Goal: Task Accomplishment & Management: Manage account settings

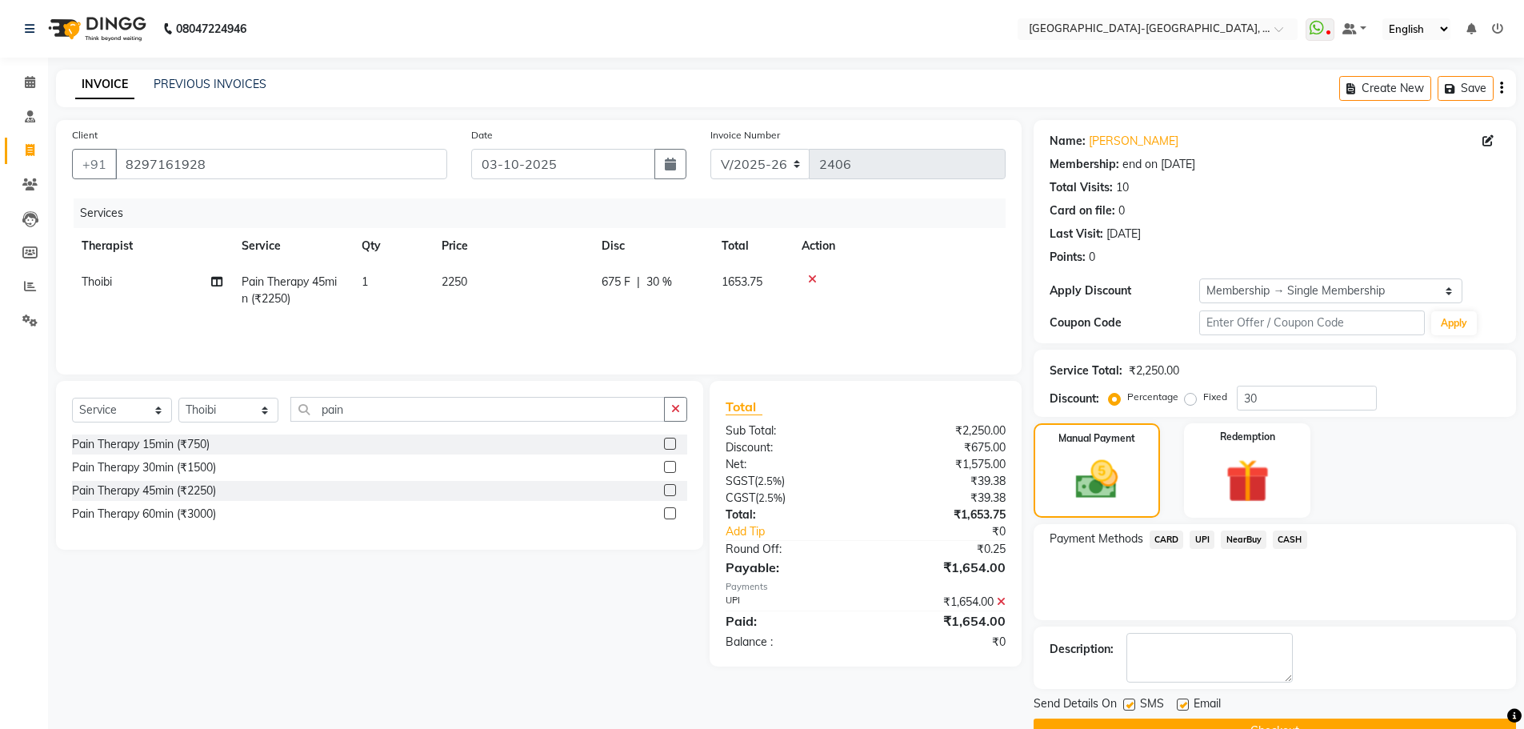
select select "5851"
select select "service"
select select "49851"
select select "1: Object"
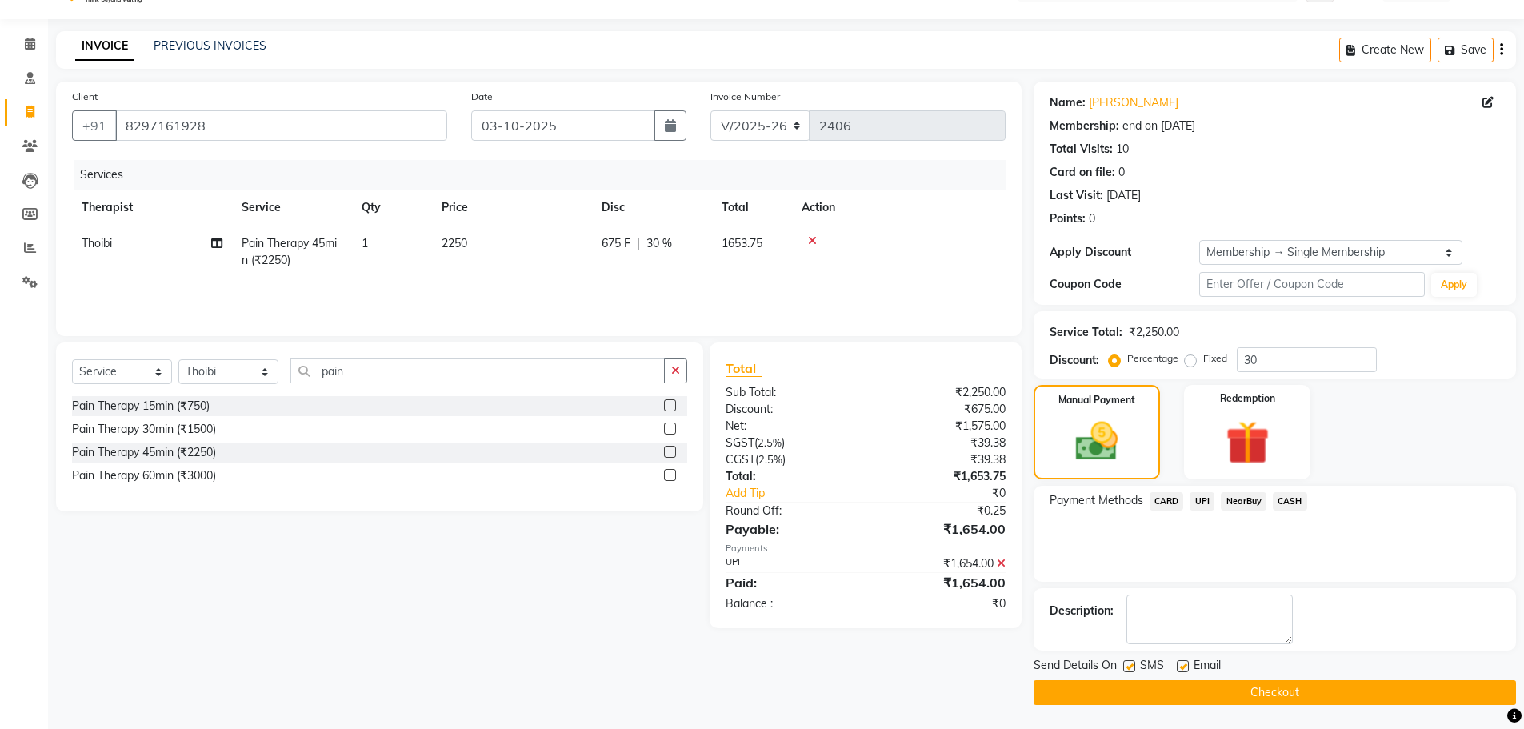
click at [83, 241] on td "Thoibi" at bounding box center [152, 252] width 160 height 53
select select "49851"
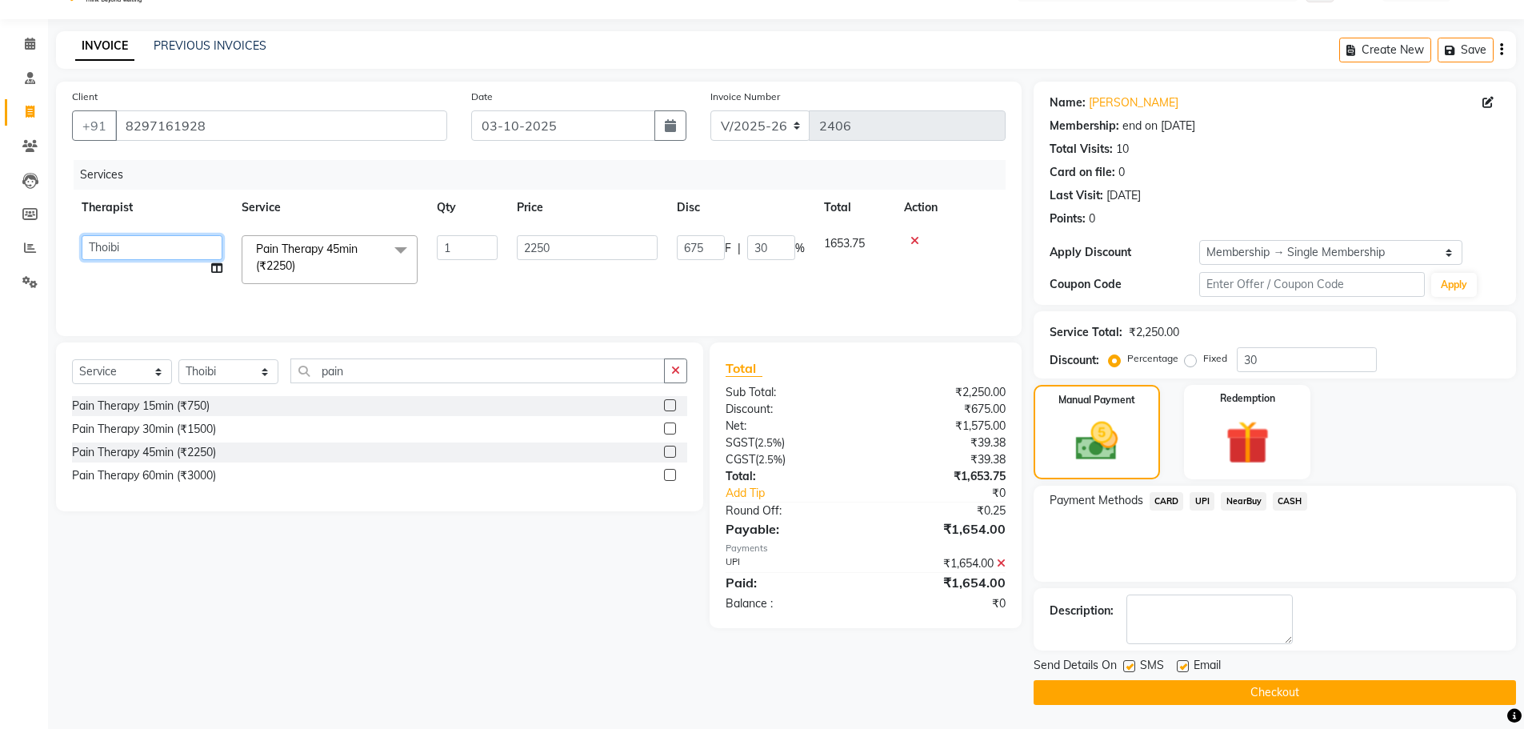
drag, startPoint x: 83, startPoint y: 241, endPoint x: 107, endPoint y: 258, distance: 29.3
click at [107, 254] on select "Adakho Bone Hridziia Iris Katene Kholu Mayio Mohit Moru P Hriidziio Sahriini Sa…" at bounding box center [152, 247] width 141 height 25
drag, startPoint x: 123, startPoint y: 241, endPoint x: 137, endPoint y: 254, distance: 19.2
click at [126, 240] on select "Adakho Bone Hridziia Iris Katene Kholu Mayio Mohit Moru P Hriidziio Sahriini Sa…" at bounding box center [152, 247] width 141 height 25
select select "40937"
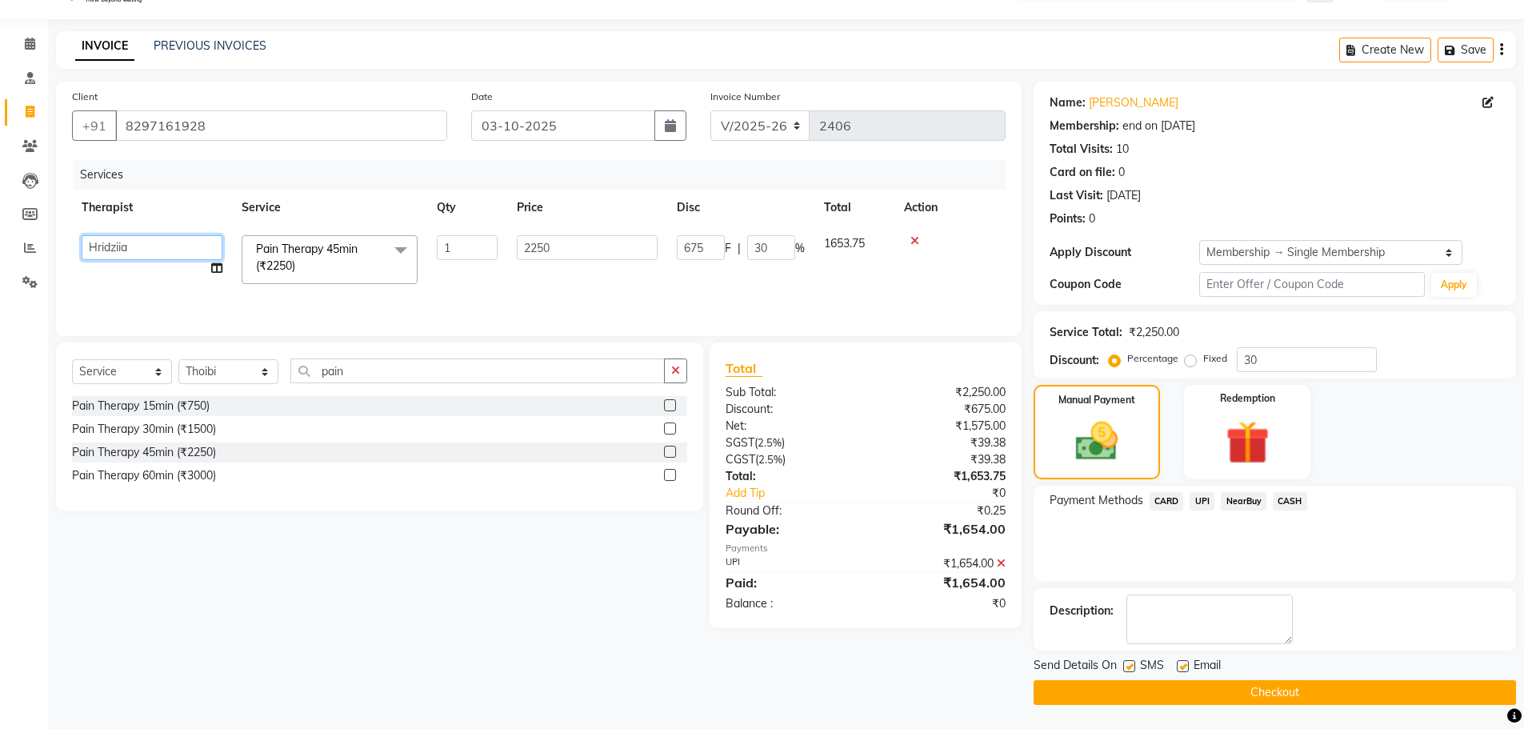
drag, startPoint x: 168, startPoint y: 249, endPoint x: 169, endPoint y: 259, distance: 10.4
click at [169, 259] on select "Adakho Bone Hridziia Iris Katene Kholu Mayio Mohit Moru P Hriidziio Sahriini Sa…" at bounding box center [152, 247] width 141 height 25
select select "66850"
click at [1302, 693] on button "Checkout" at bounding box center [1275, 692] width 482 height 25
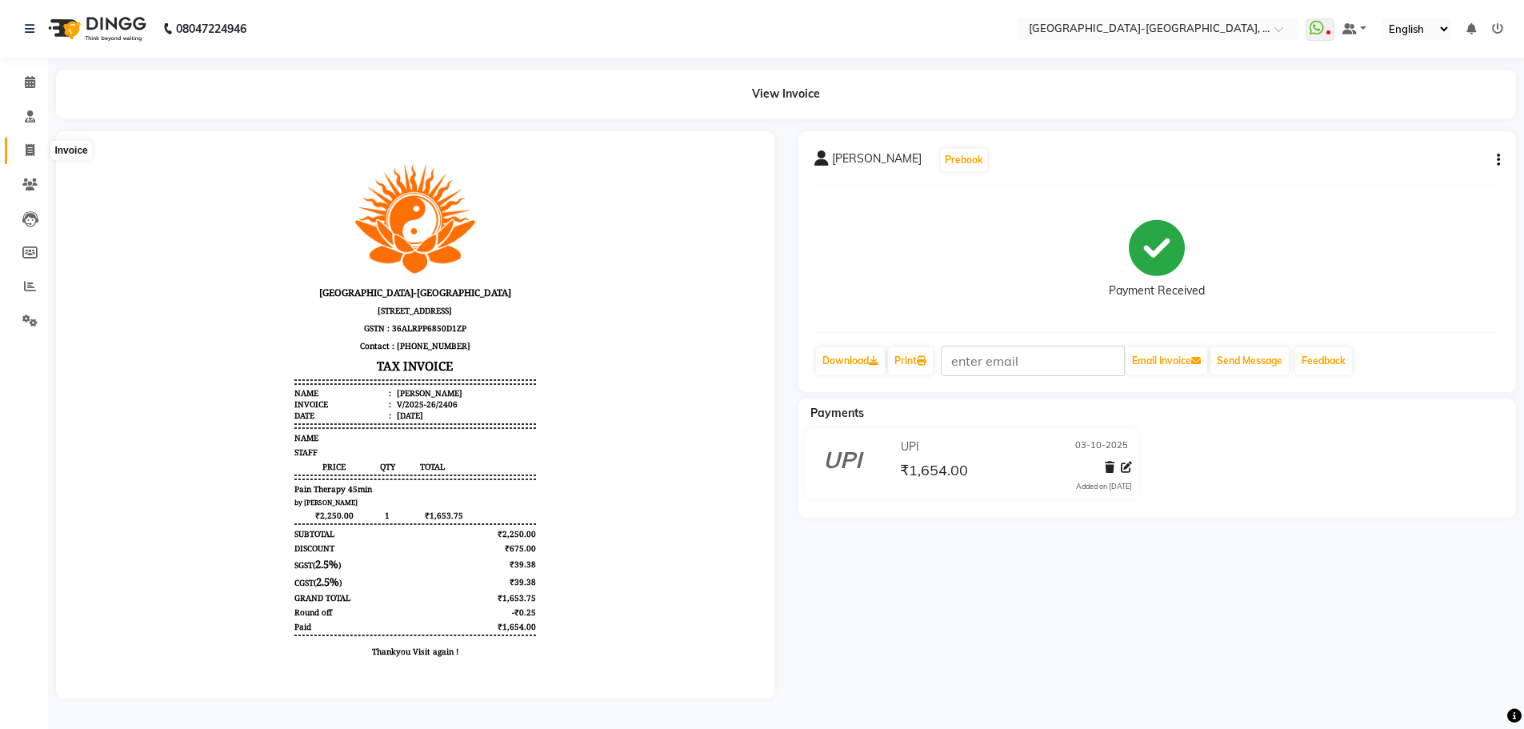
click at [30, 148] on icon at bounding box center [30, 150] width 9 height 12
select select "service"
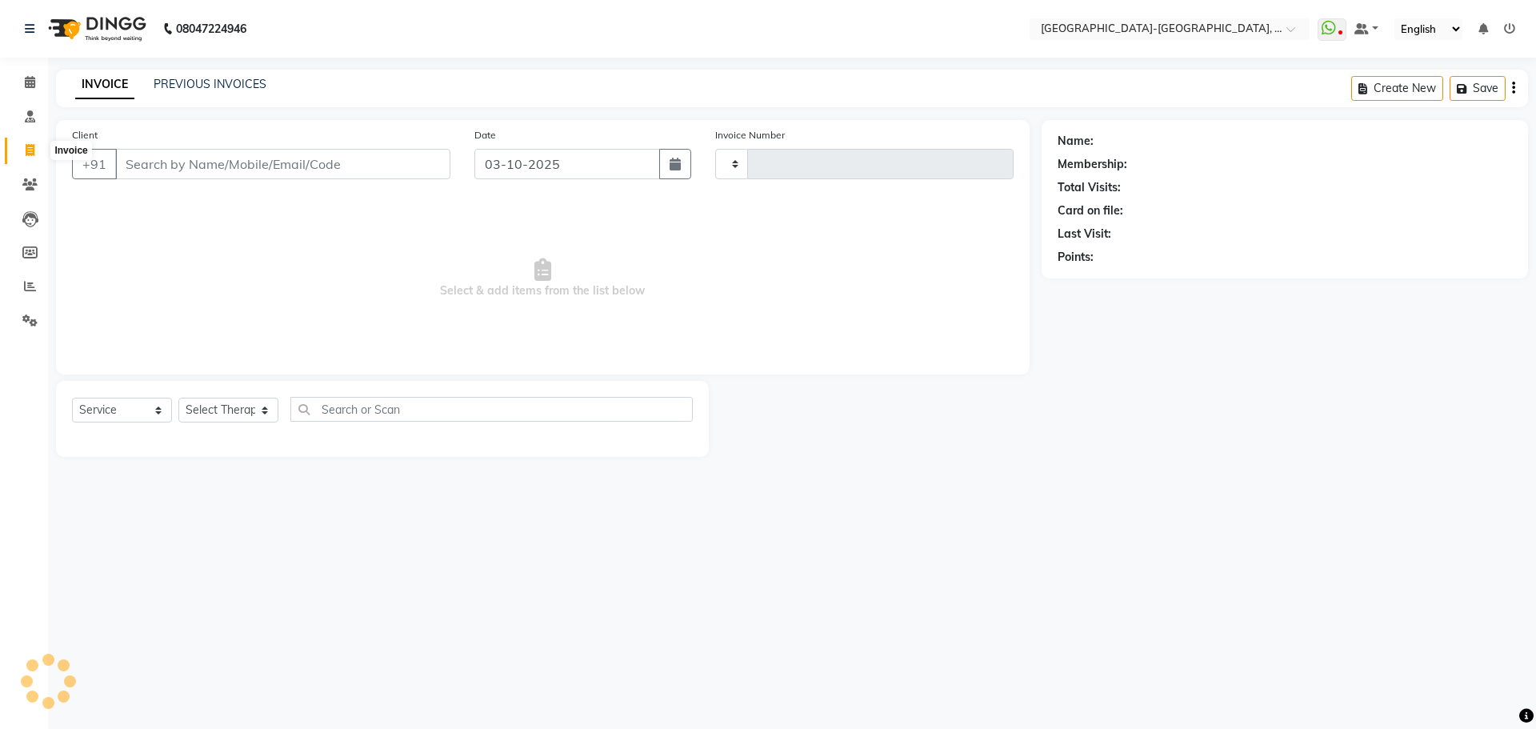
type input "2407"
select select "5851"
click at [318, 164] on input "Client" at bounding box center [282, 164] width 335 height 30
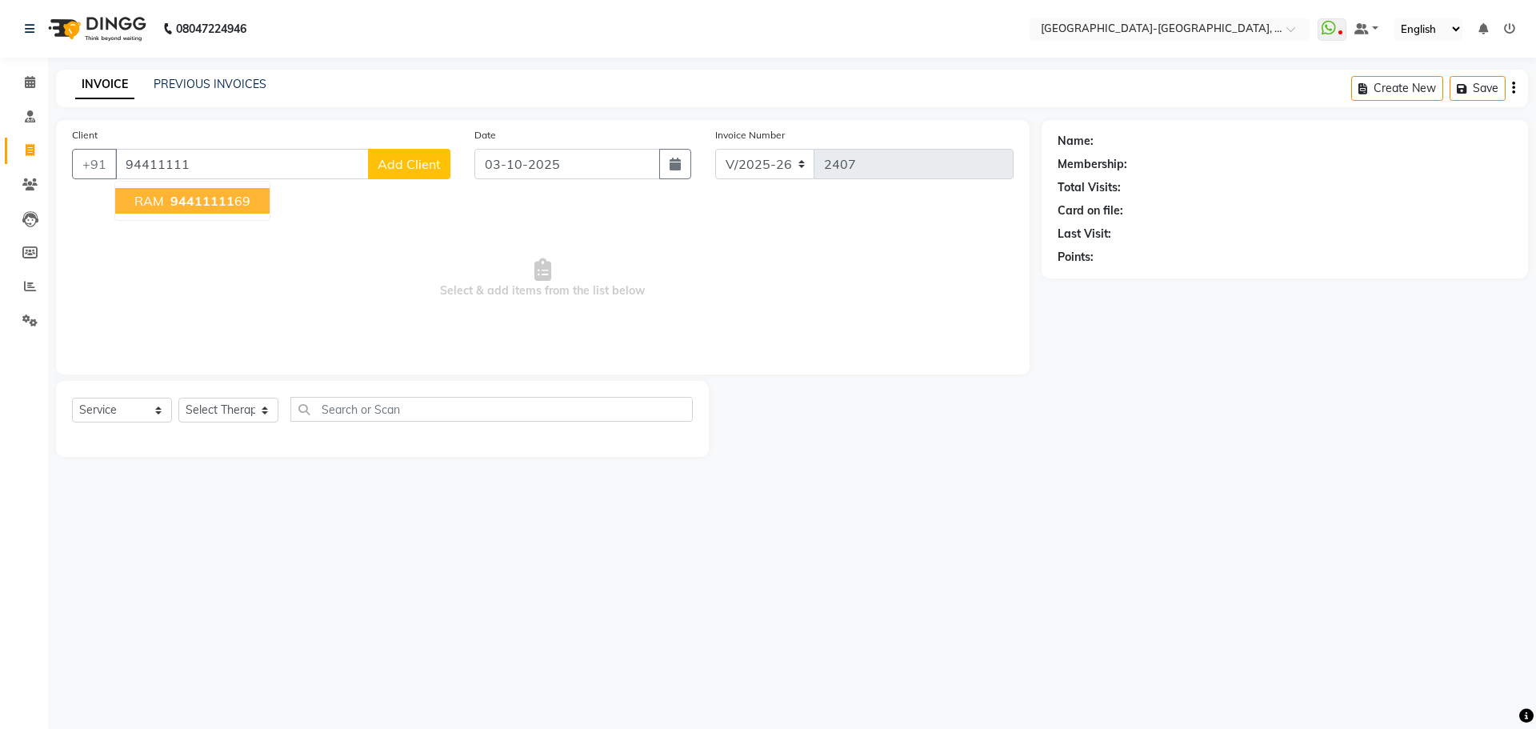
click at [198, 204] on span "94411111" at bounding box center [202, 201] width 64 height 16
type input "9441111169"
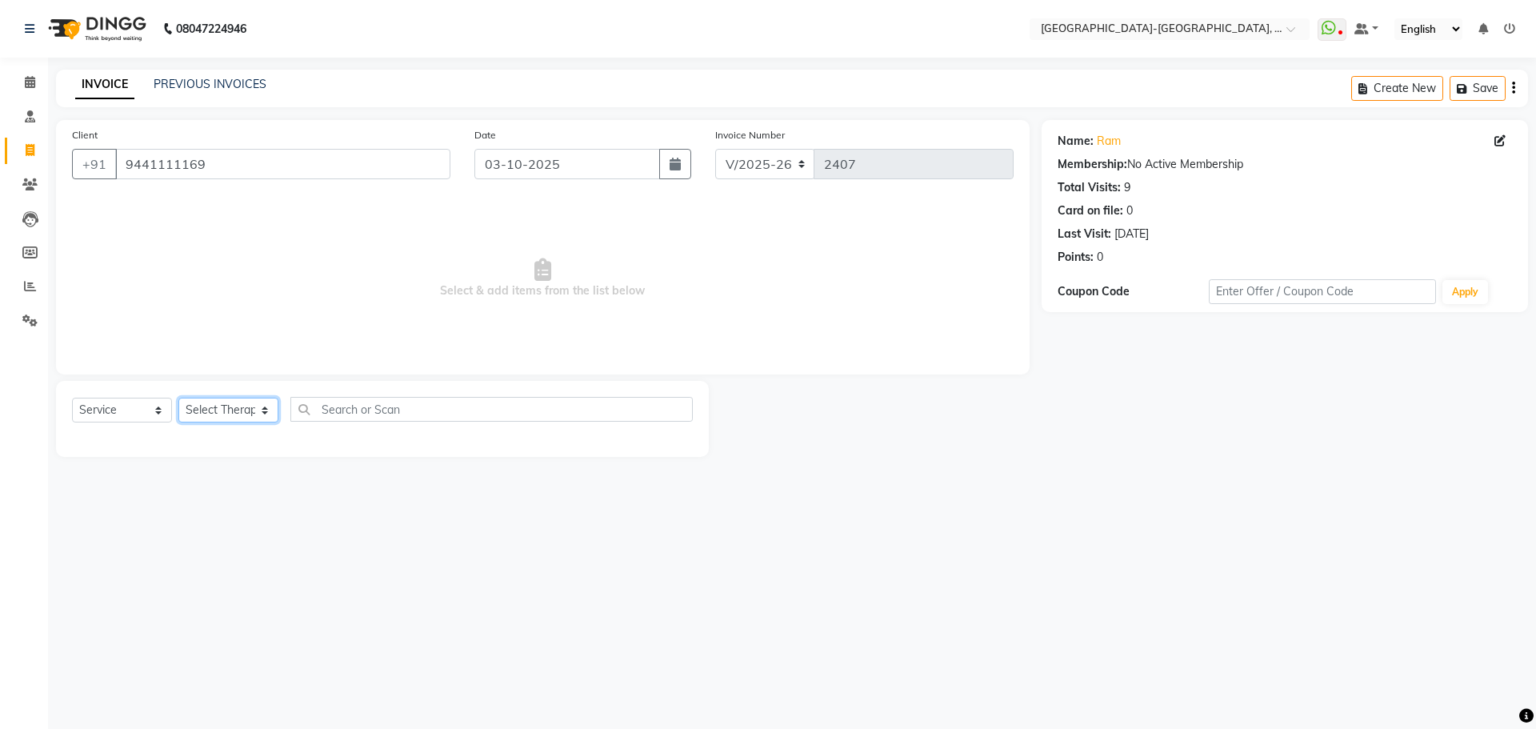
click at [244, 410] on select "Select Therapist Adakho Bone Hridziia Iris Katene Kholu Mayio Mohit Moru P Hrii…" at bounding box center [228, 410] width 100 height 25
select select "49851"
click at [178, 398] on select "Select Therapist Adakho Bone Hridziia Iris Katene Kholu Mayio Mohit Moru P Hrii…" at bounding box center [228, 410] width 100 height 25
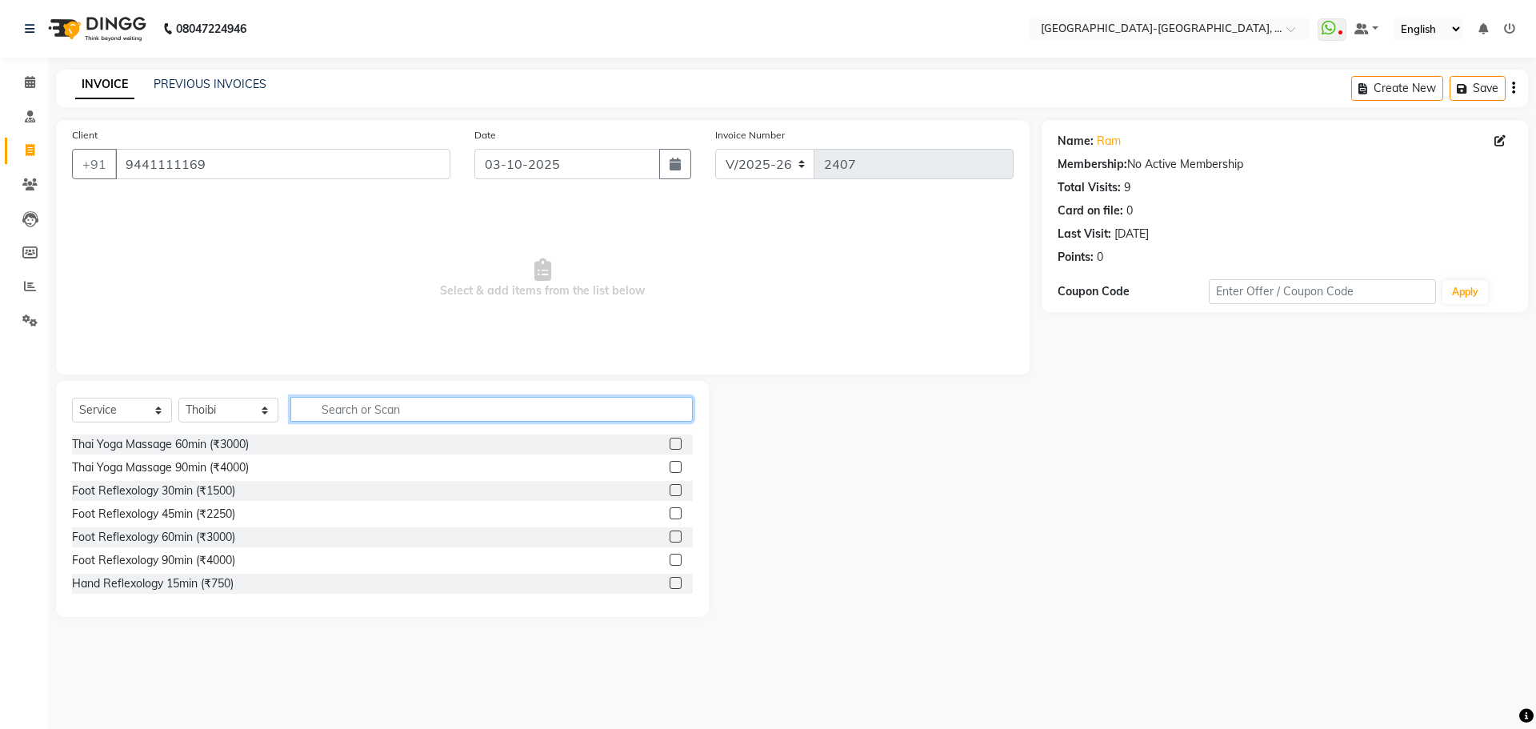
click at [341, 418] on input "text" at bounding box center [491, 409] width 402 height 25
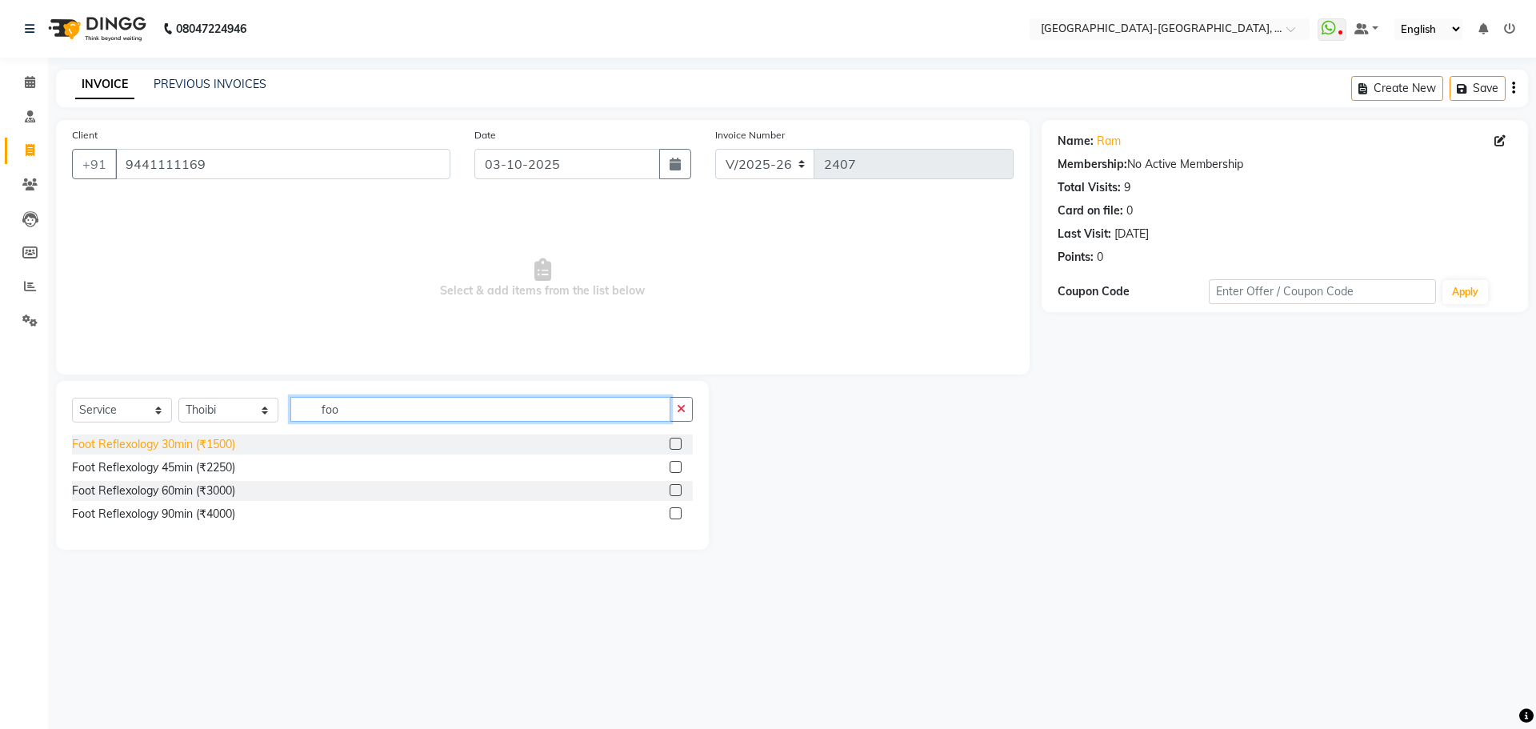
type input "foo"
click at [189, 441] on div "Foot Reflexology 30min (₹1500)" at bounding box center [153, 444] width 163 height 17
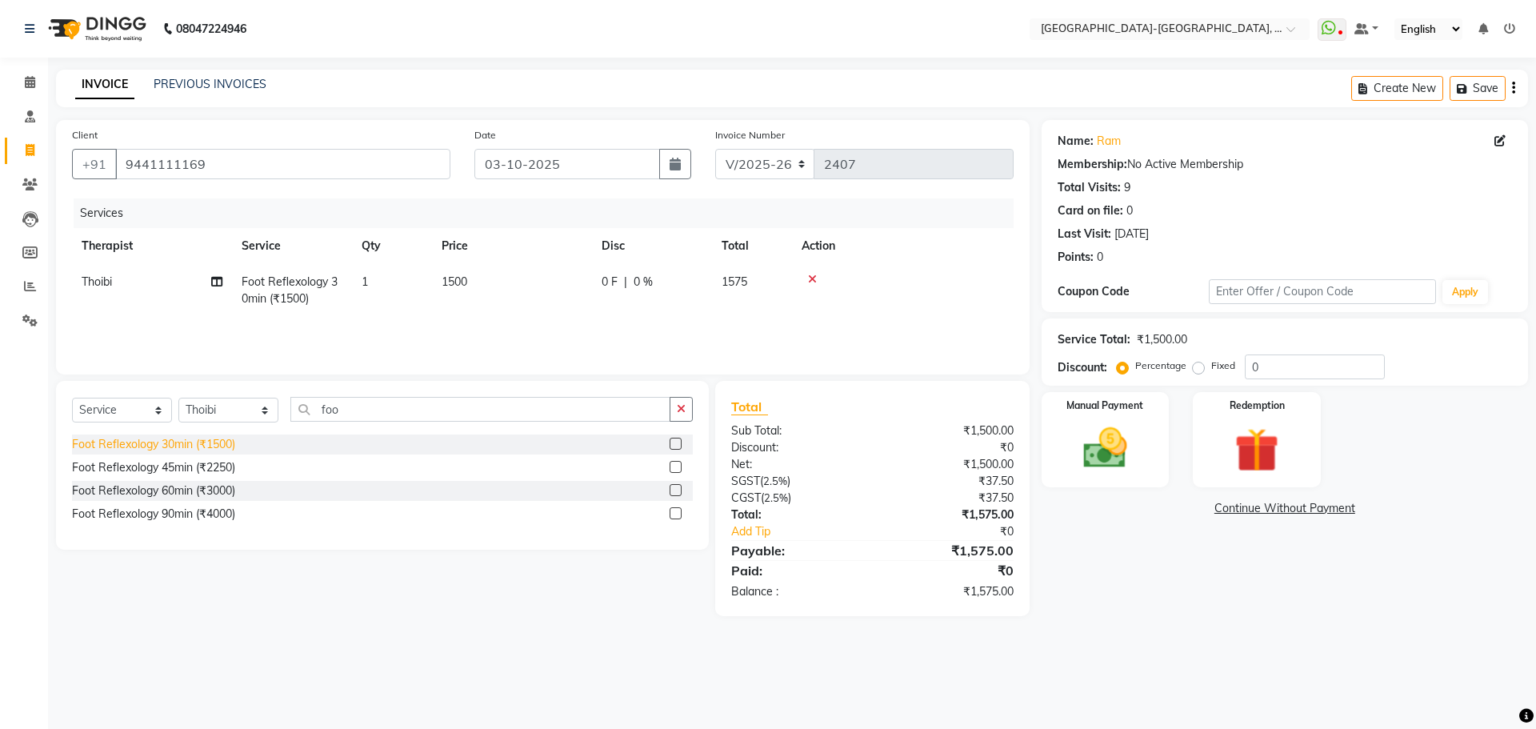
click at [187, 447] on div "Foot Reflexology 30min (₹1500)" at bounding box center [153, 444] width 163 height 17
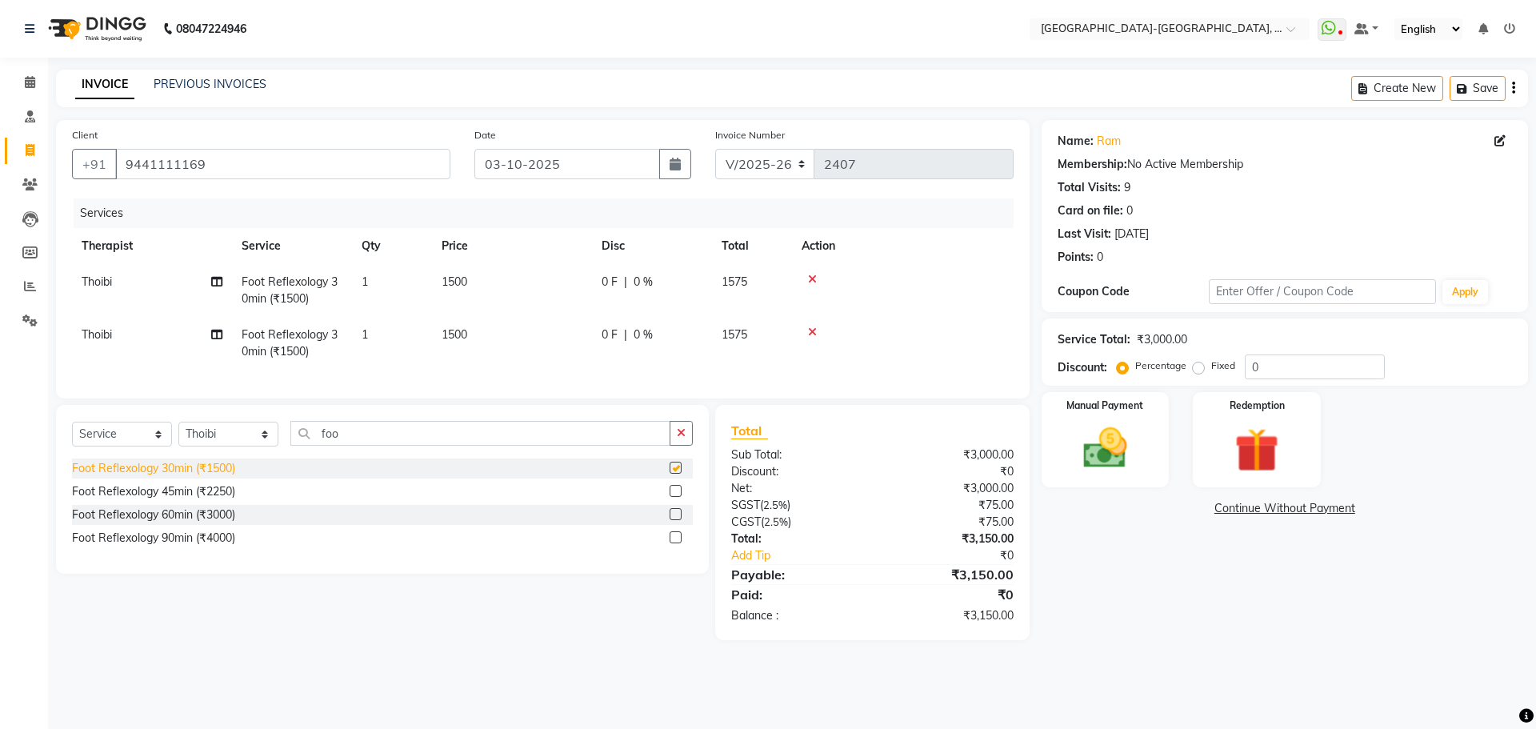
checkbox input "false"
drag, startPoint x: 231, startPoint y: 446, endPoint x: 254, endPoint y: 458, distance: 25.4
click at [231, 446] on select "Select Therapist Adakho Bone Hridziia Iris Katene Kholu Mayio Mohit Moru P Hrii…" at bounding box center [228, 434] width 100 height 25
select select "66851"
click at [178, 434] on select "Select Therapist Adakho Bone Hridziia Iris Katene Kholu Mayio Mohit Moru P Hrii…" at bounding box center [228, 434] width 100 height 25
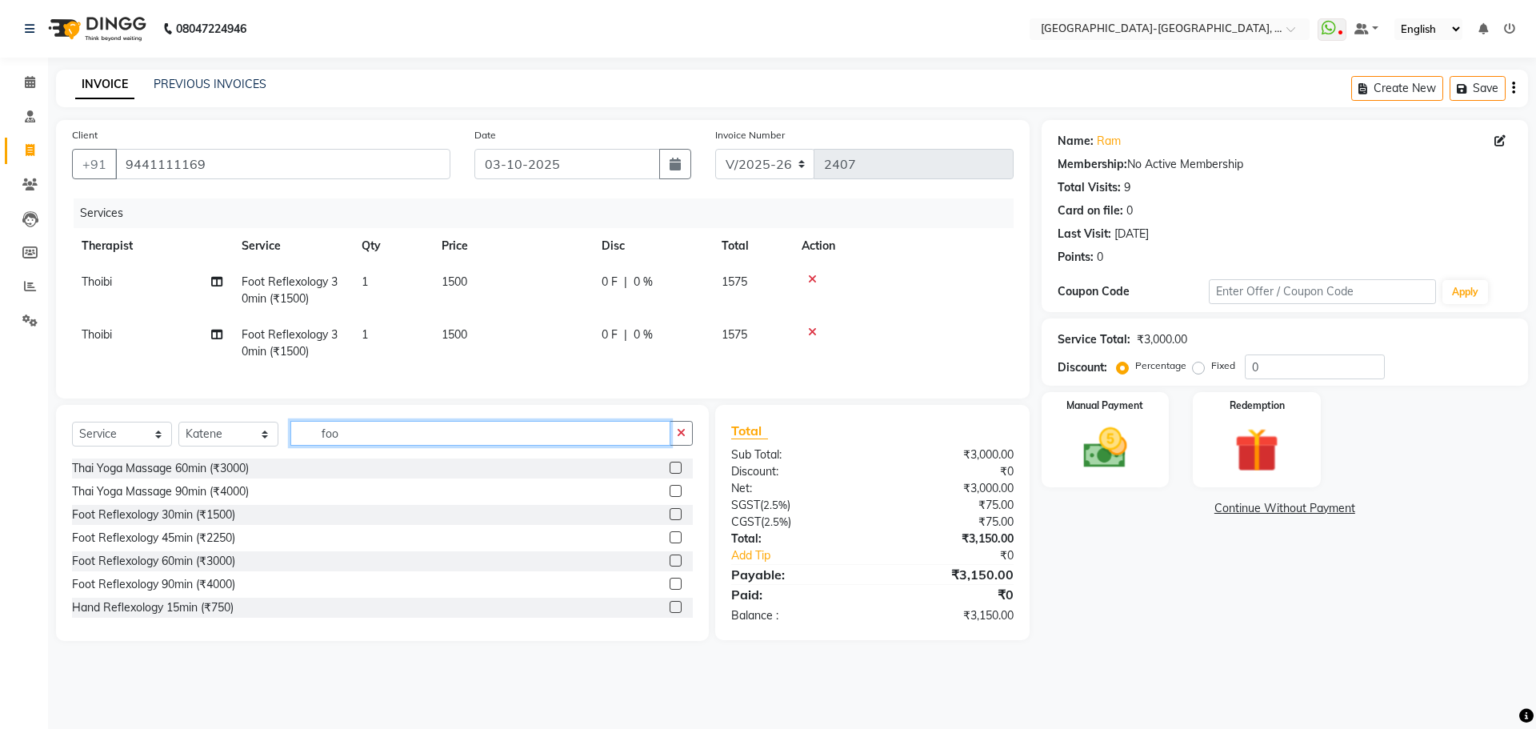
drag, startPoint x: 355, startPoint y: 448, endPoint x: 301, endPoint y: 448, distance: 54.4
click at [322, 446] on input "foo" at bounding box center [480, 433] width 380 height 25
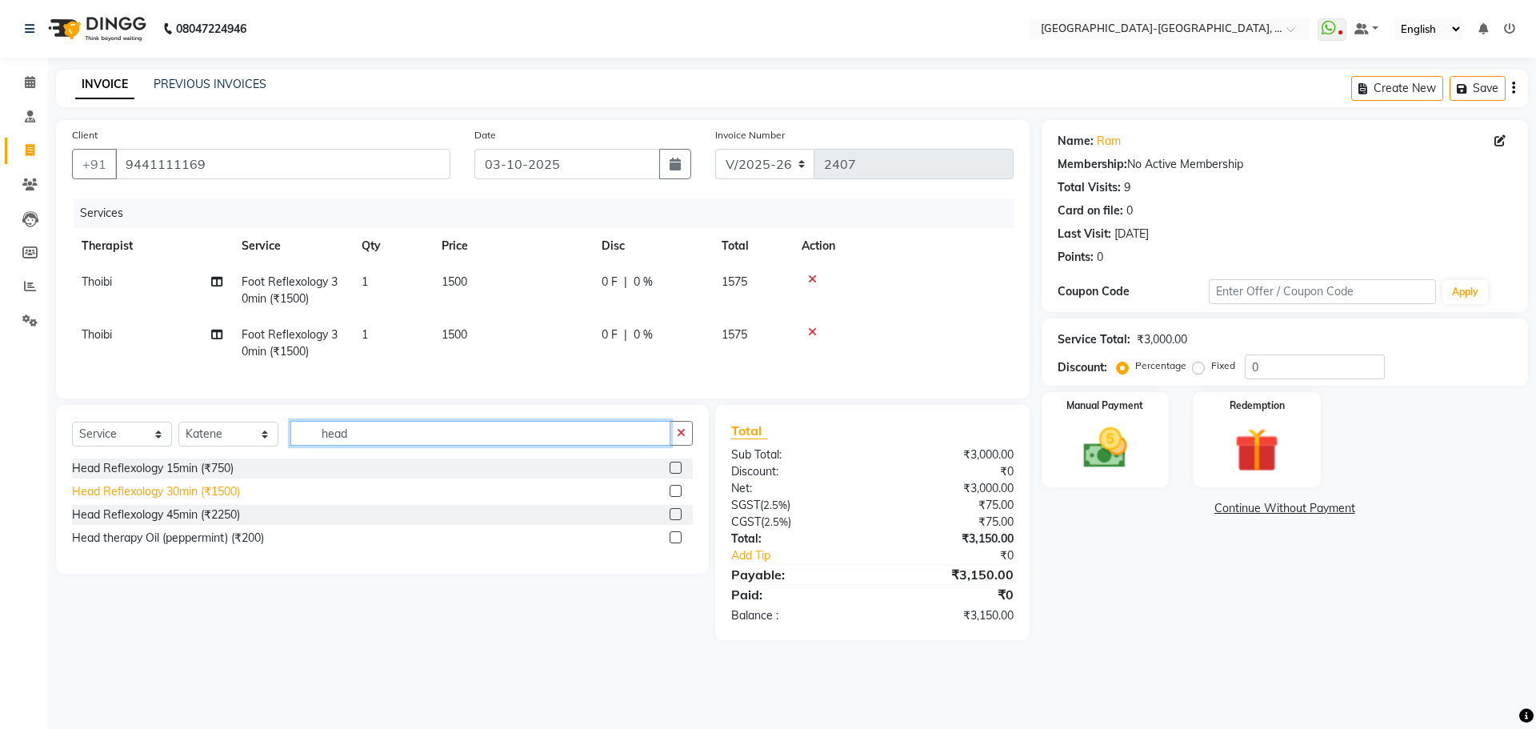
type input "head"
click at [207, 500] on div "Head Reflexology 30min (₹1500)" at bounding box center [156, 491] width 168 height 17
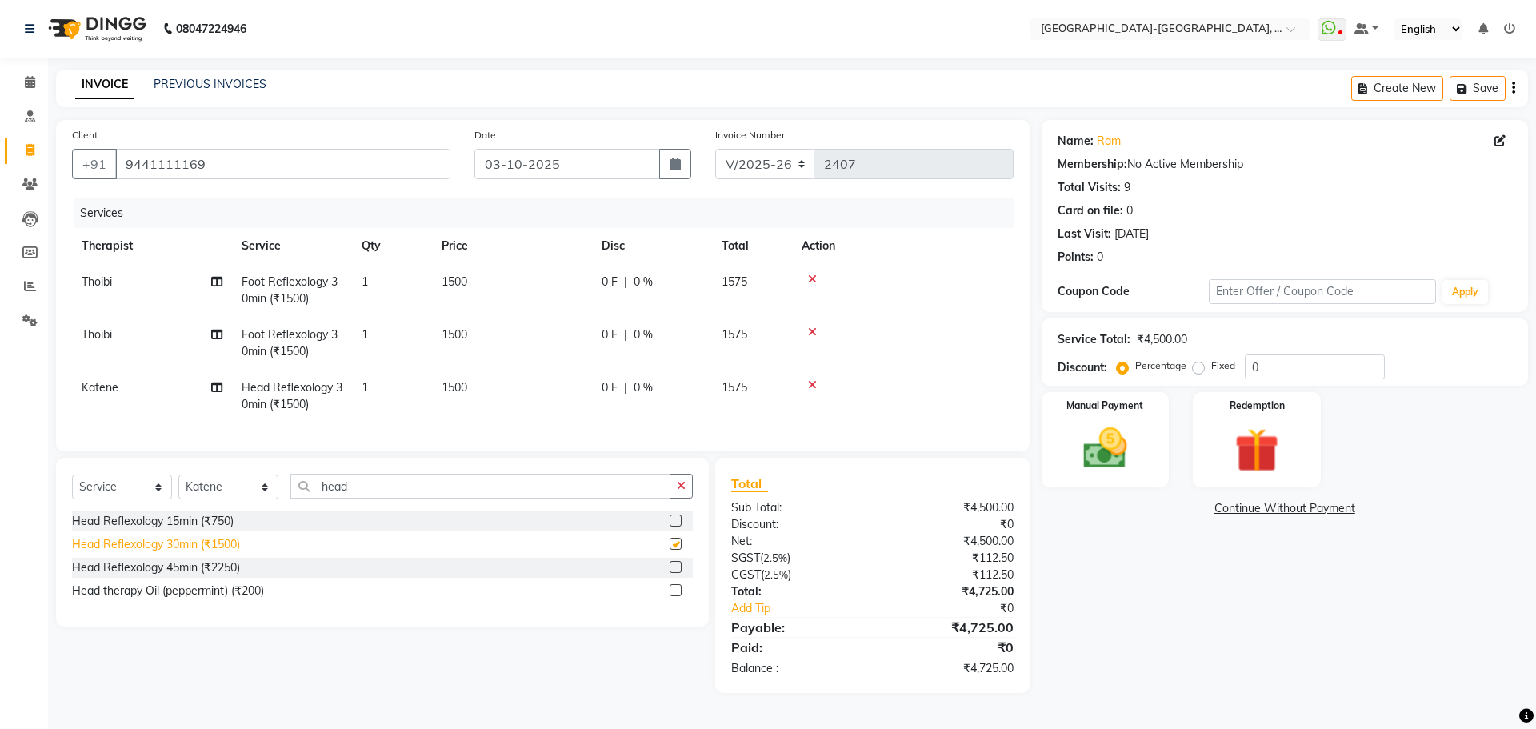
checkbox input "false"
click at [645, 380] on span "0 %" at bounding box center [643, 387] width 19 height 17
select select "66851"
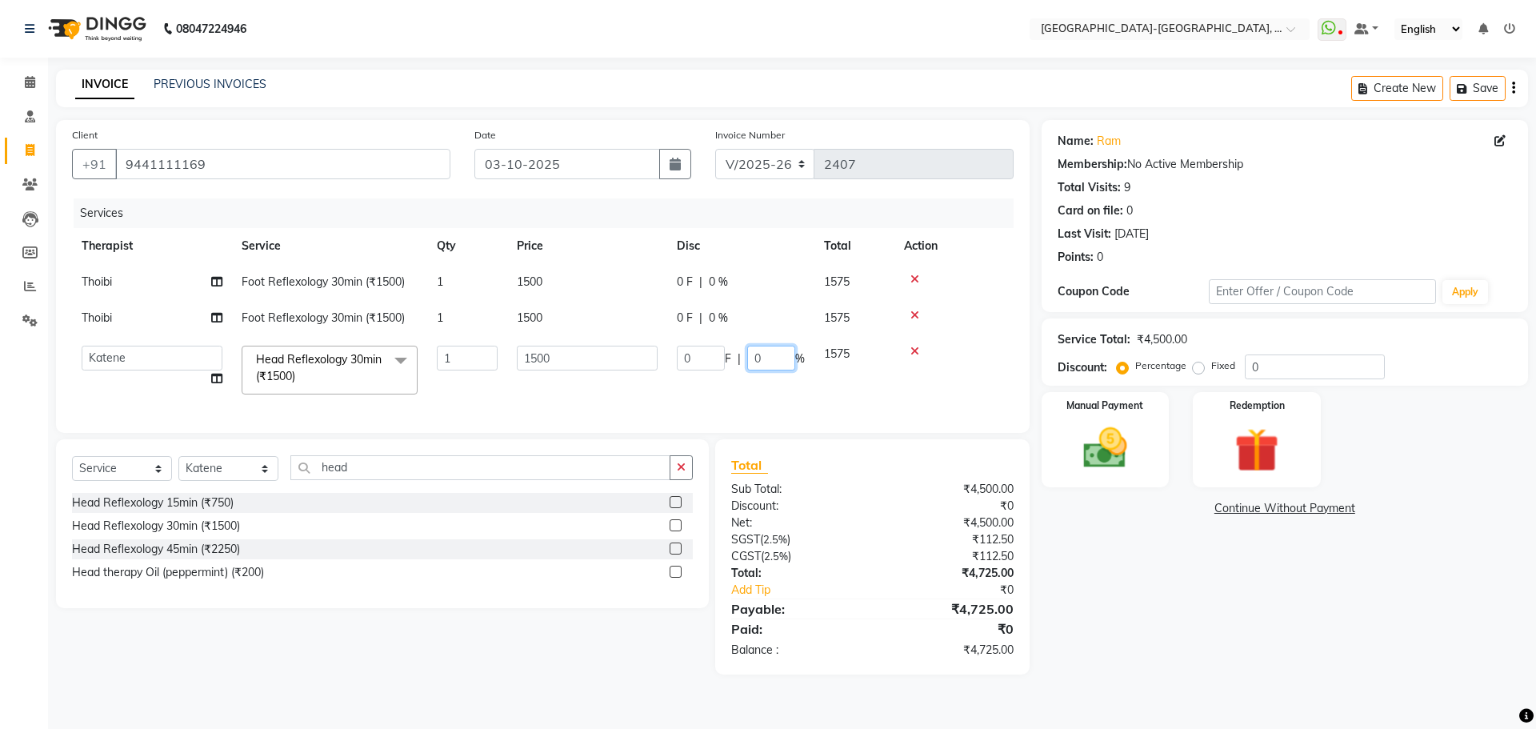
drag, startPoint x: 776, startPoint y: 358, endPoint x: 722, endPoint y: 371, distance: 55.3
click at [724, 365] on div "0 F | 0 %" at bounding box center [741, 358] width 128 height 25
type input "30"
click at [744, 403] on tr "Adakho Bone Hridziia Iris Katene Kholu Mayio Mohit Moru P Hriidziio Sahriini Sa…" at bounding box center [543, 370] width 942 height 68
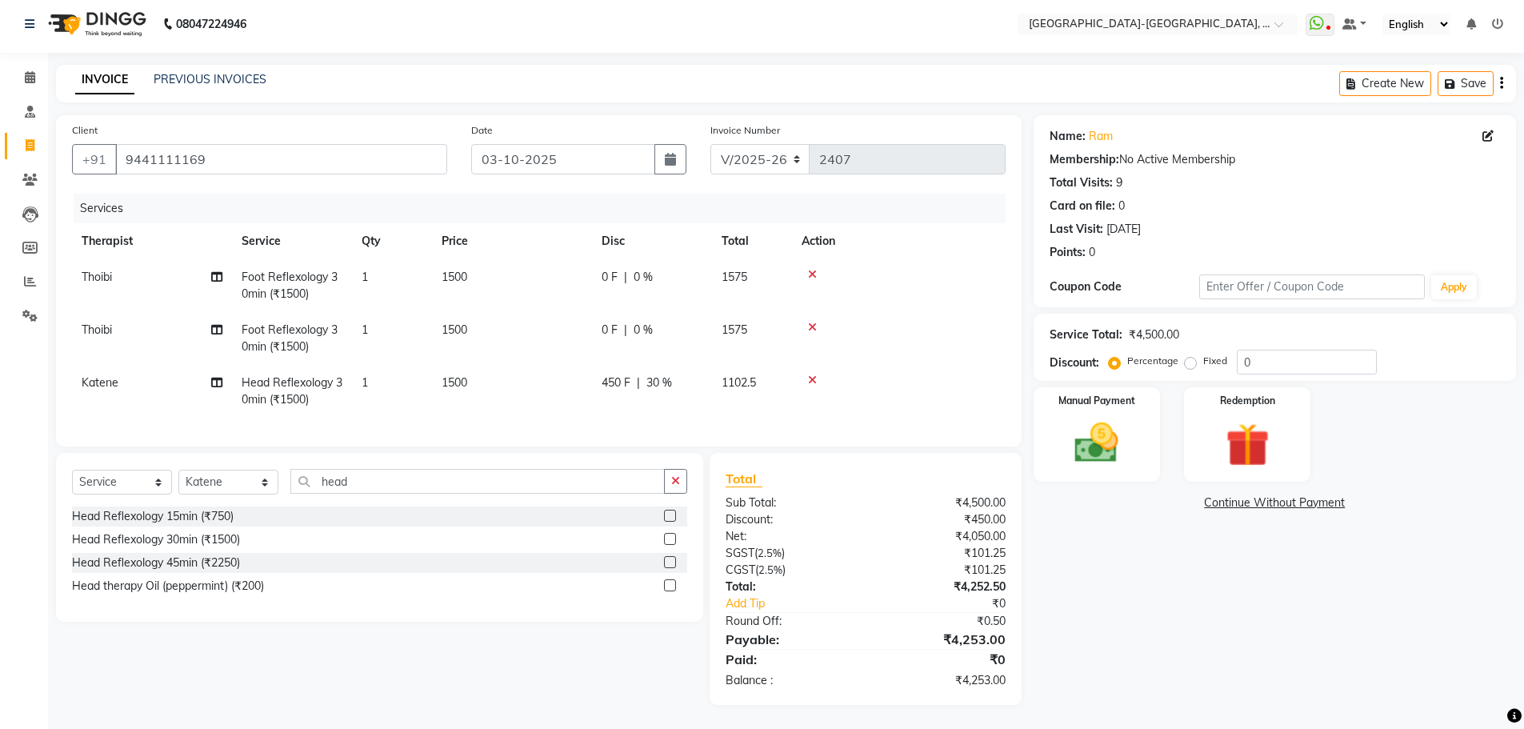
scroll to position [17, 0]
click at [1114, 421] on img at bounding box center [1097, 443] width 74 height 52
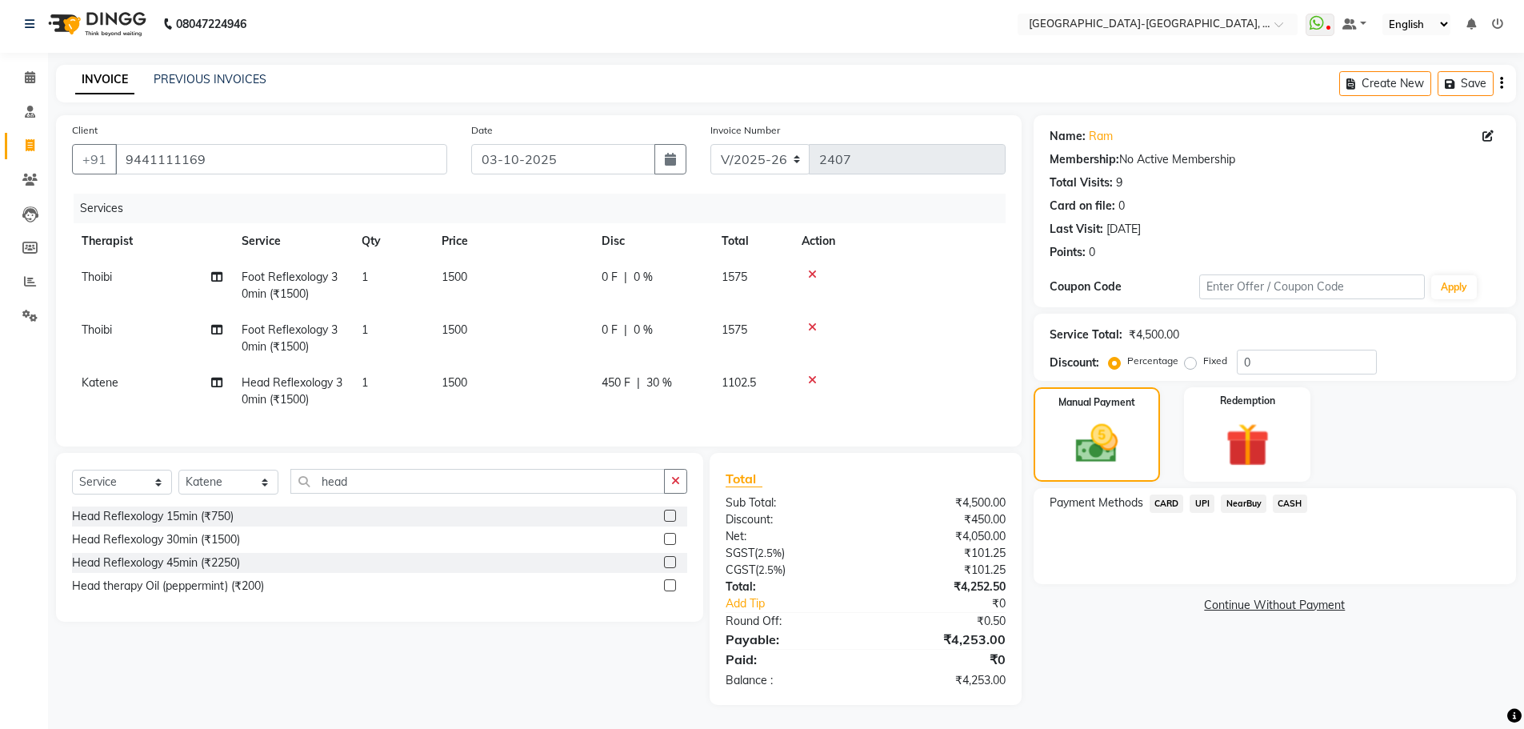
click at [1206, 494] on span "UPI" at bounding box center [1202, 503] width 25 height 18
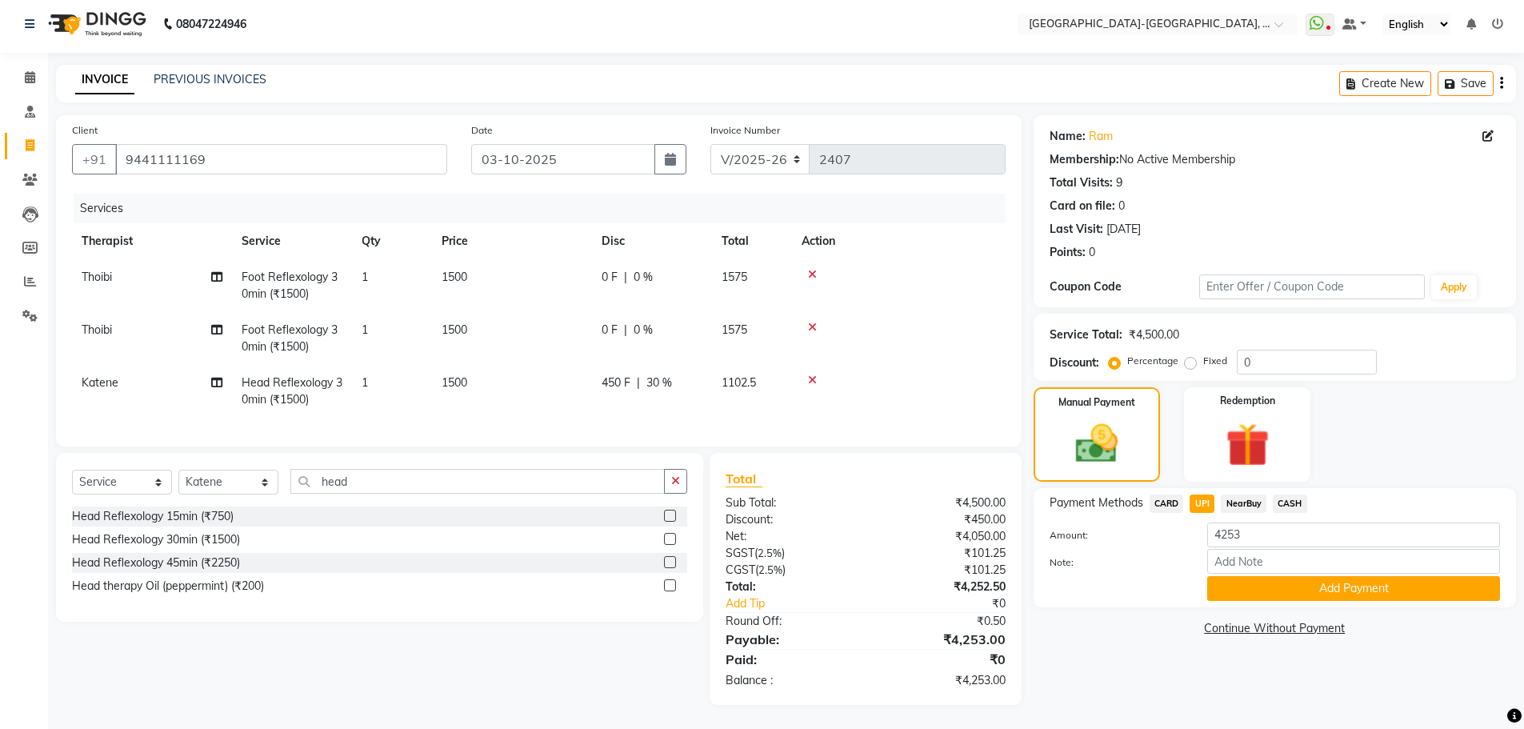
click at [1156, 494] on span "CARD" at bounding box center [1167, 503] width 34 height 18
click at [110, 365] on td "Katene" at bounding box center [152, 391] width 160 height 53
select select "66851"
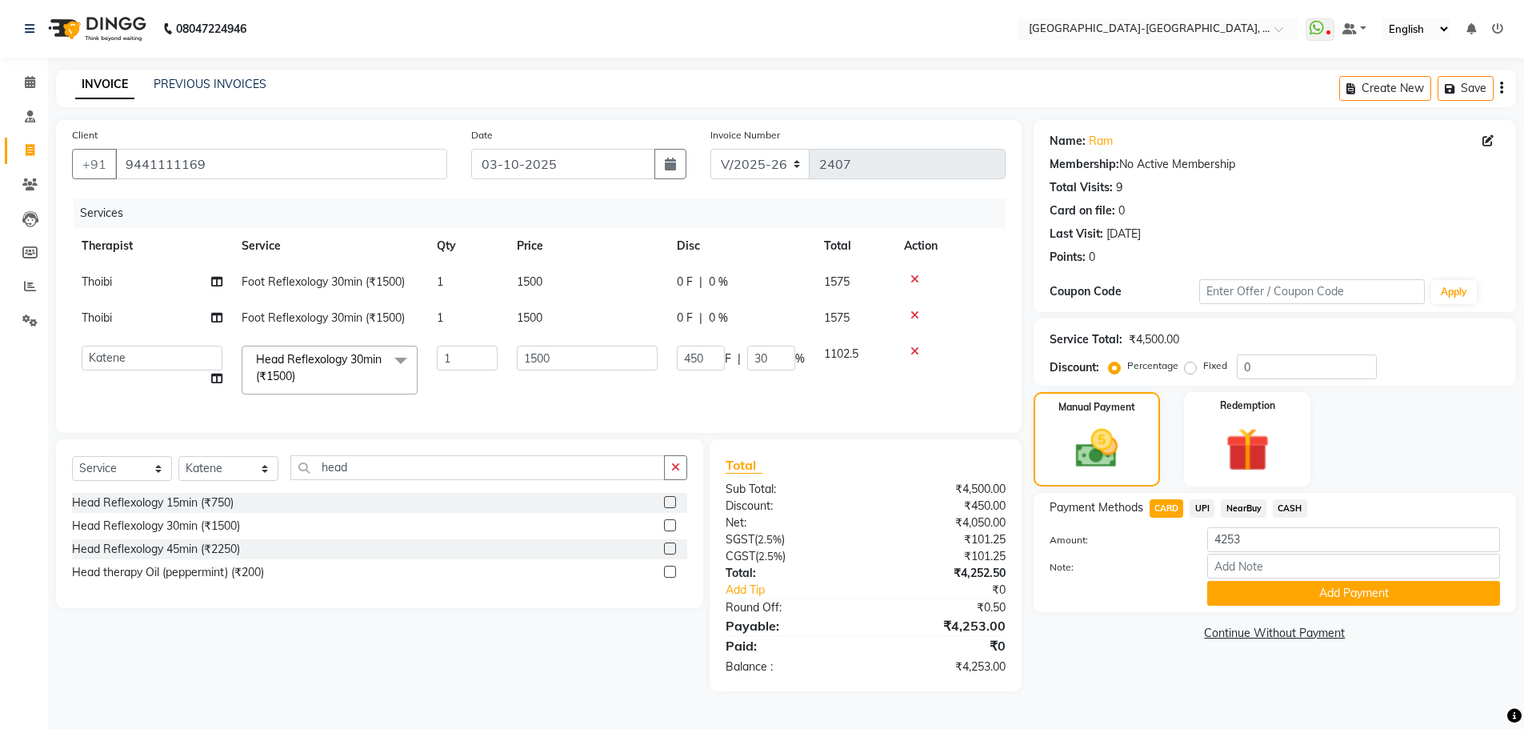
scroll to position [0, 0]
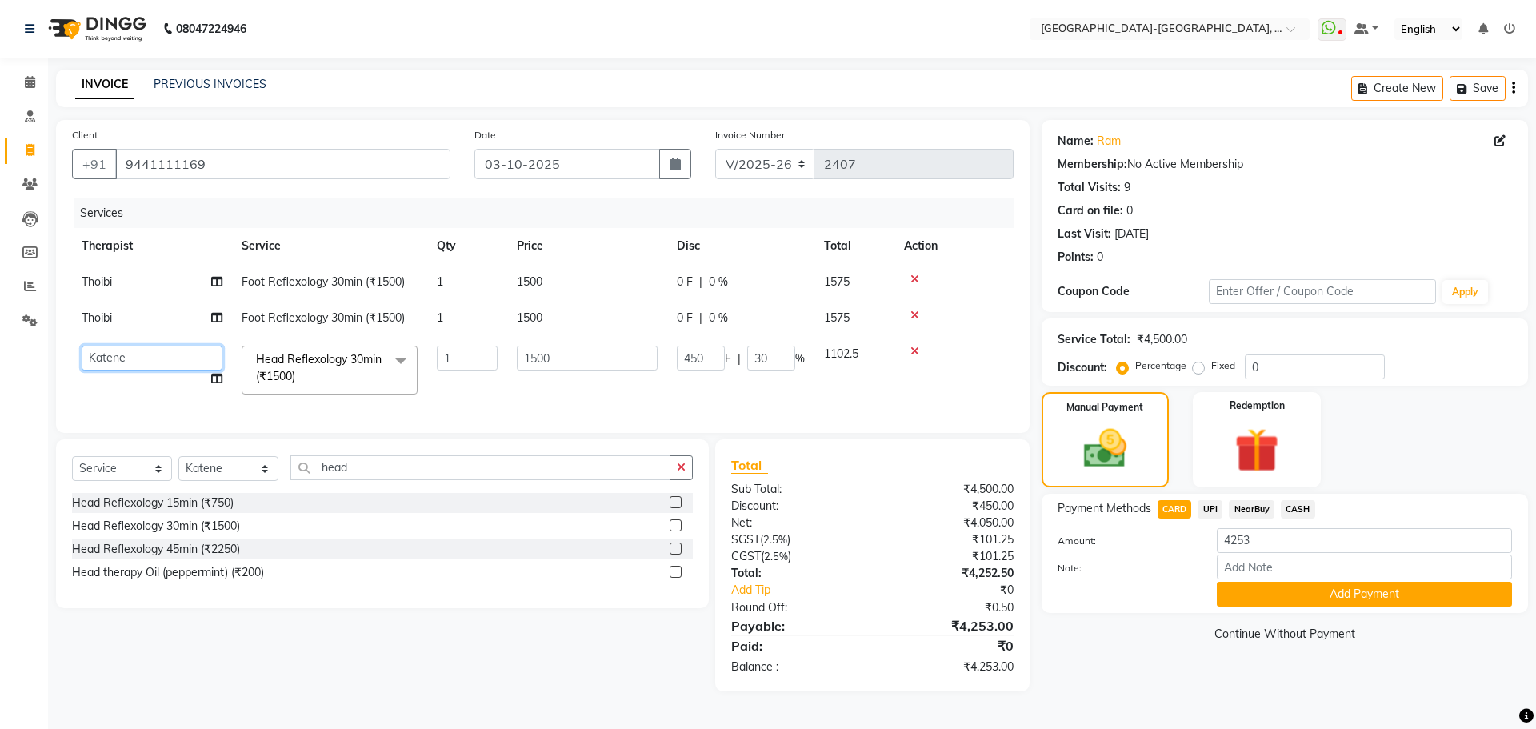
click at [102, 366] on select "Adakho Bone Hridziia Iris Katene Kholu Mayio Mohit Moru P Hriidziio Sahriini Sa…" at bounding box center [152, 358] width 141 height 25
select select "49851"
click at [114, 314] on td "Thoibi" at bounding box center [152, 318] width 160 height 36
select select "49851"
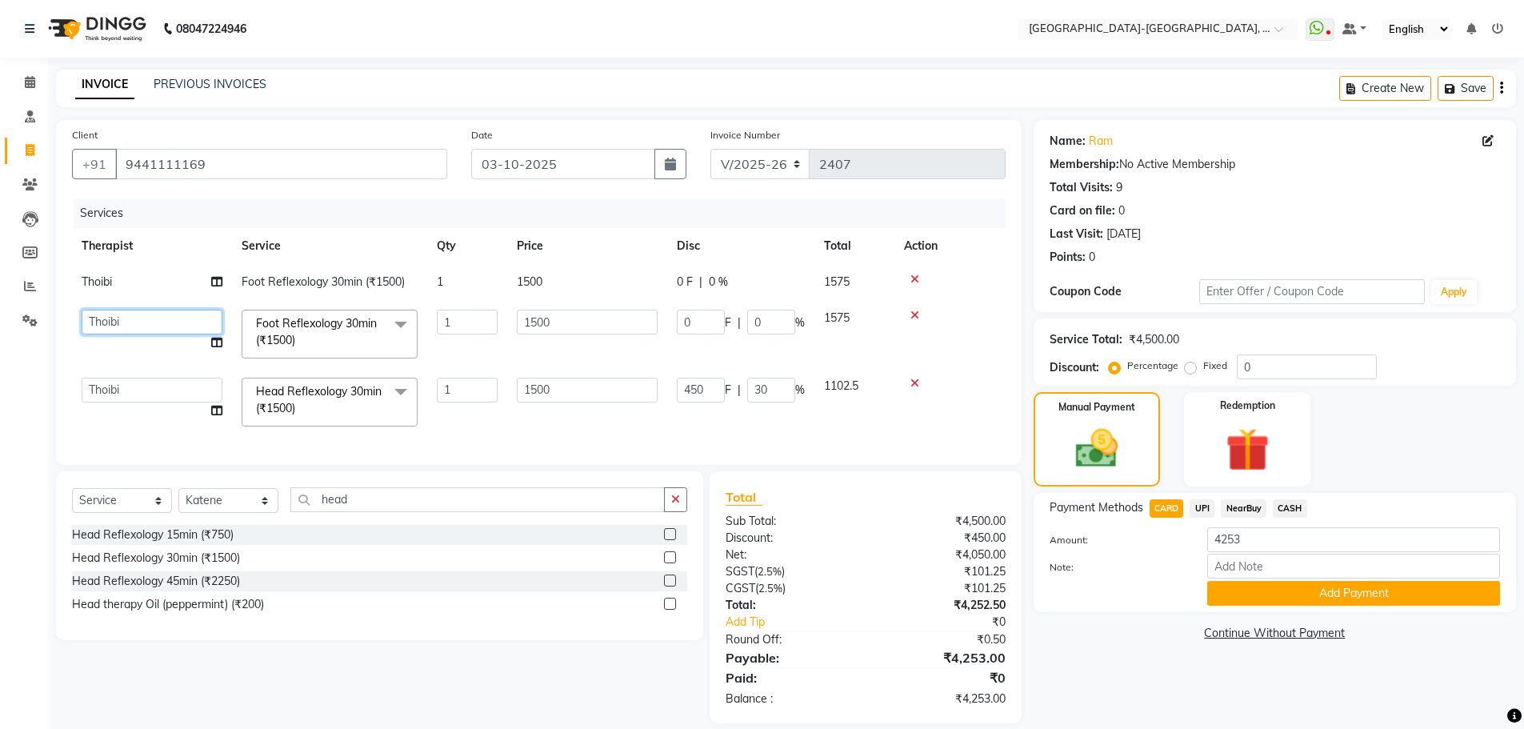
drag, startPoint x: 114, startPoint y: 314, endPoint x: 108, endPoint y: 334, distance: 20.0
click at [114, 314] on select "Adakho Bone Hridziia Iris Katene Kholu Mayio Mohit Moru P Hriidziio Sahriini Sa…" at bounding box center [152, 322] width 141 height 25
select select "83051"
click at [110, 298] on td "Thoibi" at bounding box center [152, 282] width 160 height 36
select select "49851"
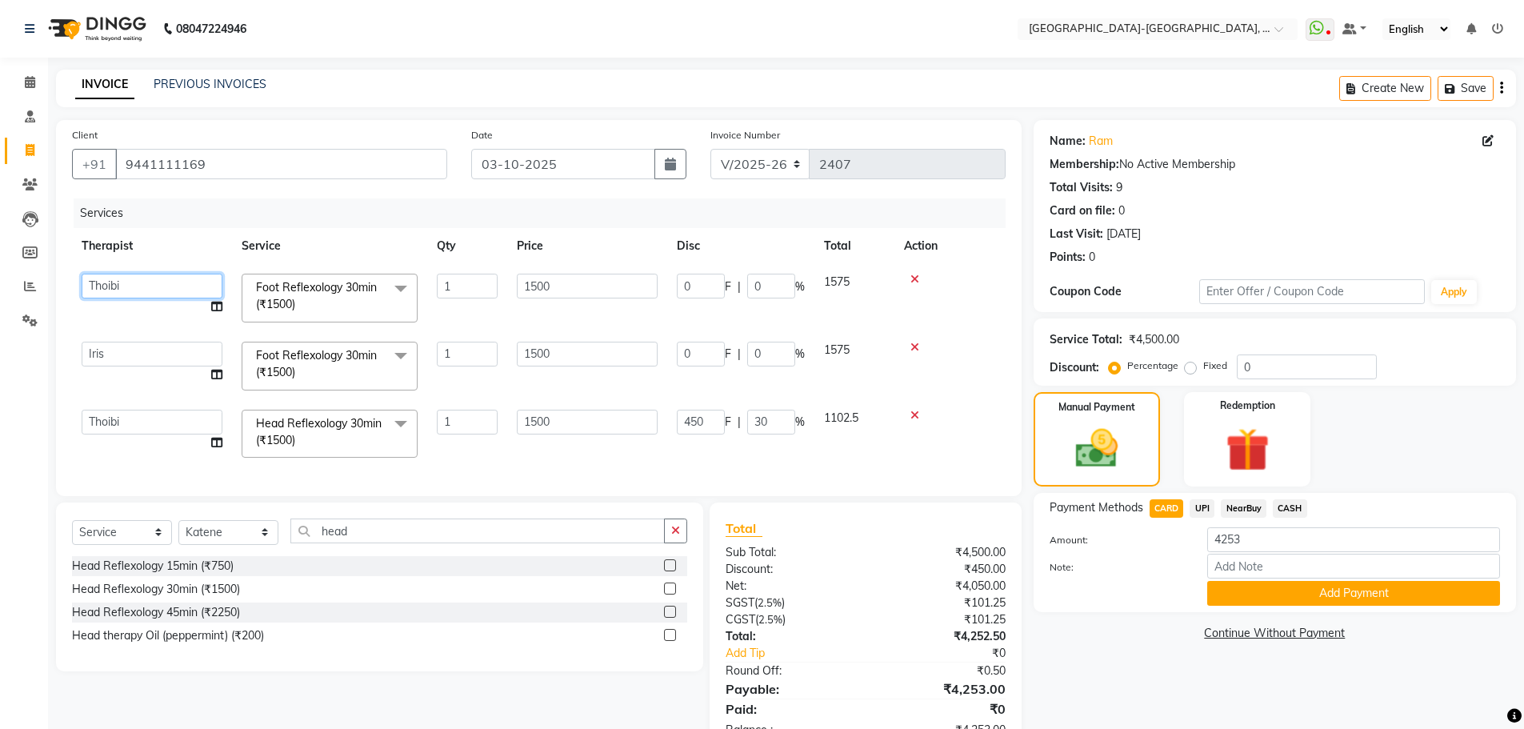
click at [114, 289] on select "Adakho Bone Hridziia Iris Katene Kholu Mayio Mohit Moru P Hriidziio Sahriini Sa…" at bounding box center [152, 286] width 141 height 25
select select "90645"
click at [1367, 595] on button "Add Payment" at bounding box center [1353, 593] width 293 height 25
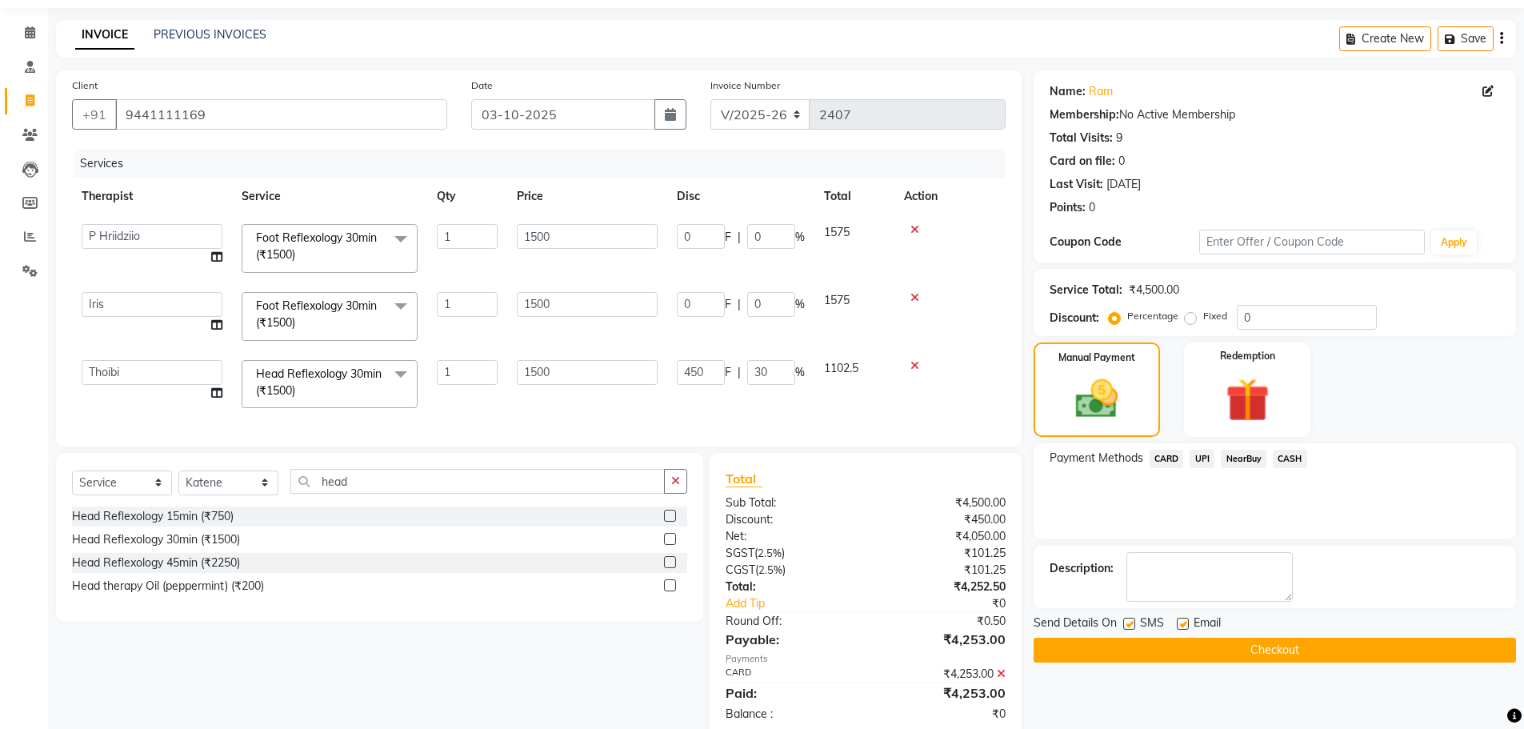
scroll to position [95, 0]
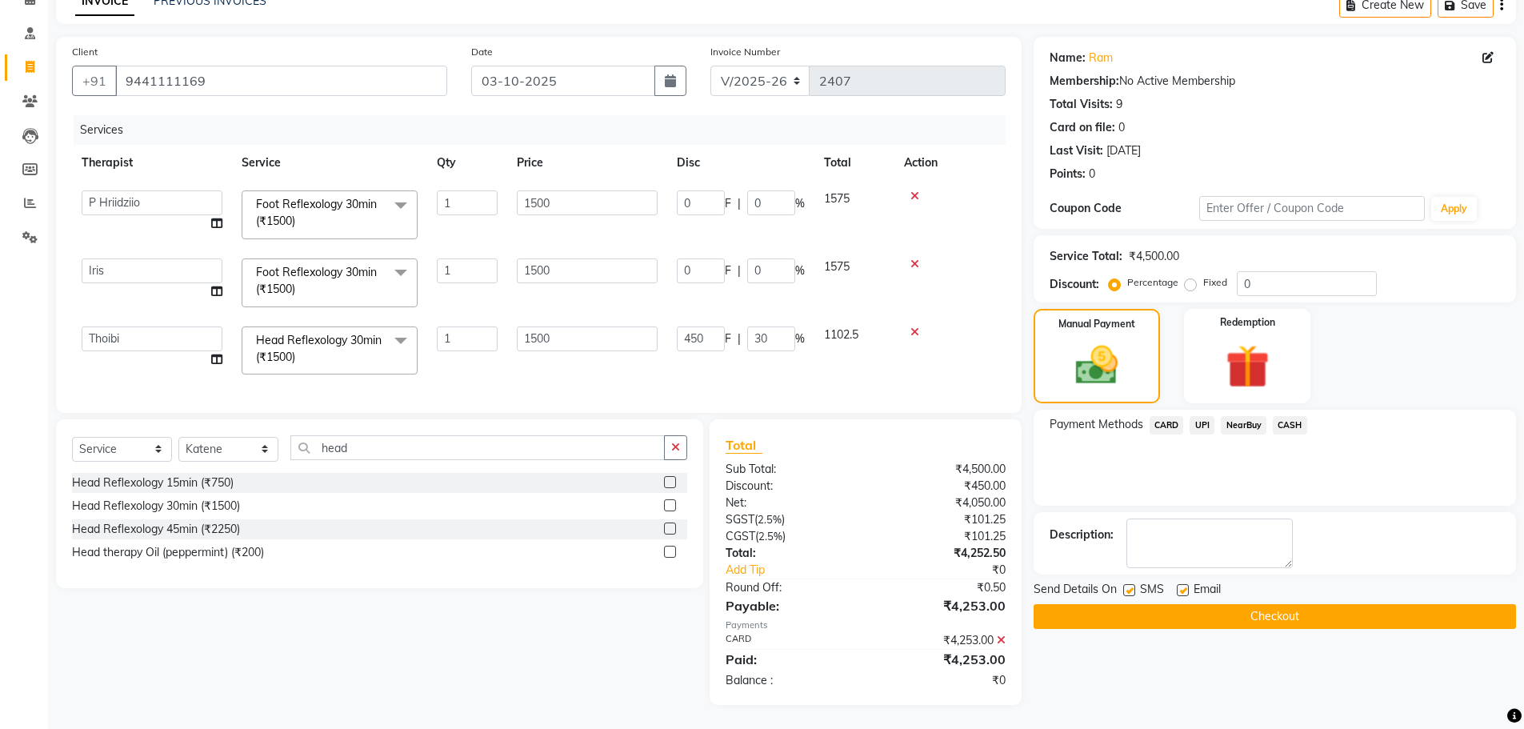
click at [1139, 605] on button "Checkout" at bounding box center [1275, 616] width 482 height 25
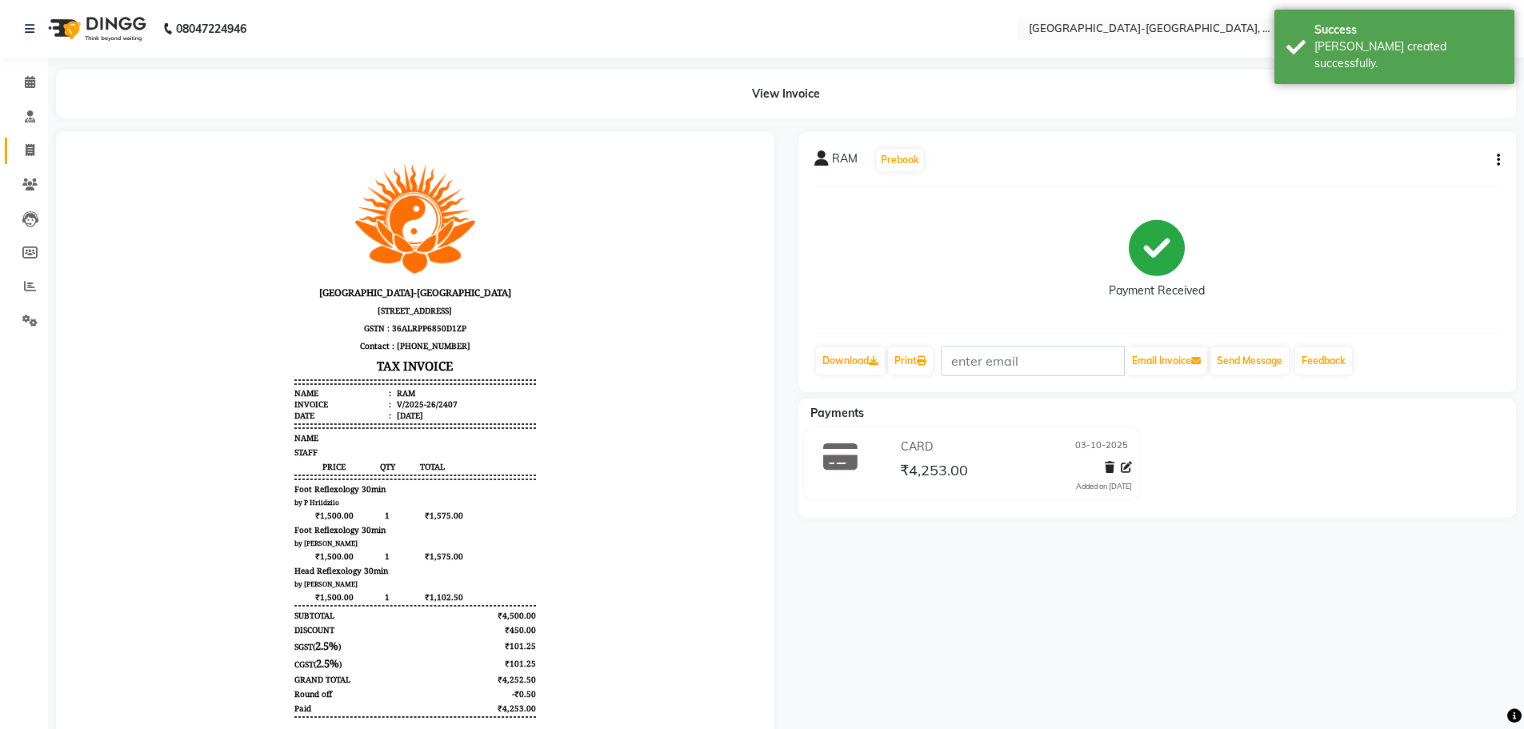
click at [27, 144] on icon at bounding box center [30, 150] width 9 height 12
select select "service"
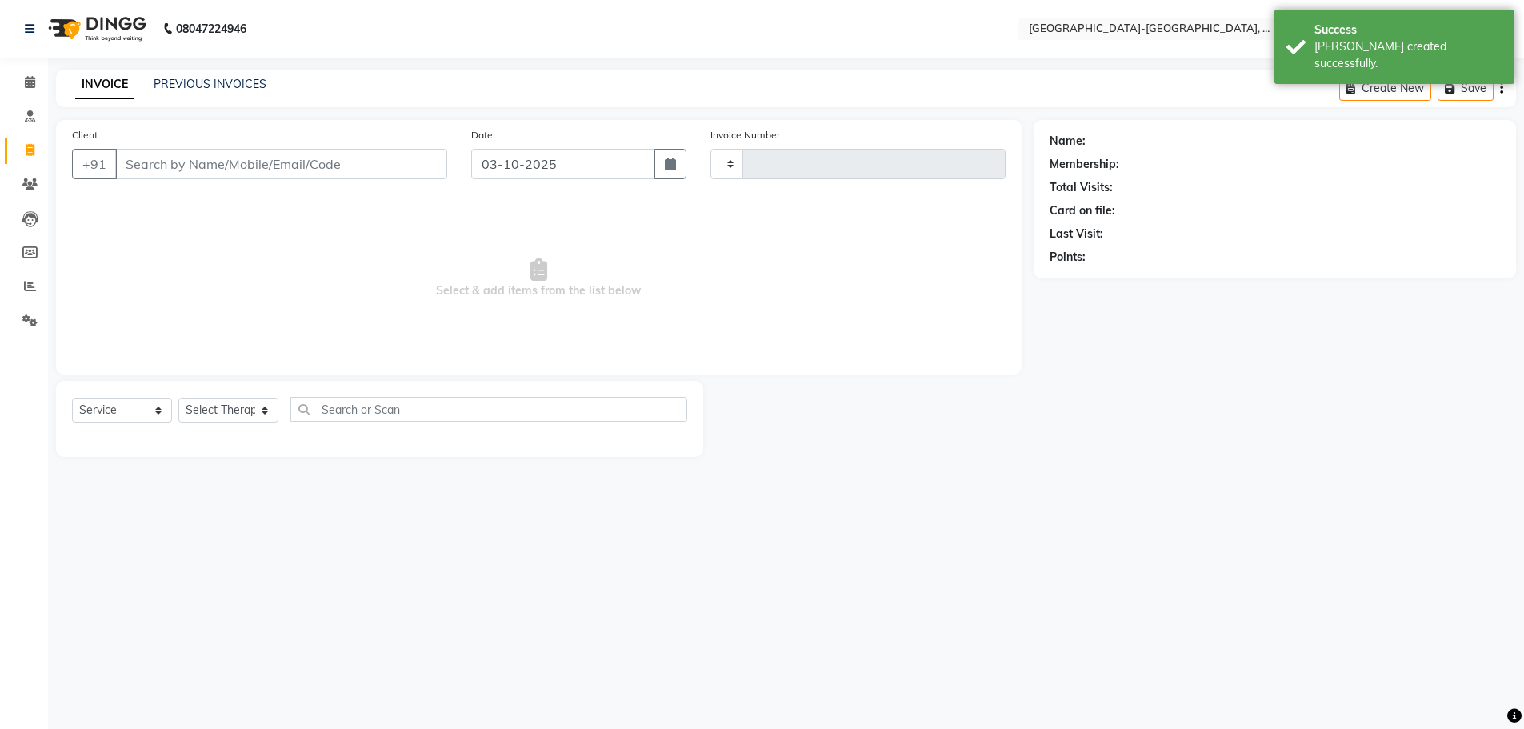
type input "2408"
select select "5851"
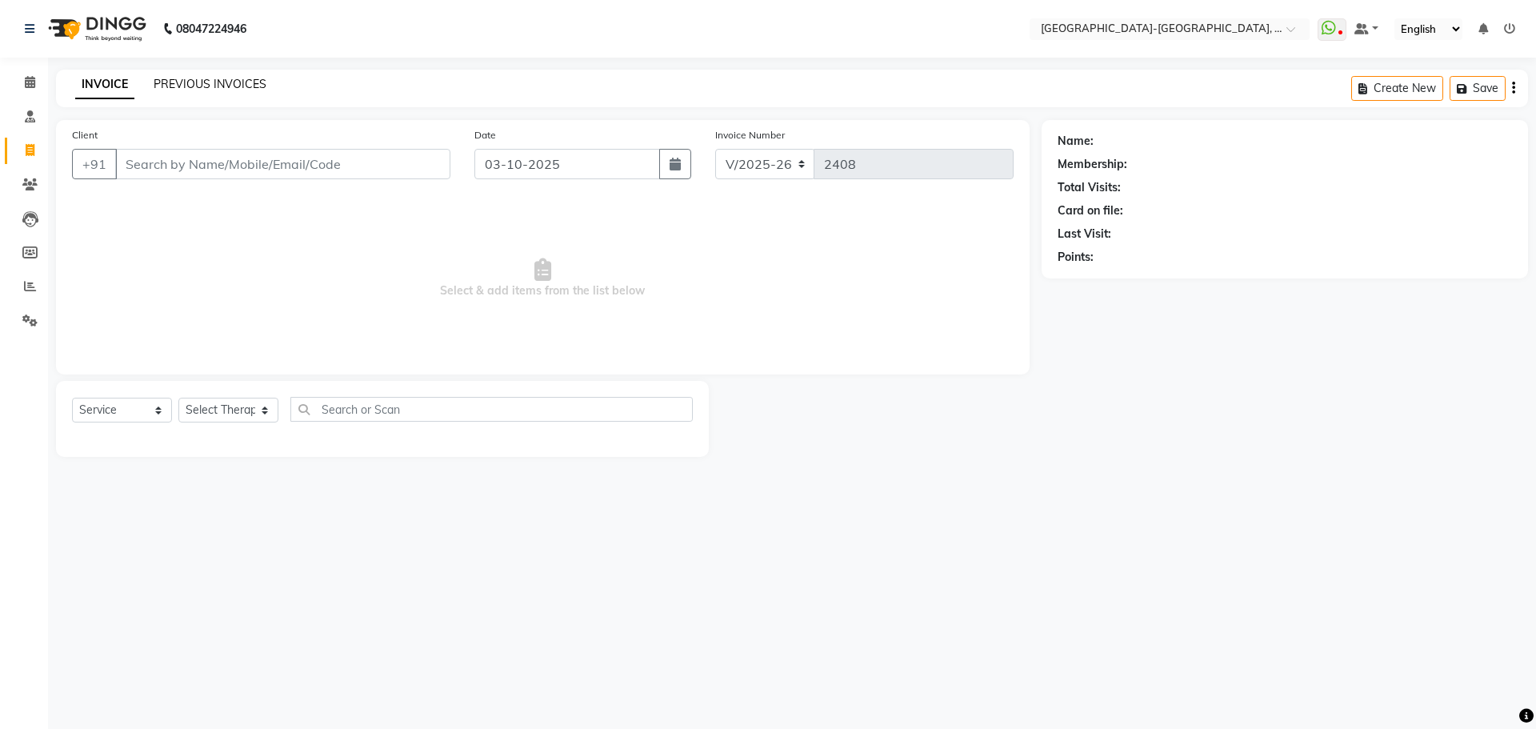
click at [217, 86] on link "PREVIOUS INVOICES" at bounding box center [210, 84] width 113 height 14
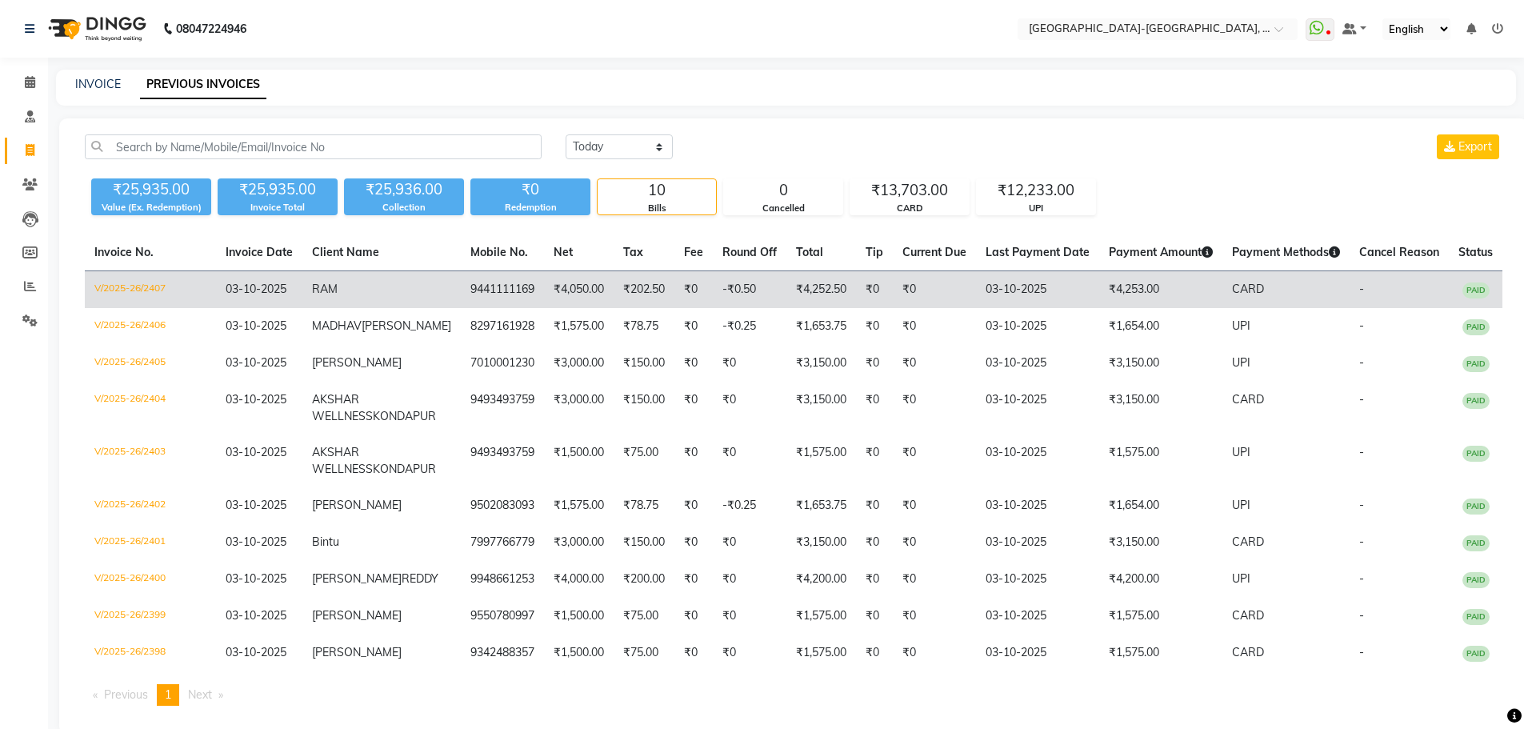
click at [376, 292] on td "RAM" at bounding box center [381, 290] width 158 height 38
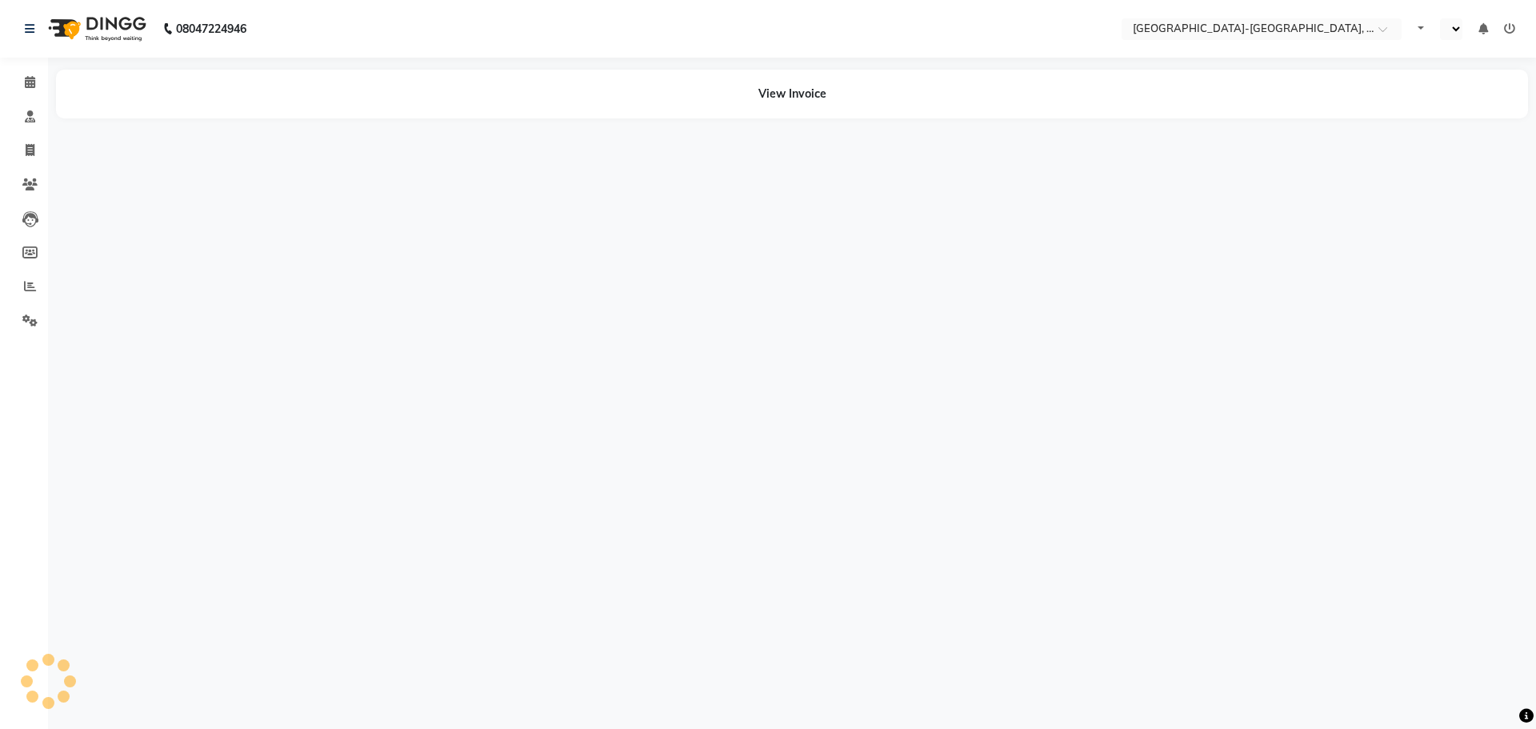
select select "en"
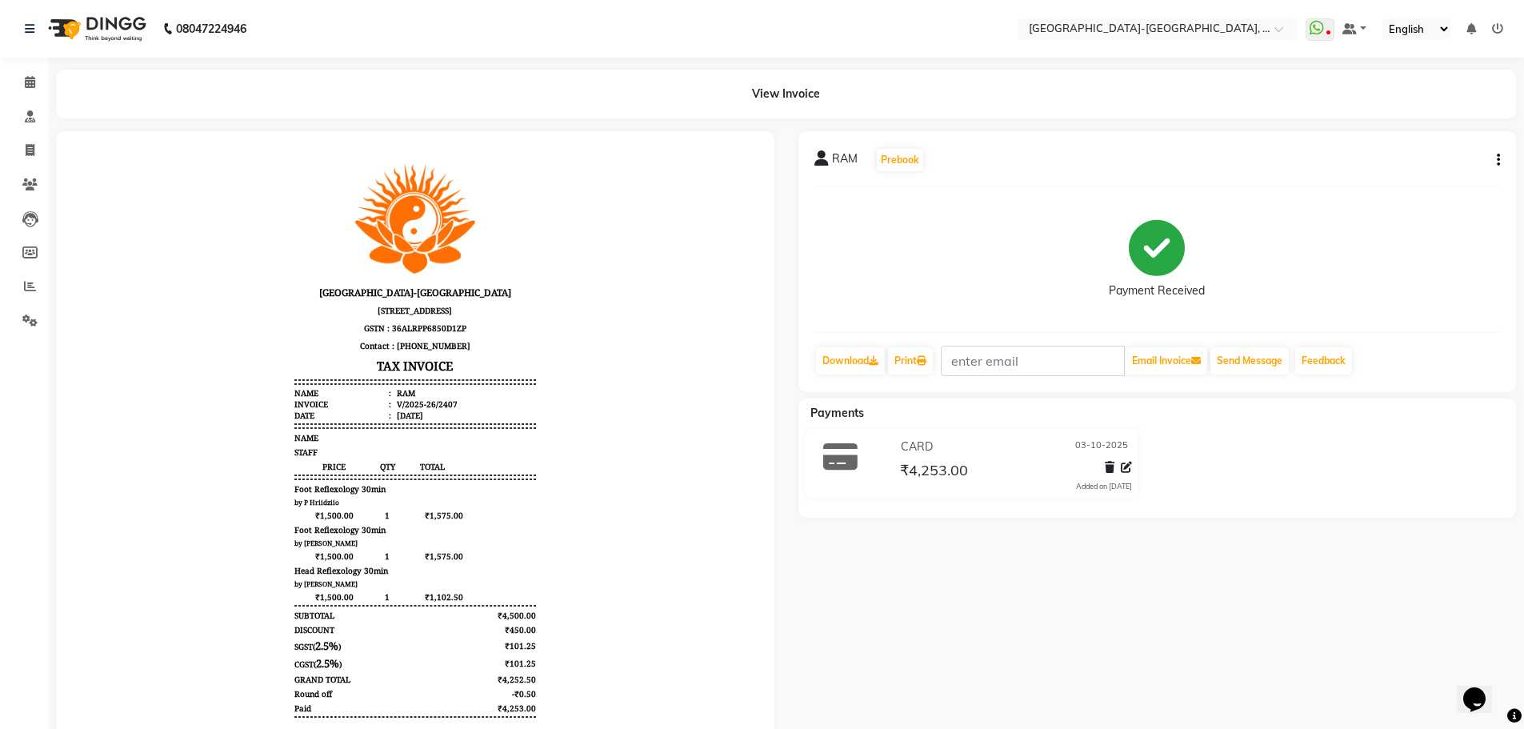
click at [1501, 163] on div "RAM Prebook Payment Received Download Print Email Invoice Send Message Feedback" at bounding box center [1157, 261] width 718 height 261
click at [1500, 162] on div "RAM Prebook Payment Received Download Print Email Invoice Send Message Feedback" at bounding box center [1157, 261] width 718 height 261
click at [1499, 160] on icon "button" at bounding box center [1498, 160] width 3 height 1
click at [1409, 193] on div "Edit Invoice" at bounding box center [1419, 190] width 110 height 20
select select "service"
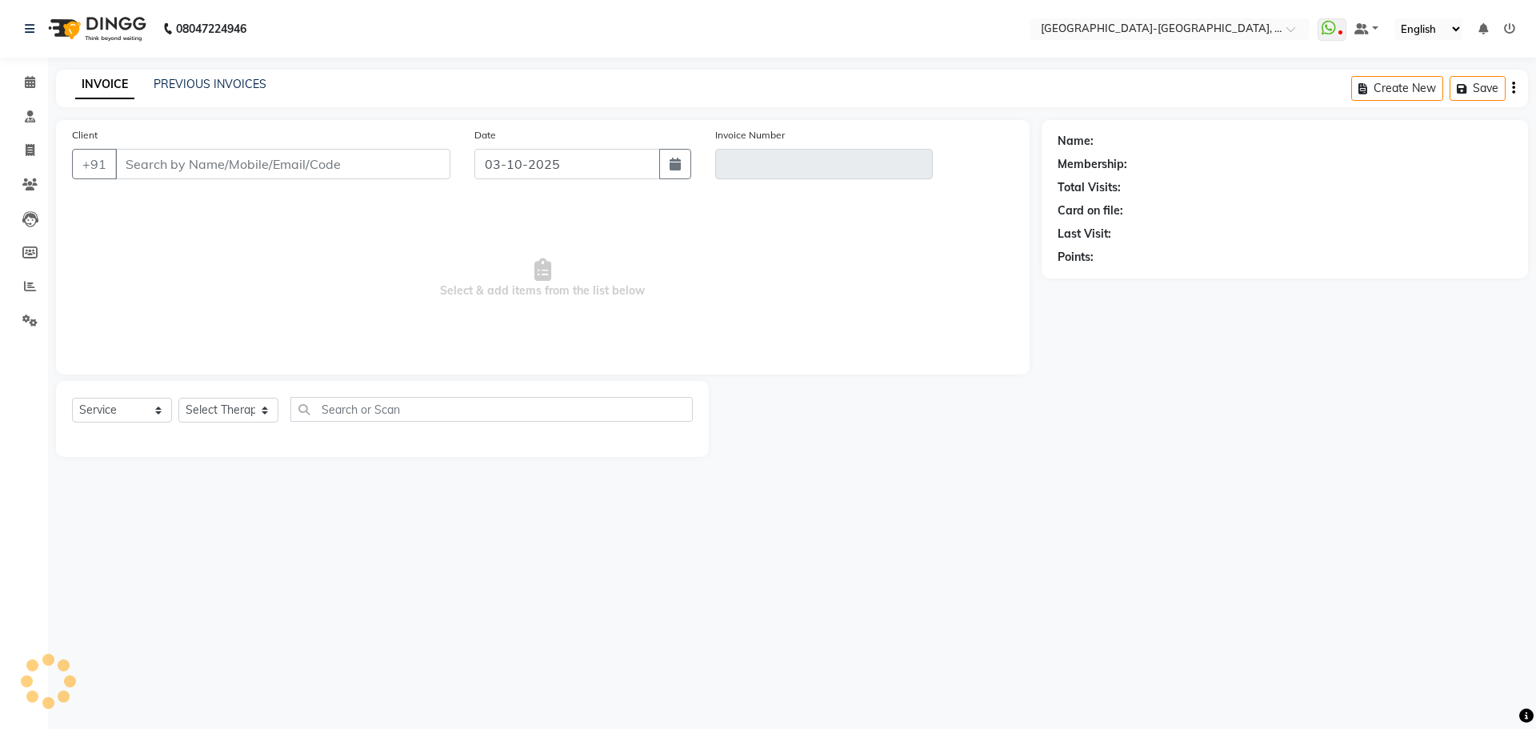
type input "9441111169"
type input "V/2025-26/2407"
select select "select"
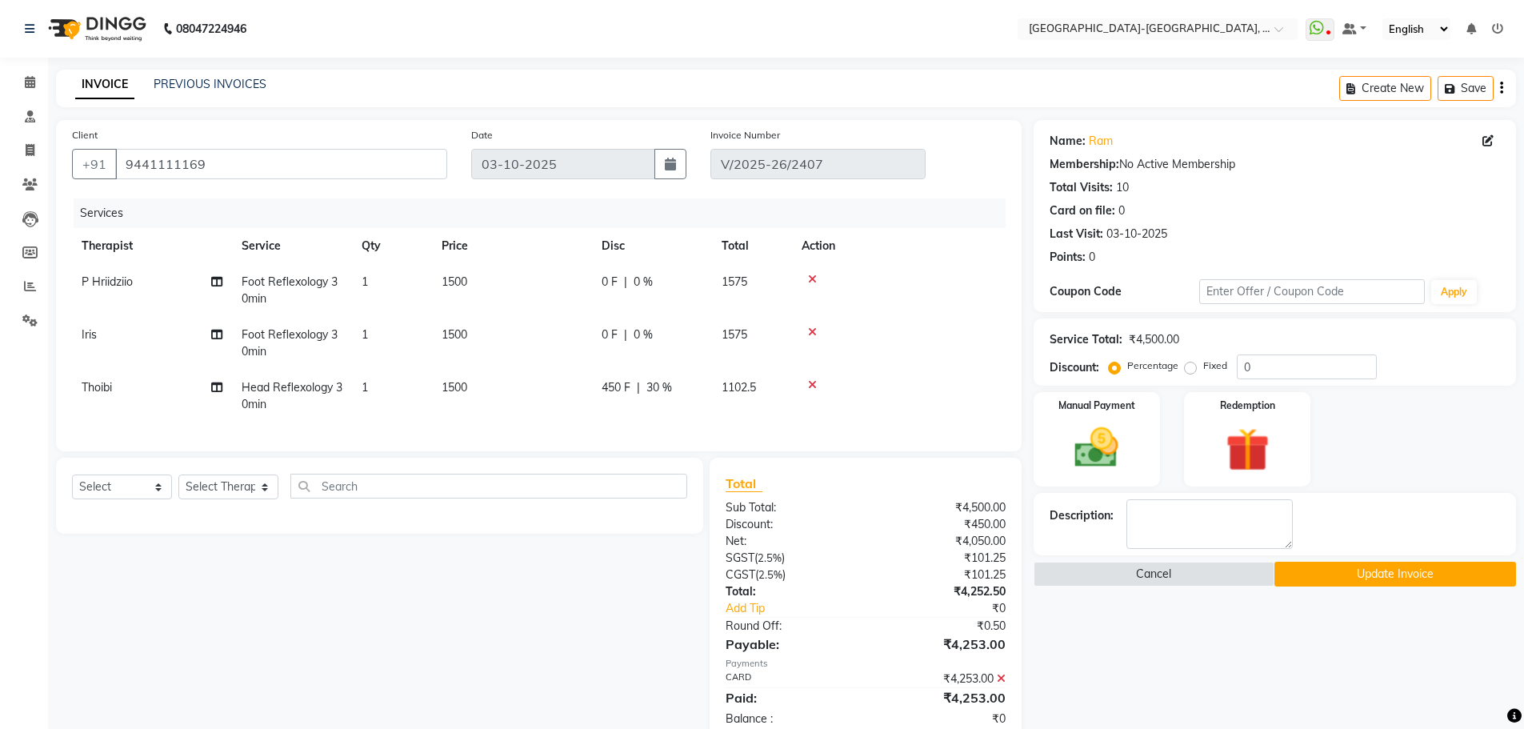
click at [101, 331] on td "Iris" at bounding box center [152, 343] width 160 height 53
select select "83051"
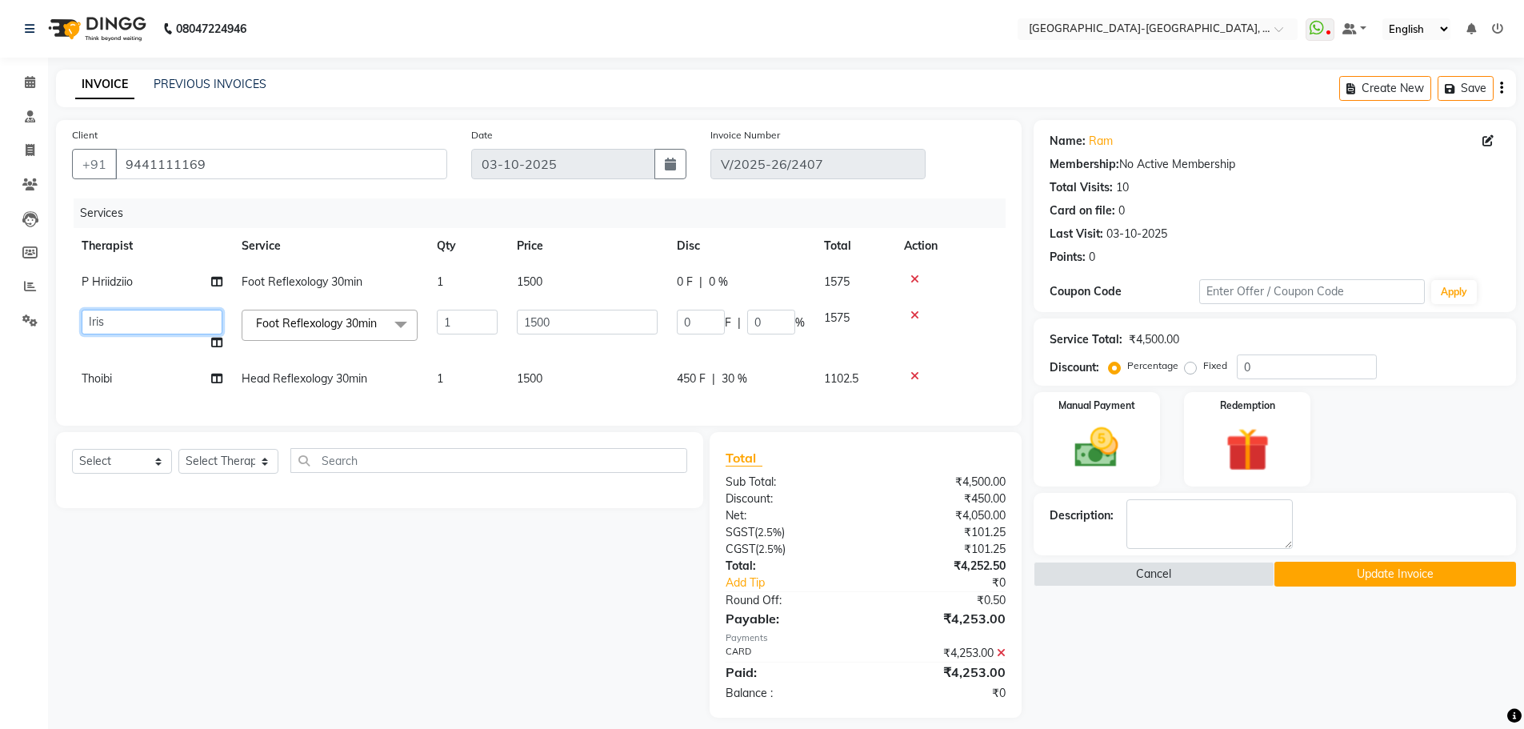
drag, startPoint x: 115, startPoint y: 320, endPoint x: 113, endPoint y: 334, distance: 13.8
click at [115, 320] on select "Adakho Bone Hridziia Iris Katene Kholu Mayio Mohit Moru P Hriidziio Sahriini Sa…" at bounding box center [152, 322] width 141 height 25
select select "66849"
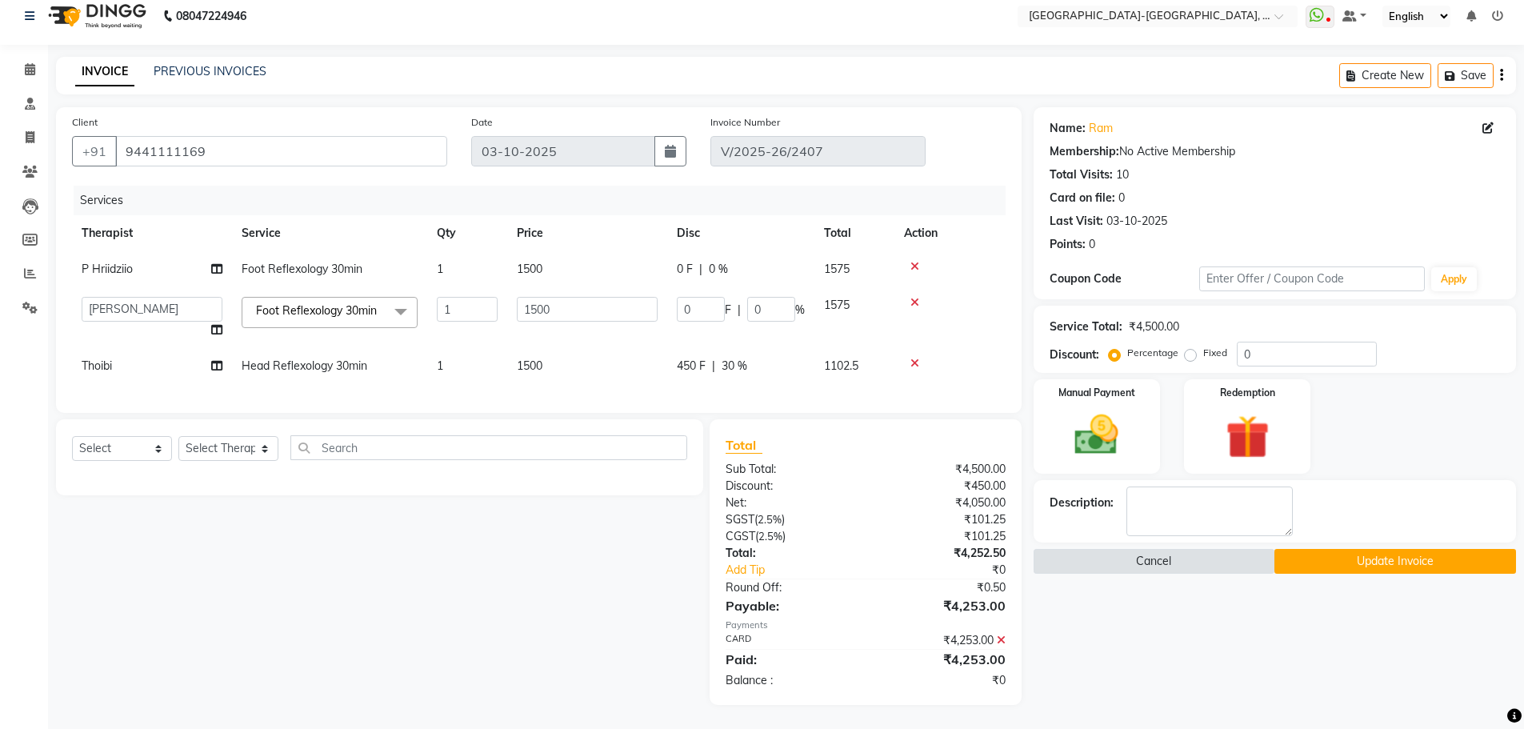
scroll to position [25, 0]
click at [1349, 549] on button "Update Invoice" at bounding box center [1395, 561] width 242 height 25
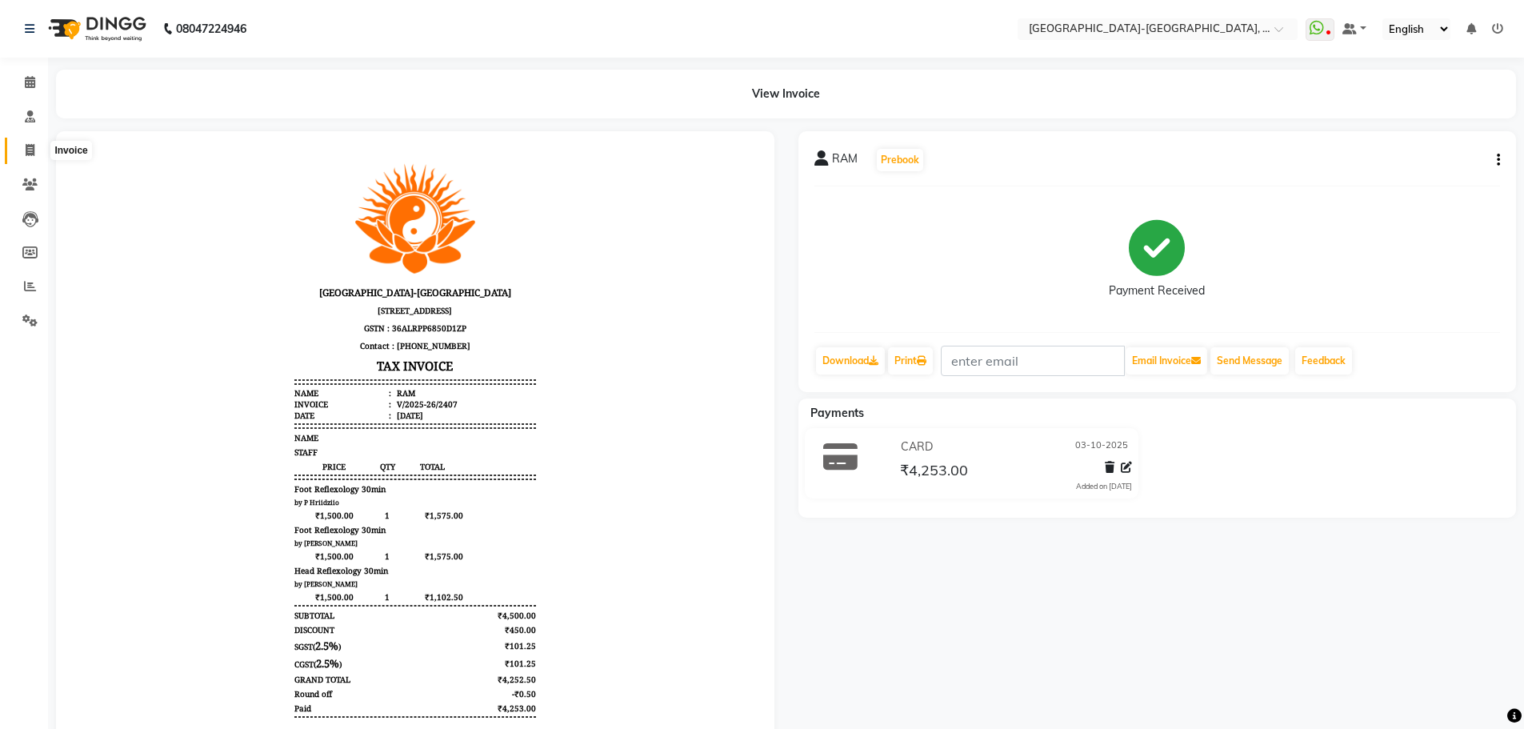
click at [32, 148] on icon at bounding box center [30, 150] width 9 height 12
select select "5851"
select select "service"
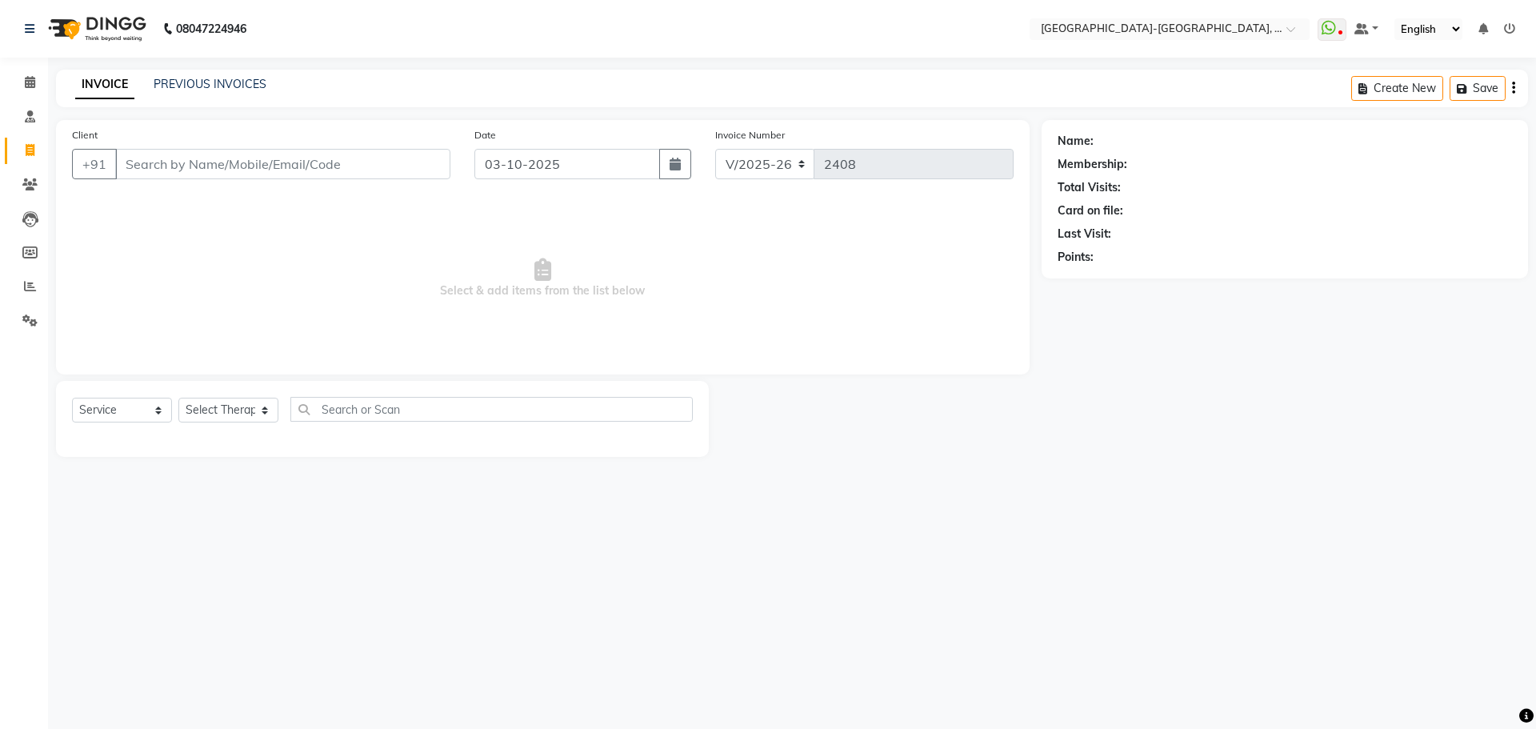
click at [166, 163] on input "Client" at bounding box center [282, 164] width 335 height 30
click at [208, 167] on input "Client" at bounding box center [282, 164] width 335 height 30
click at [195, 167] on input "Client" at bounding box center [282, 164] width 335 height 30
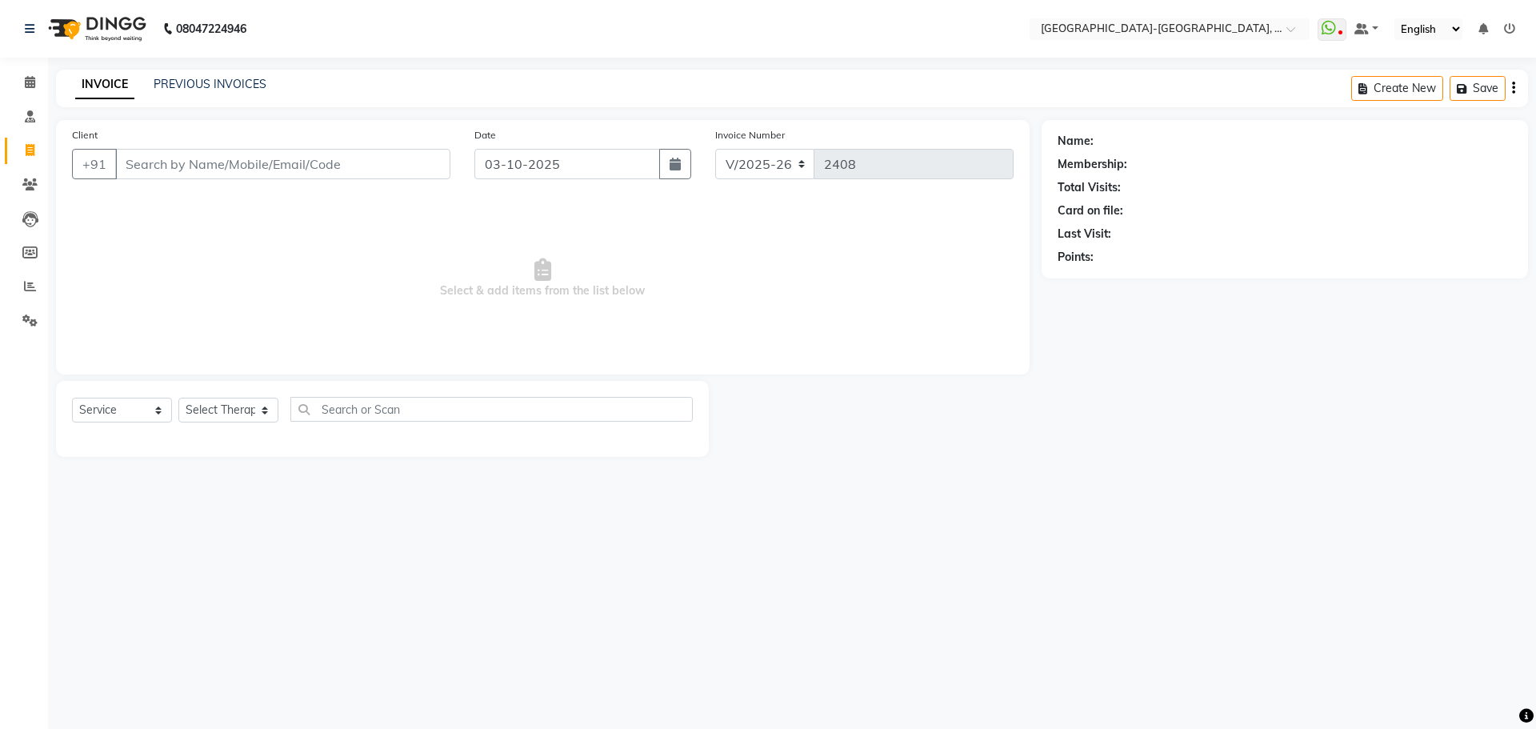
click at [195, 167] on input "Client" at bounding box center [282, 164] width 335 height 30
drag, startPoint x: 194, startPoint y: 164, endPoint x: 205, endPoint y: 163, distance: 11.2
click at [194, 163] on input "Client" at bounding box center [282, 164] width 335 height 30
type input "9258258258"
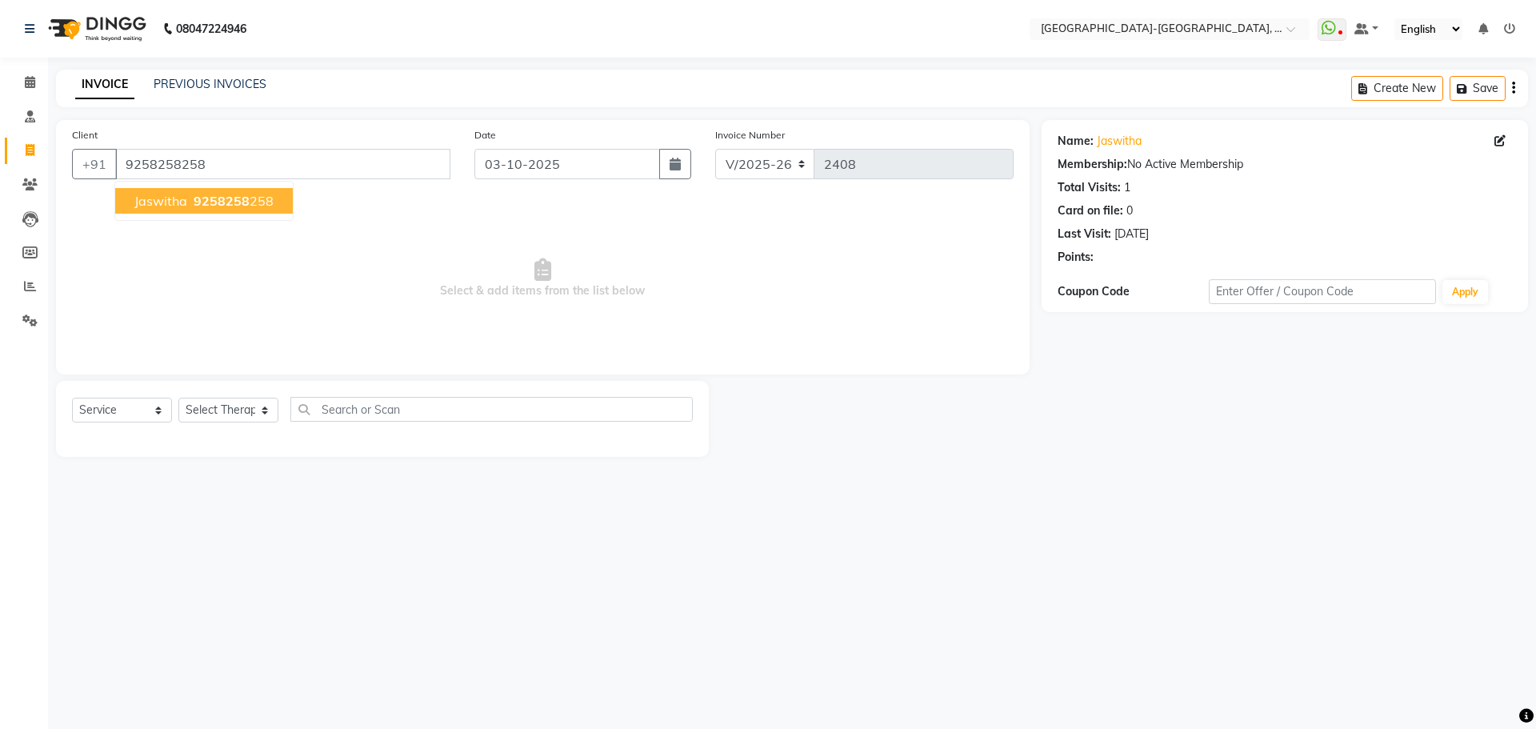
click at [215, 204] on span "9258258" at bounding box center [222, 201] width 56 height 16
click at [1116, 138] on link "Jaswitha" at bounding box center [1119, 141] width 45 height 17
click at [242, 409] on select "Select Therapist Adakho Bone Hridziia Iris Katene Kholu Mayio Mohit Moru P Hrii…" at bounding box center [228, 410] width 100 height 25
select select "49851"
click at [178, 398] on select "Select Therapist Adakho Bone Hridziia Iris Katene Kholu Mayio Mohit Moru P Hrii…" at bounding box center [228, 410] width 100 height 25
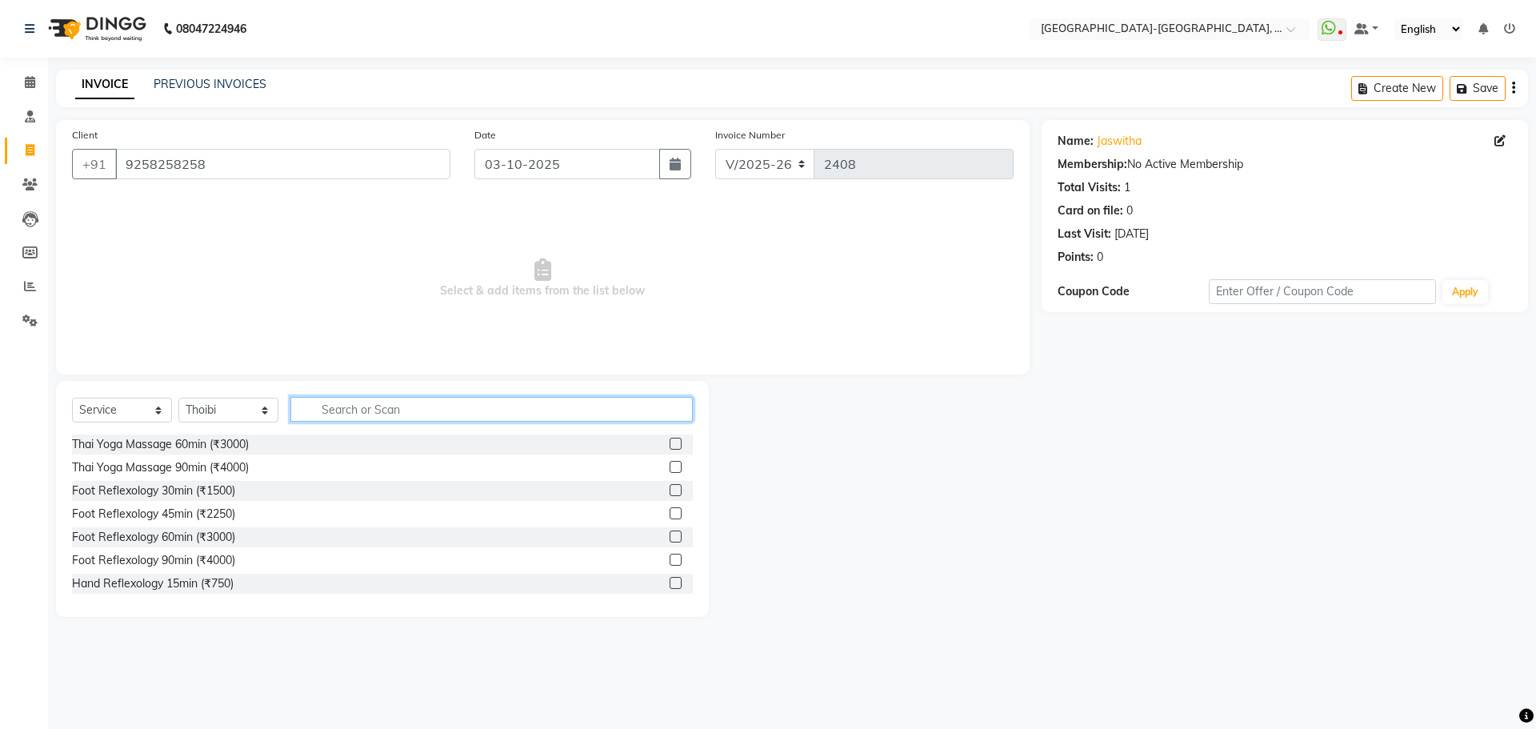
click at [386, 410] on input "text" at bounding box center [491, 409] width 402 height 25
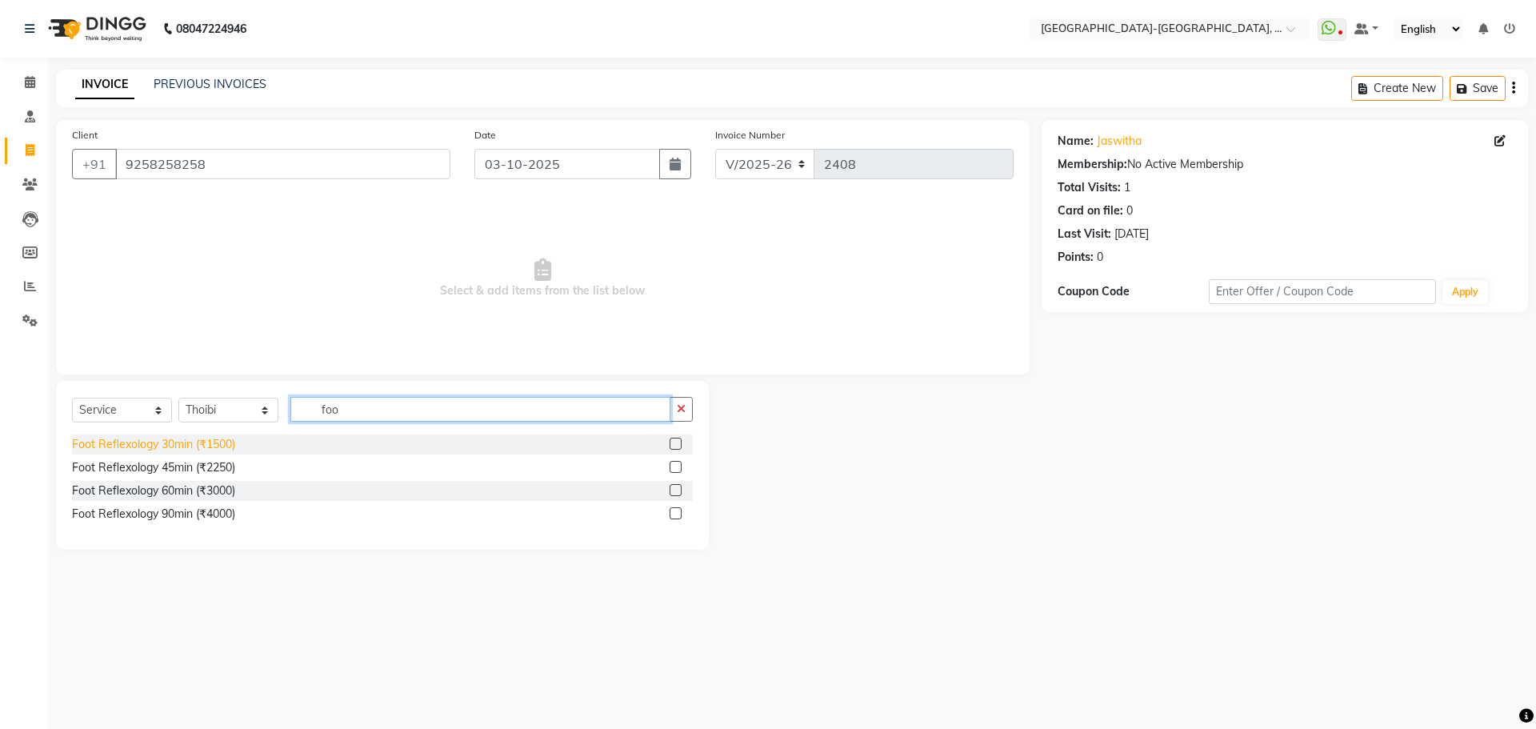
type input "foo"
click at [182, 442] on div "Foot Reflexology 30min (₹1500)" at bounding box center [153, 444] width 163 height 17
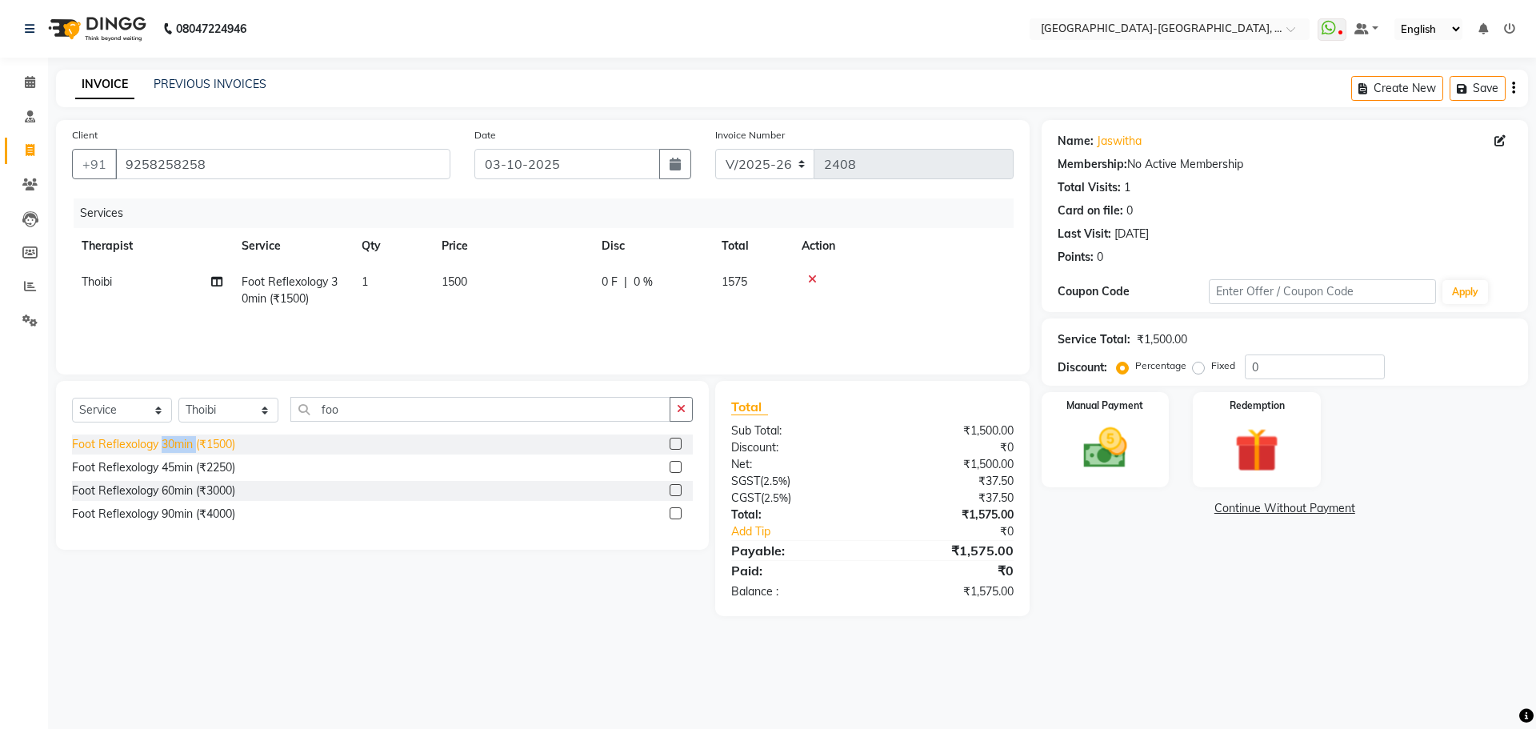
click at [182, 442] on div "Foot Reflexology 30min (₹1500)" at bounding box center [153, 444] width 163 height 17
checkbox input "false"
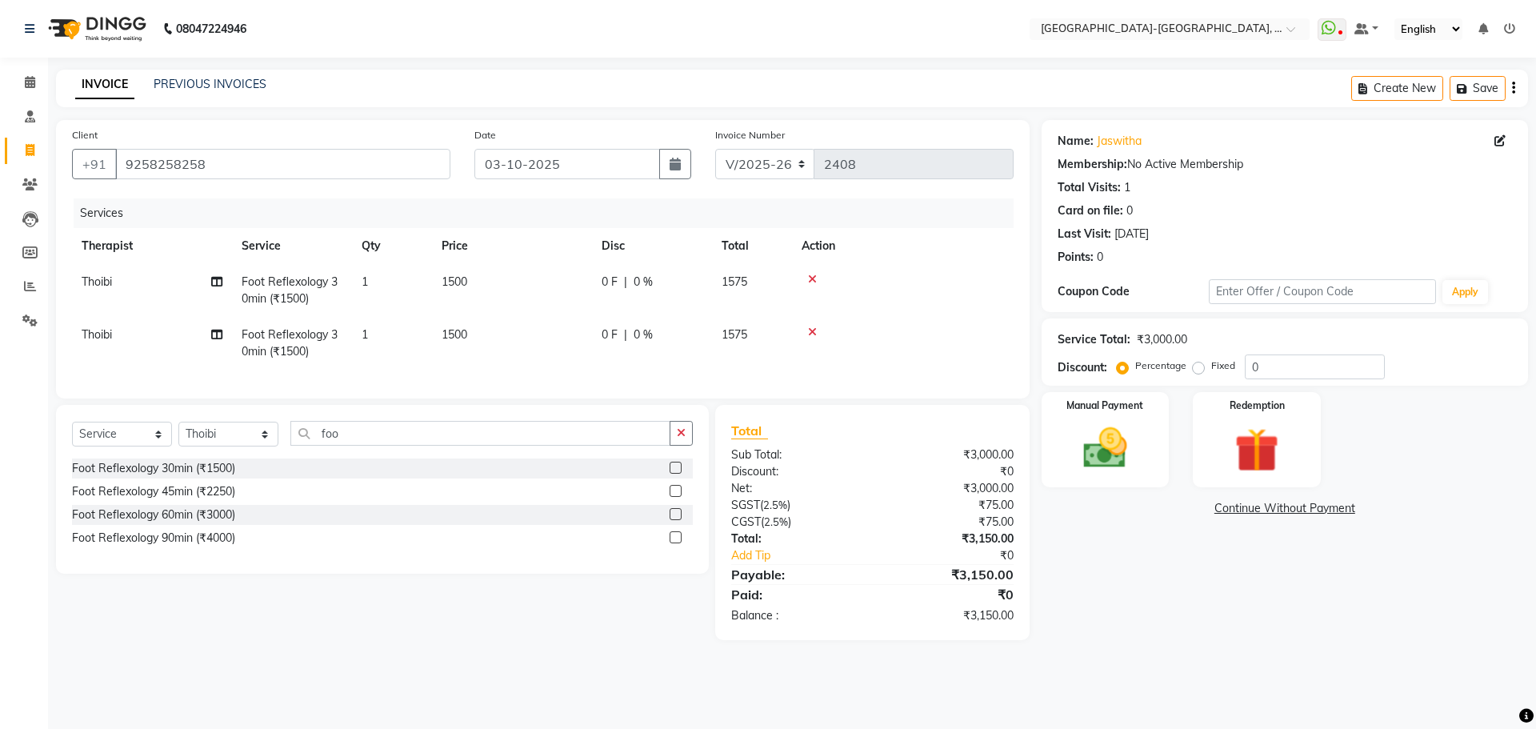
click at [677, 398] on div "Client +91 9258258258 Date 03-10-2025 Invoice Number V/2025 V/2025-26 2408 Serv…" at bounding box center [543, 259] width 974 height 278
click at [1095, 454] on img at bounding box center [1105, 448] width 74 height 53
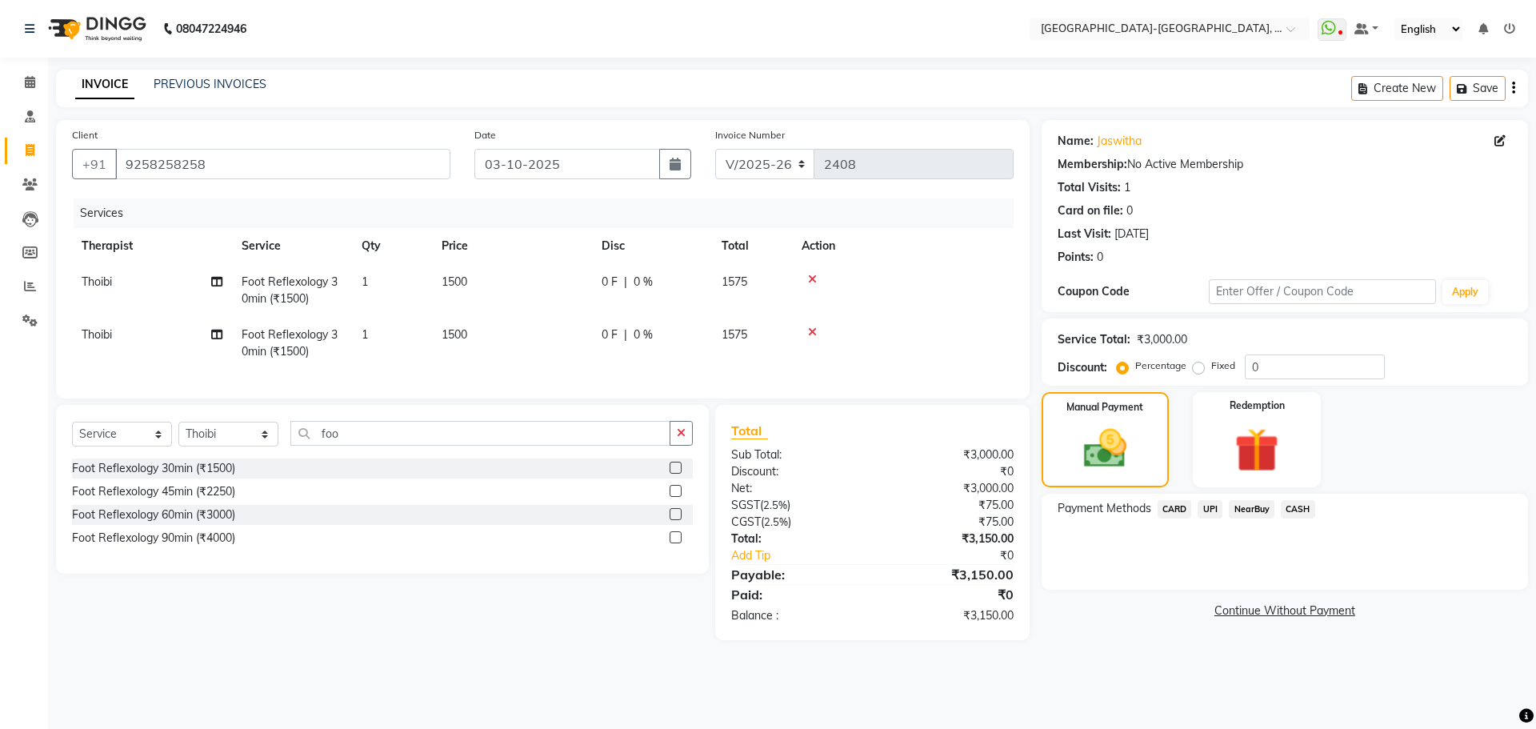
click at [1213, 510] on span "UPI" at bounding box center [1210, 509] width 25 height 18
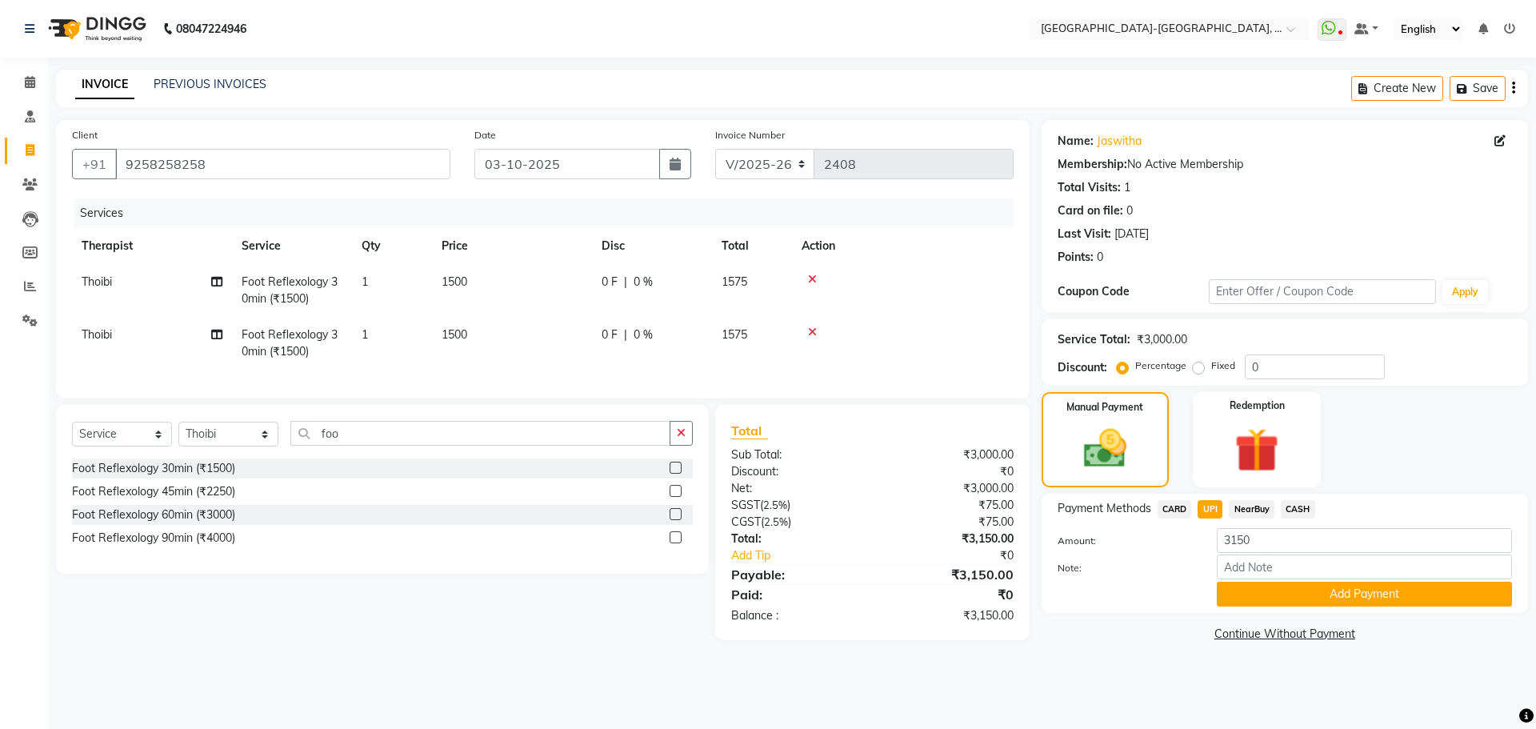
drag, startPoint x: 0, startPoint y: 322, endPoint x: 617, endPoint y: 618, distance: 684.2
click at [617, 618] on div "Select Service Product Membership Package Voucher Prepaid Gift Card Select Ther…" at bounding box center [376, 522] width 665 height 235
click at [130, 283] on td "Thoibi" at bounding box center [152, 290] width 160 height 53
select select "49851"
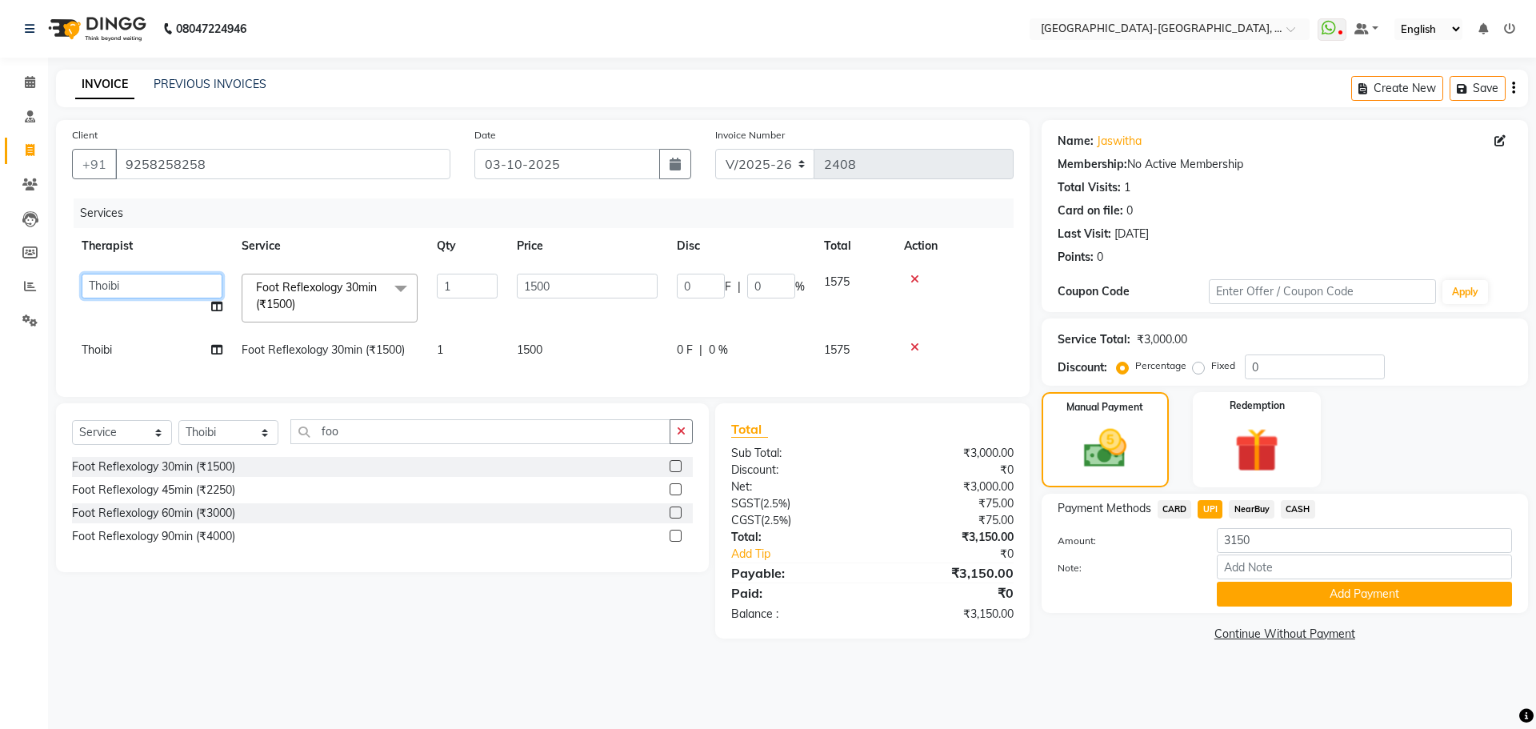
click at [102, 275] on select "Adakho Bone Hridziia Iris Katene Kholu Mayio Mohit Moru P Hriidziio Sahriini Sa…" at bounding box center [152, 286] width 141 height 25
select select "40942"
click at [115, 350] on td "Thoibi" at bounding box center [152, 350] width 160 height 36
select select "49851"
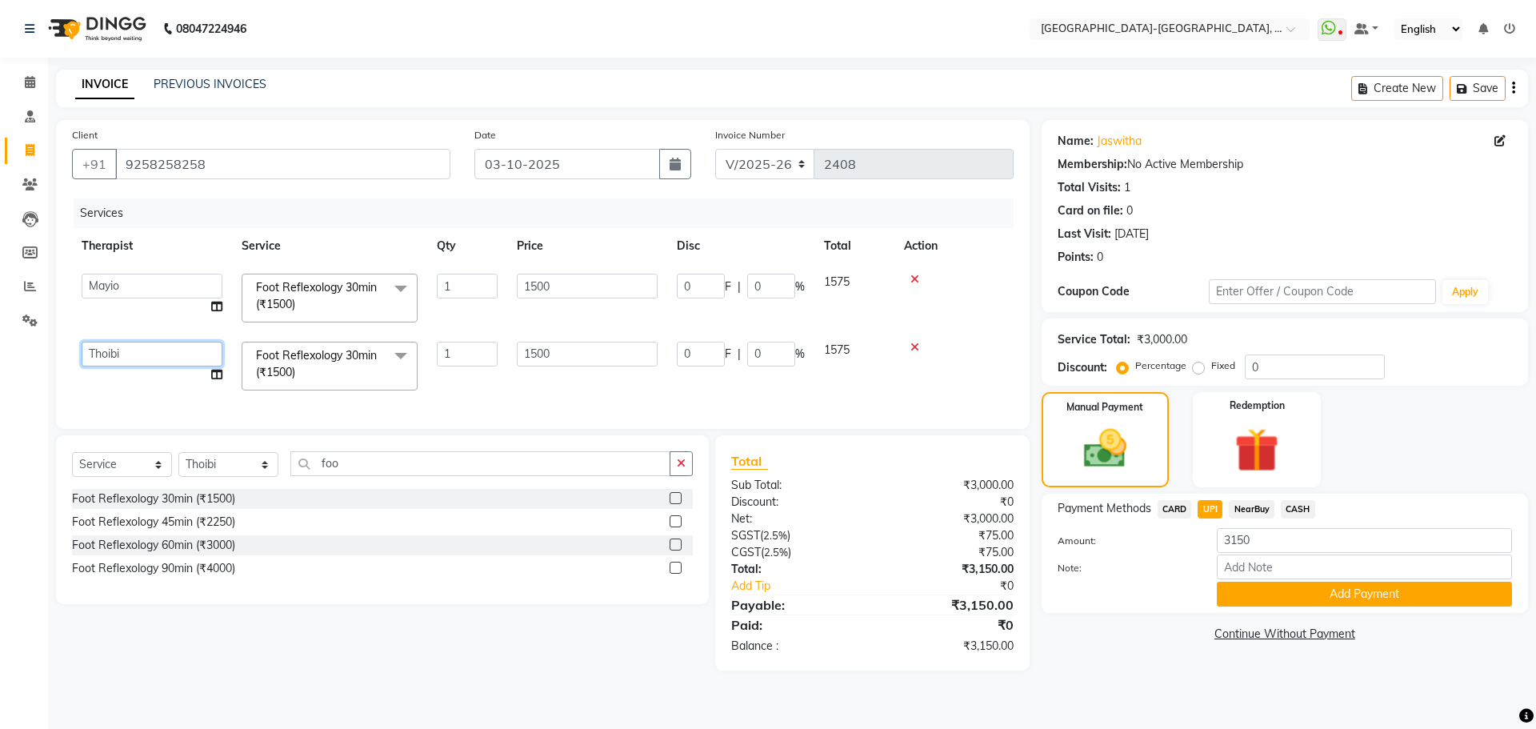
drag, startPoint x: 115, startPoint y: 350, endPoint x: 124, endPoint y: 364, distance: 16.9
click at [115, 350] on select "Adakho Bone Hridziia Iris Katene Kholu Mayio Mohit Moru P Hriidziio Sahriini Sa…" at bounding box center [152, 354] width 141 height 25
click at [1471, 86] on icon "button" at bounding box center [1465, 88] width 16 height 11
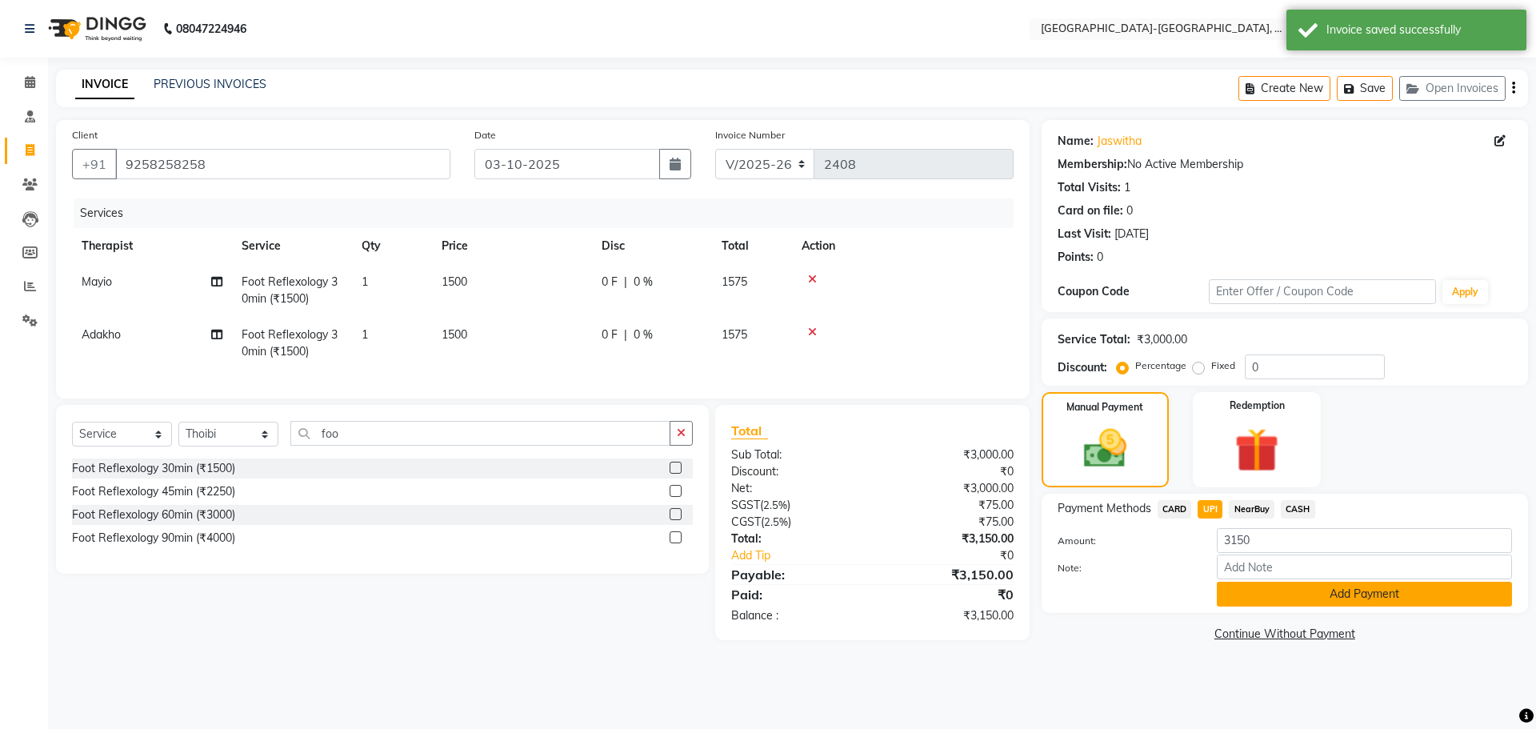
click at [1266, 598] on button "Add Payment" at bounding box center [1364, 594] width 295 height 25
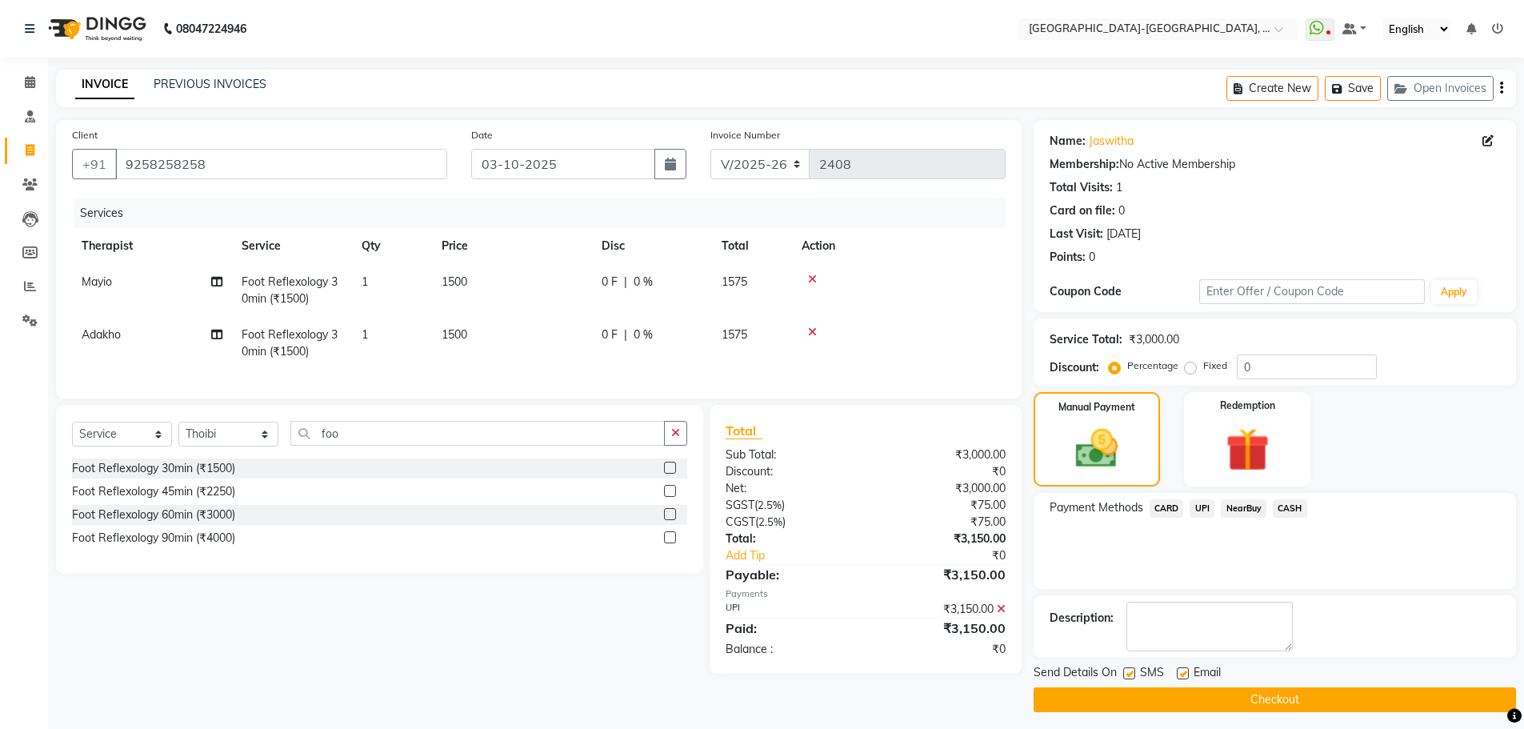
click at [1250, 702] on button "Checkout" at bounding box center [1275, 699] width 482 height 25
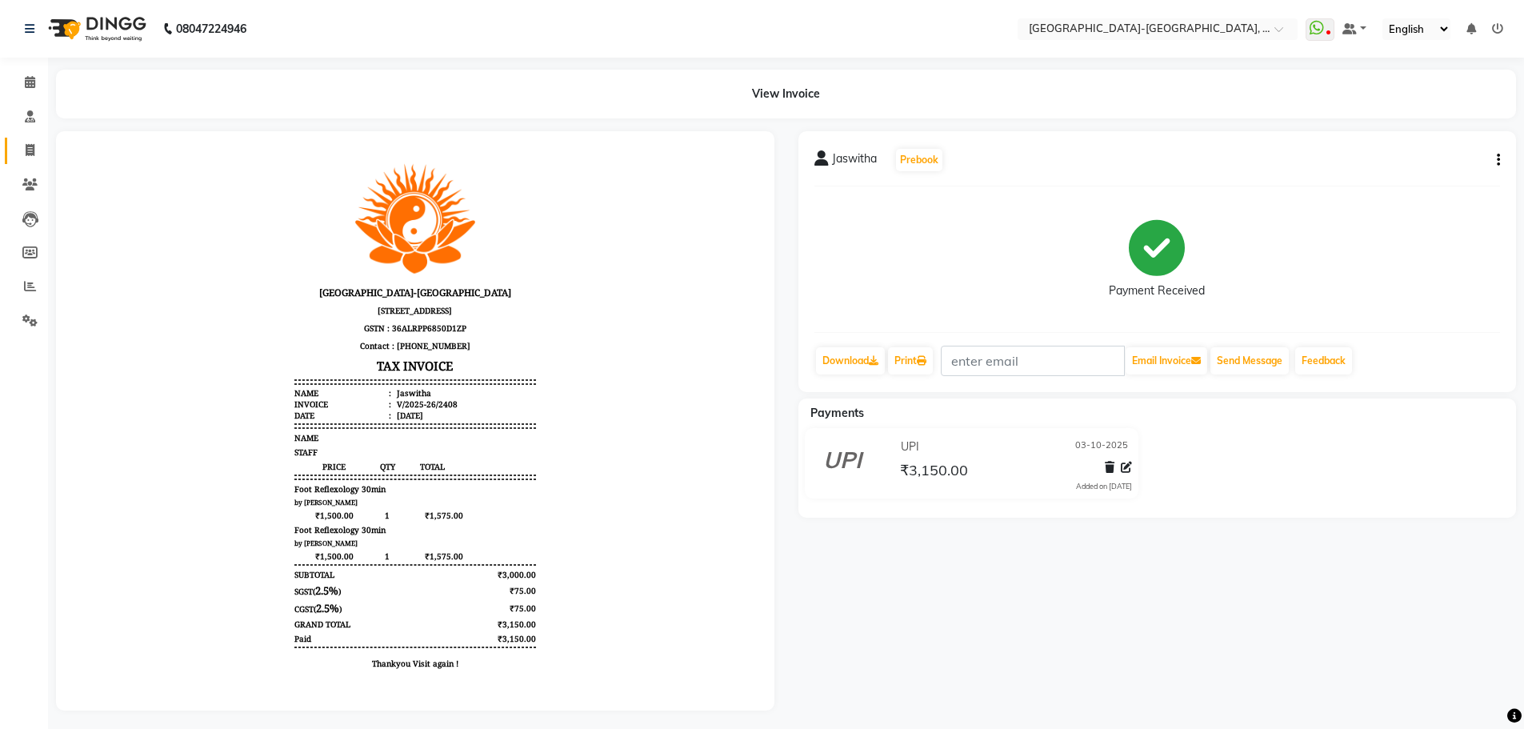
click at [18, 142] on span at bounding box center [30, 151] width 28 height 18
select select "5851"
select select "service"
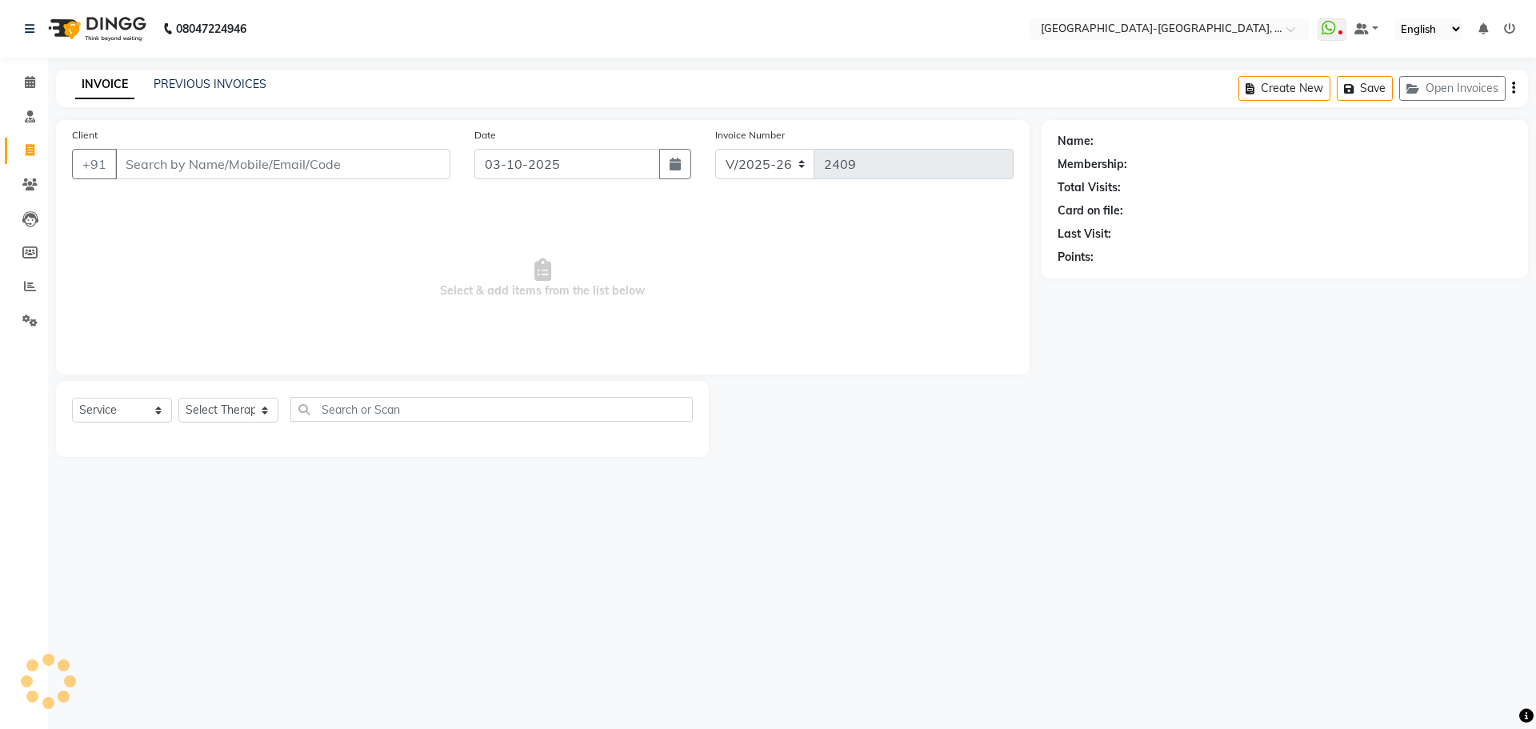
click at [152, 168] on input "Client" at bounding box center [282, 164] width 335 height 30
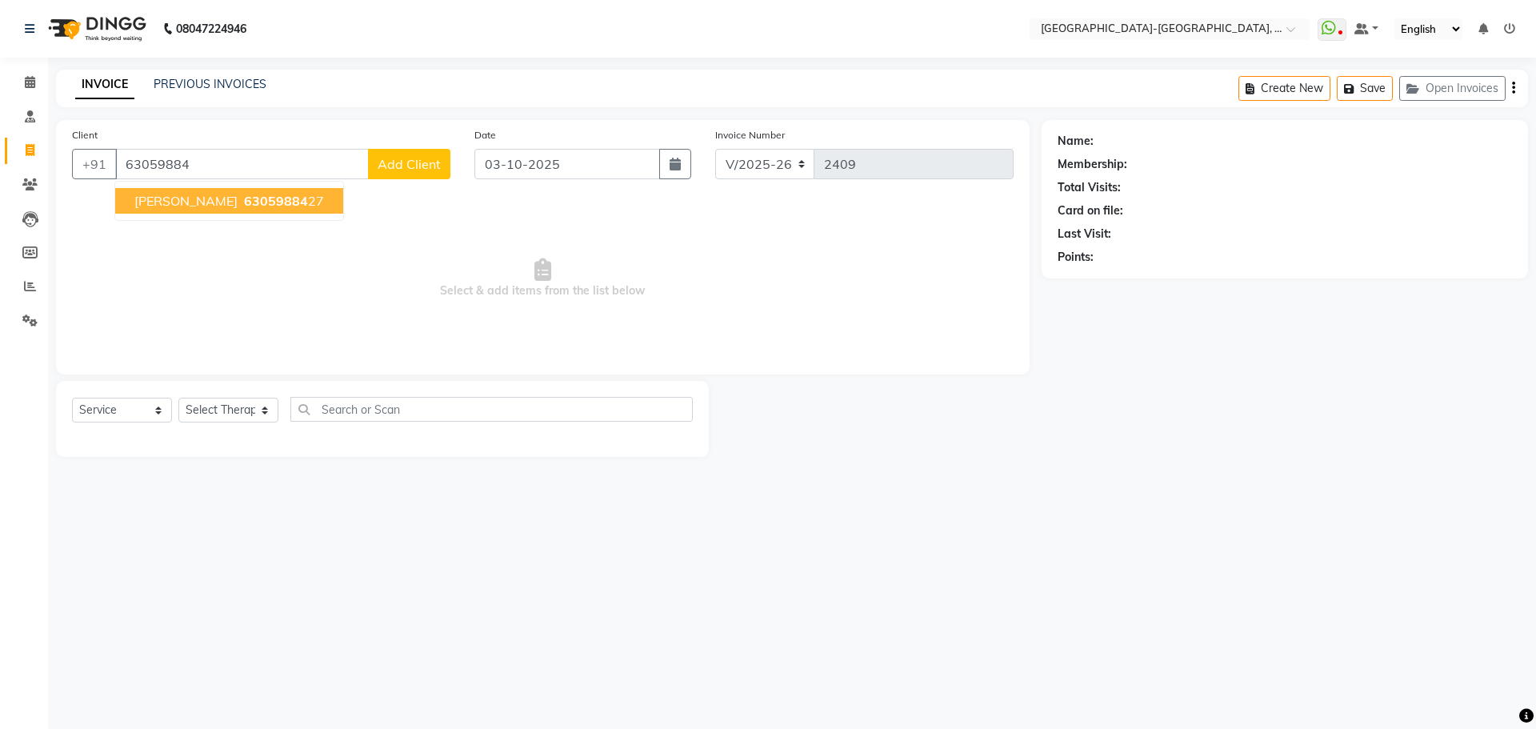
click at [246, 206] on span "63059884" at bounding box center [276, 201] width 64 height 16
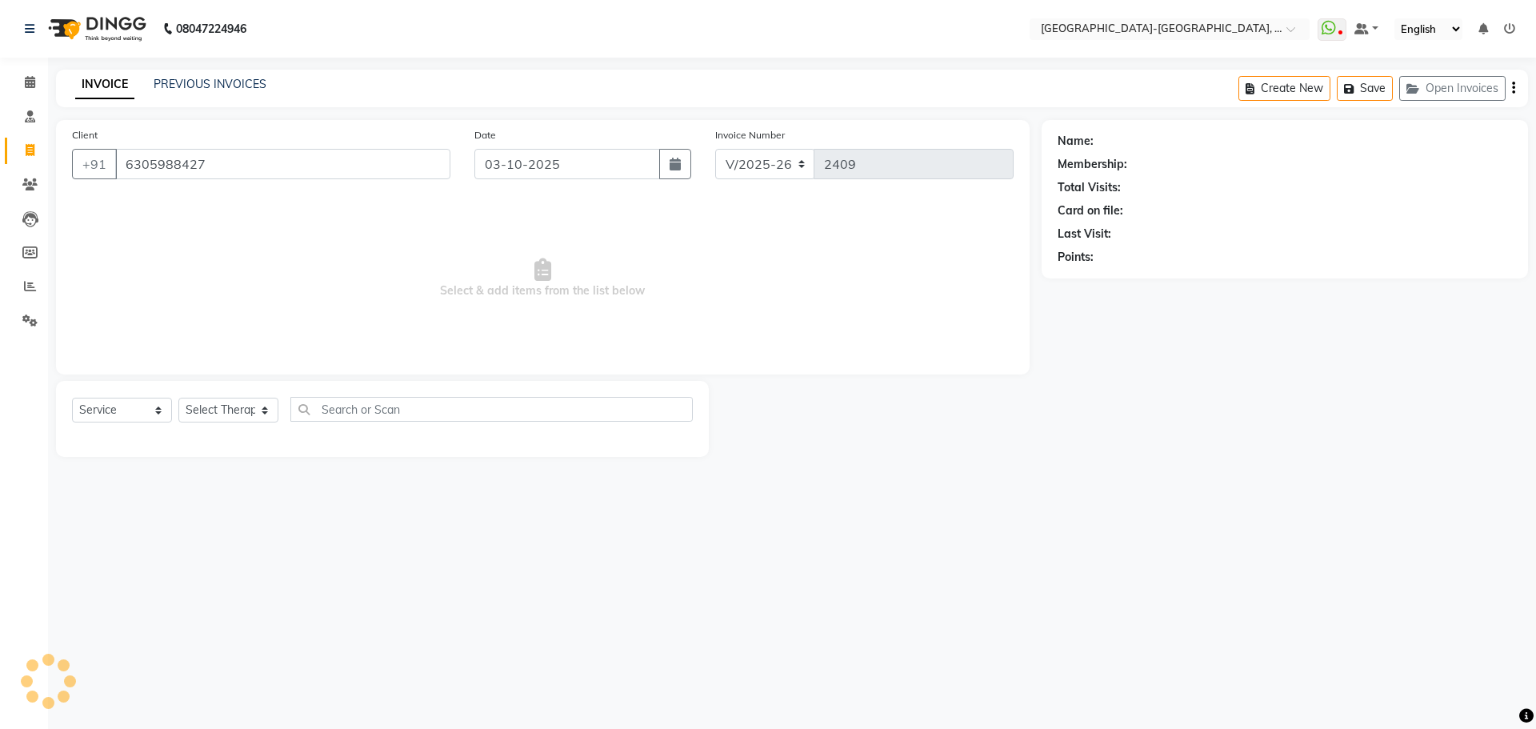
type input "6305988427"
select select "1: Object"
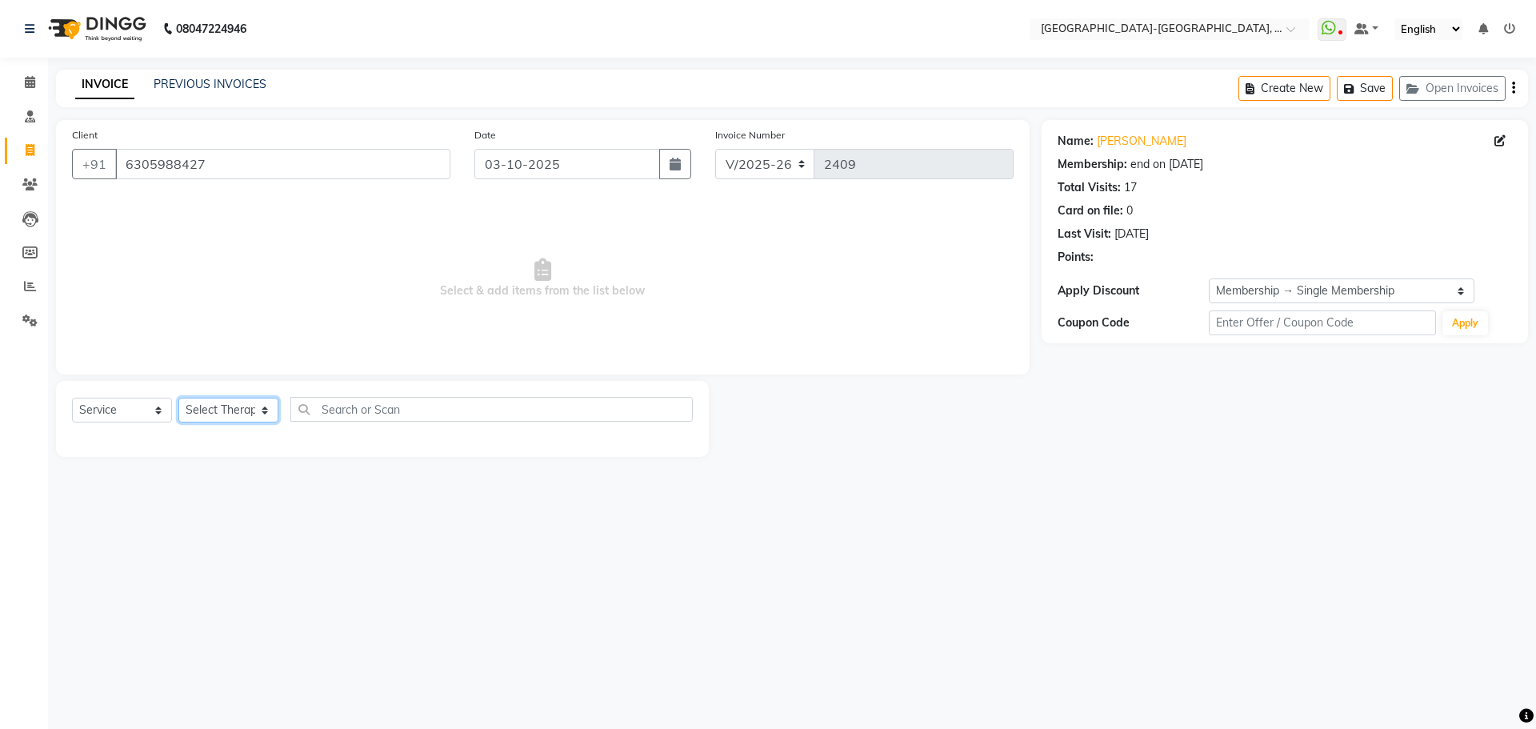
click at [245, 416] on select "Select Therapist Adakho Bone Hridziia Iris Katene Kholu Mayio Mohit Moru P Hrii…" at bounding box center [228, 410] width 100 height 25
select select "83051"
click at [178, 398] on select "Select Therapist Adakho Bone Hridziia Iris Katene Kholu Mayio Mohit Moru P Hrii…" at bounding box center [228, 410] width 100 height 25
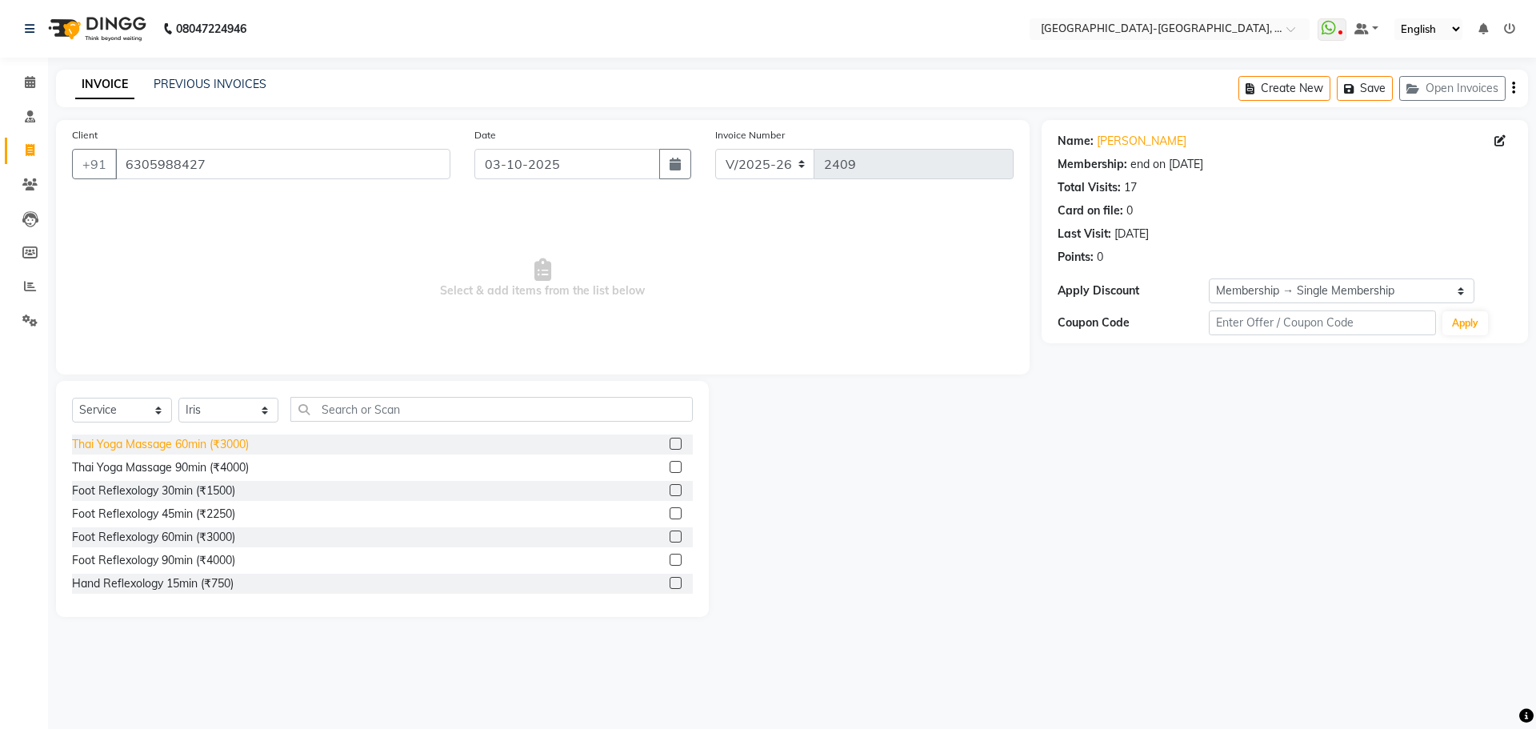
click at [216, 443] on div "Thai Yoga Massage 60min (₹3000)" at bounding box center [160, 444] width 177 height 17
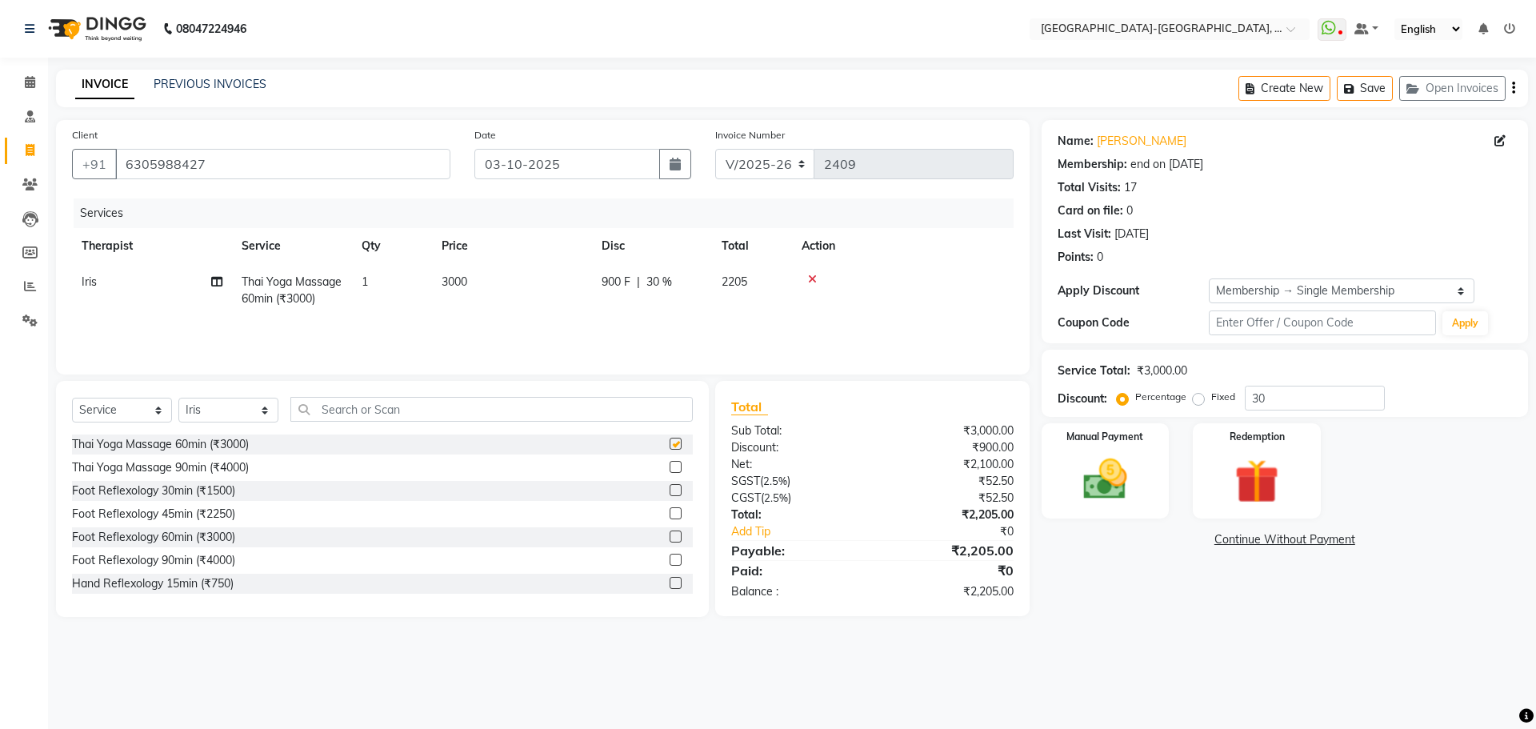
checkbox input "false"
click at [1486, 91] on button "Open Invoices" at bounding box center [1452, 88] width 106 height 25
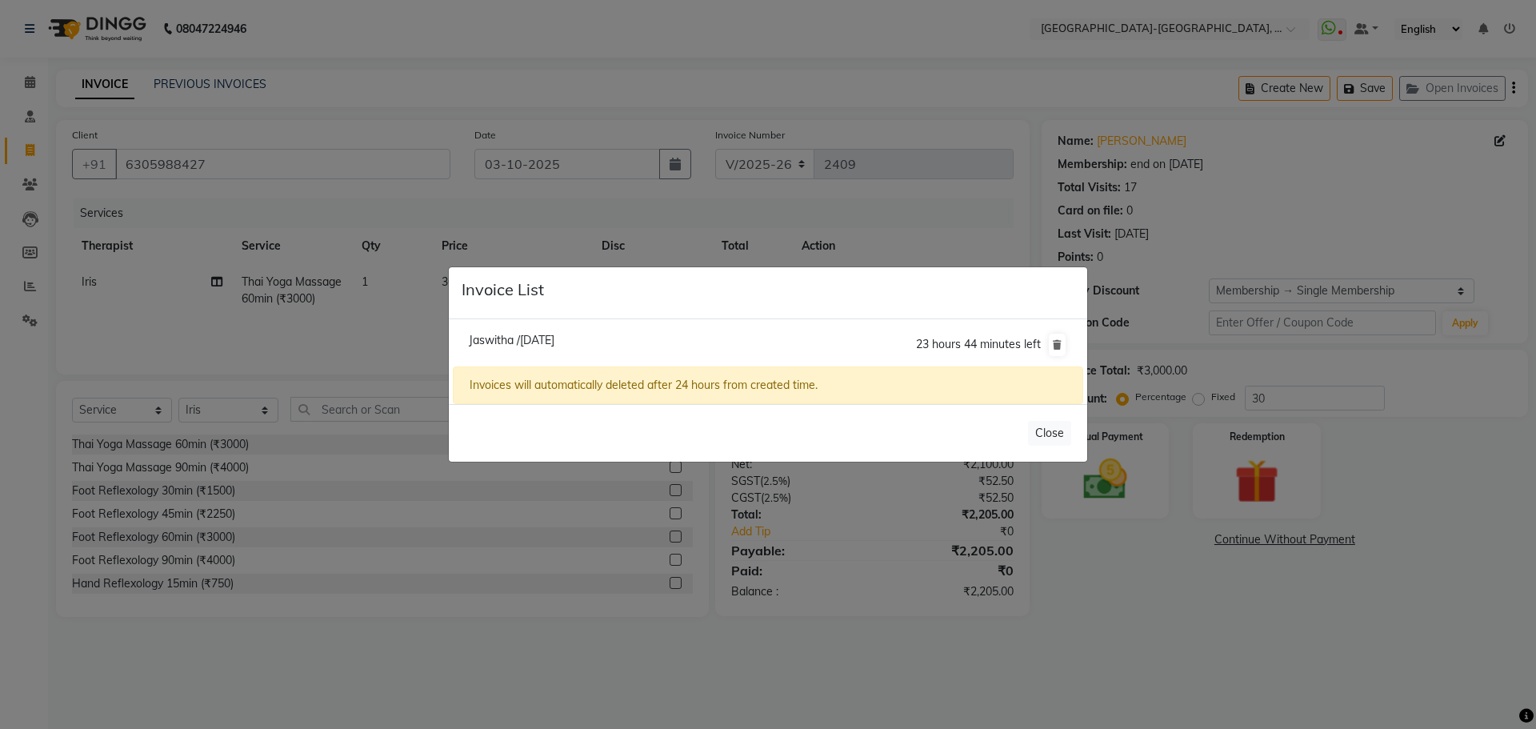
click at [1037, 229] on ngb-modal-window "Invoice List Jaswitha /03 October 2025 23 hours 44 minutes left Invoices will a…" at bounding box center [768, 364] width 1536 height 729
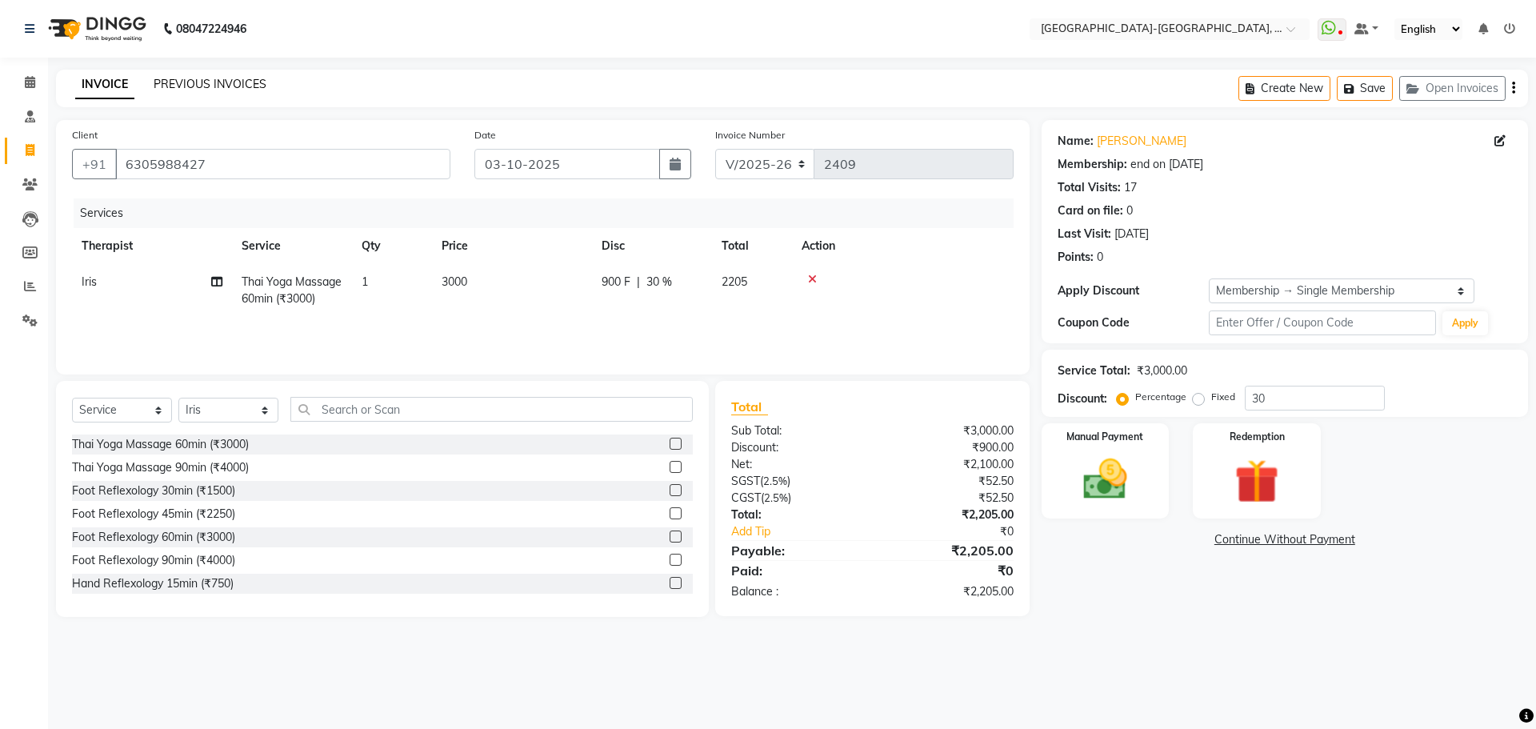
click at [184, 90] on link "PREVIOUS INVOICES" at bounding box center [210, 84] width 113 height 14
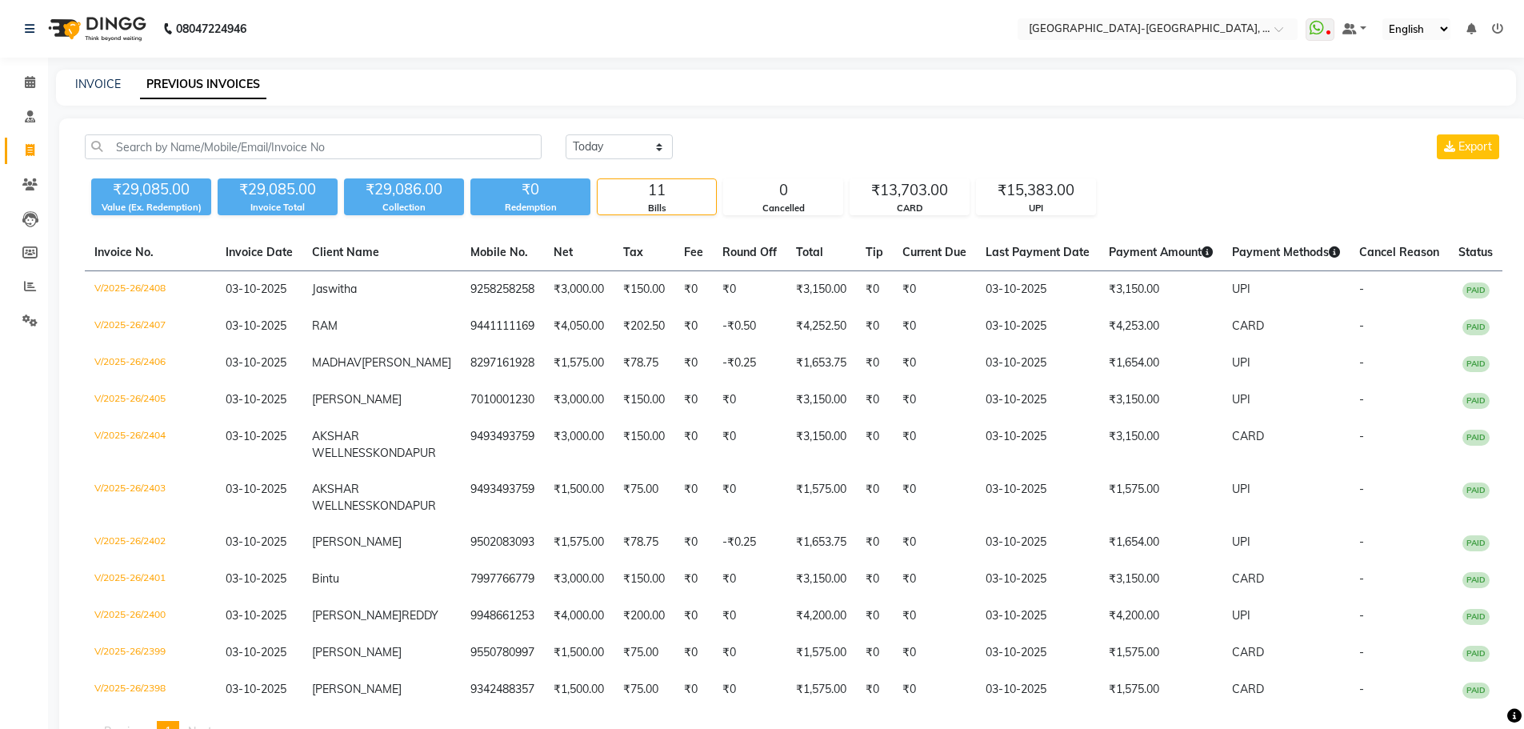
click at [27, 142] on span at bounding box center [30, 151] width 28 height 18
select select "service"
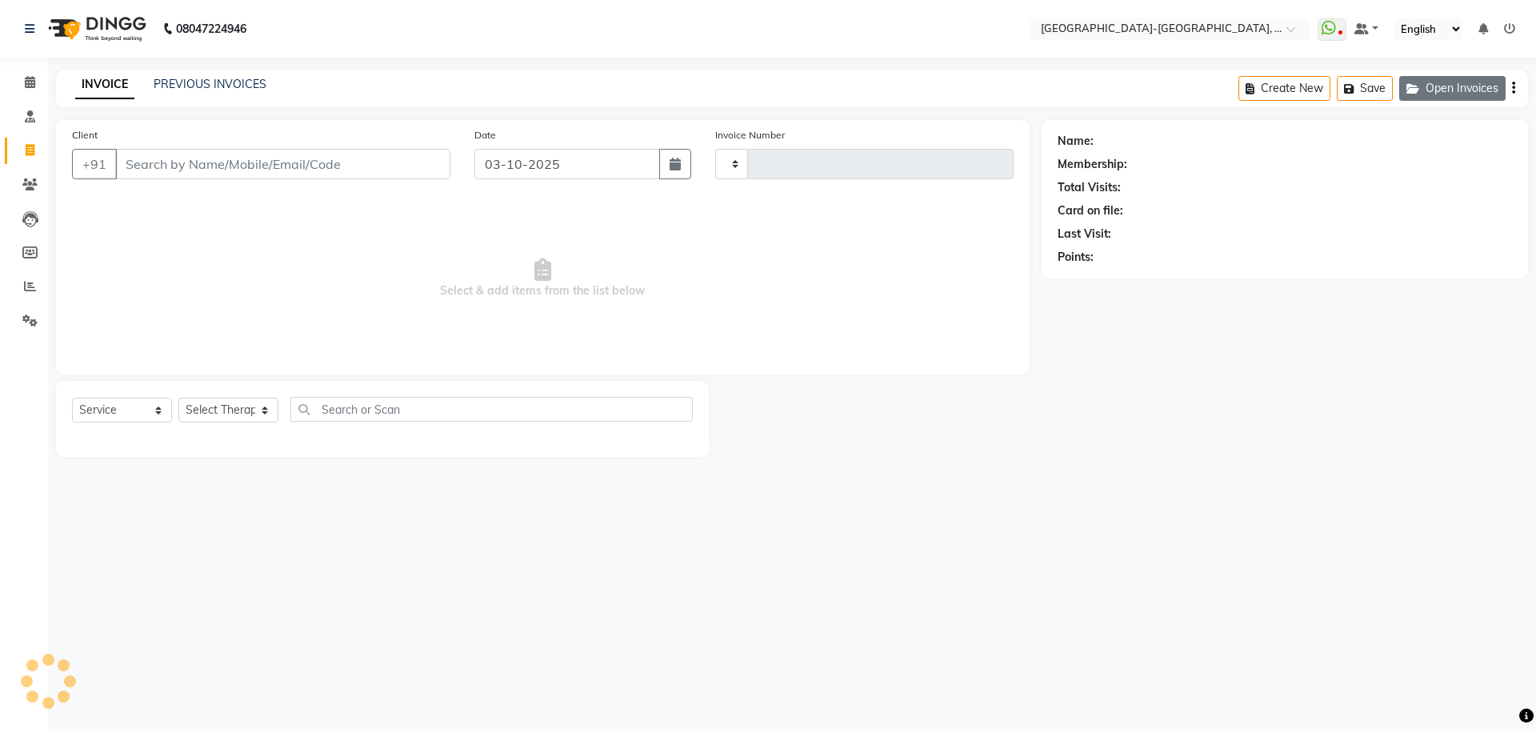
click at [1439, 97] on button "Open Invoices" at bounding box center [1452, 88] width 106 height 25
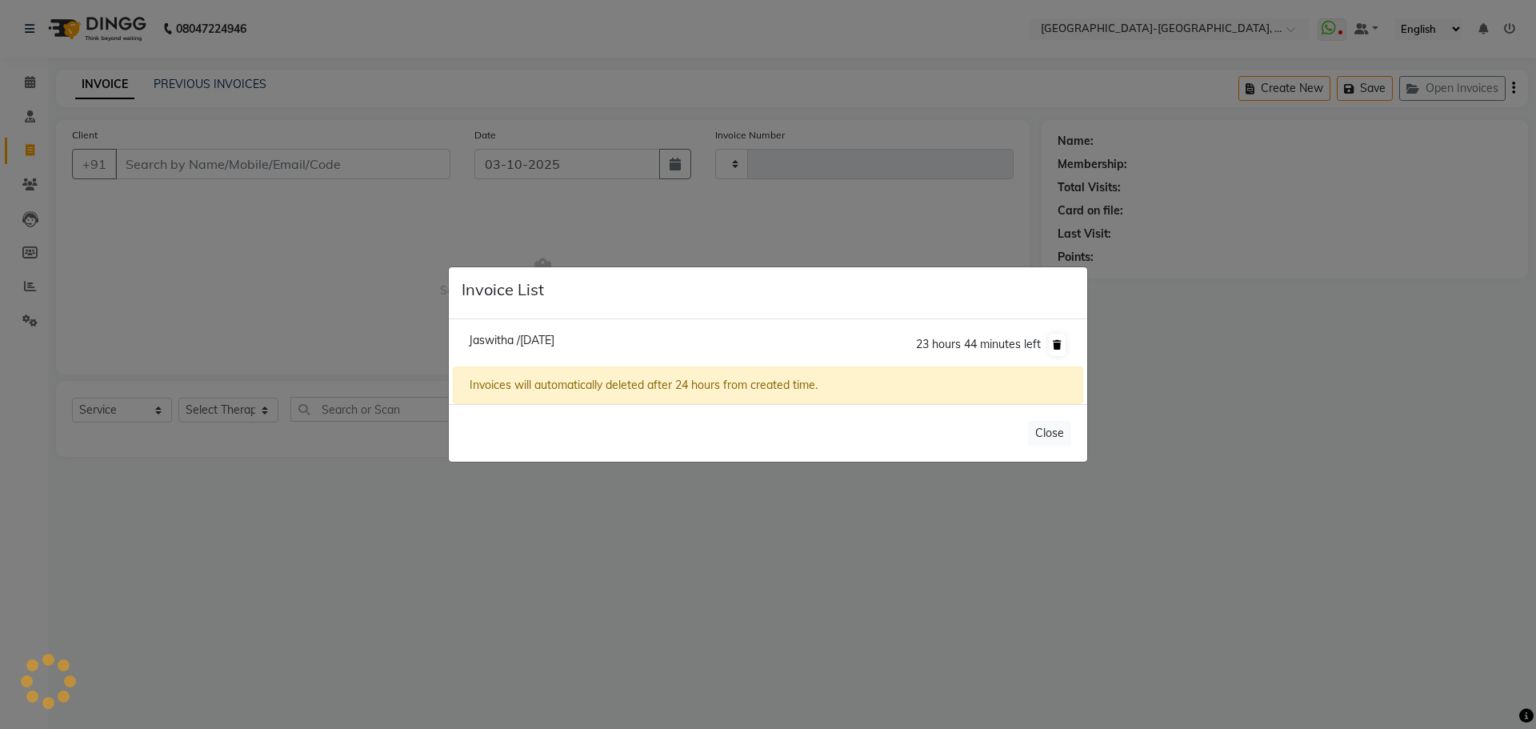
click at [1052, 345] on button at bounding box center [1057, 345] width 17 height 22
type input "2409"
select select "5851"
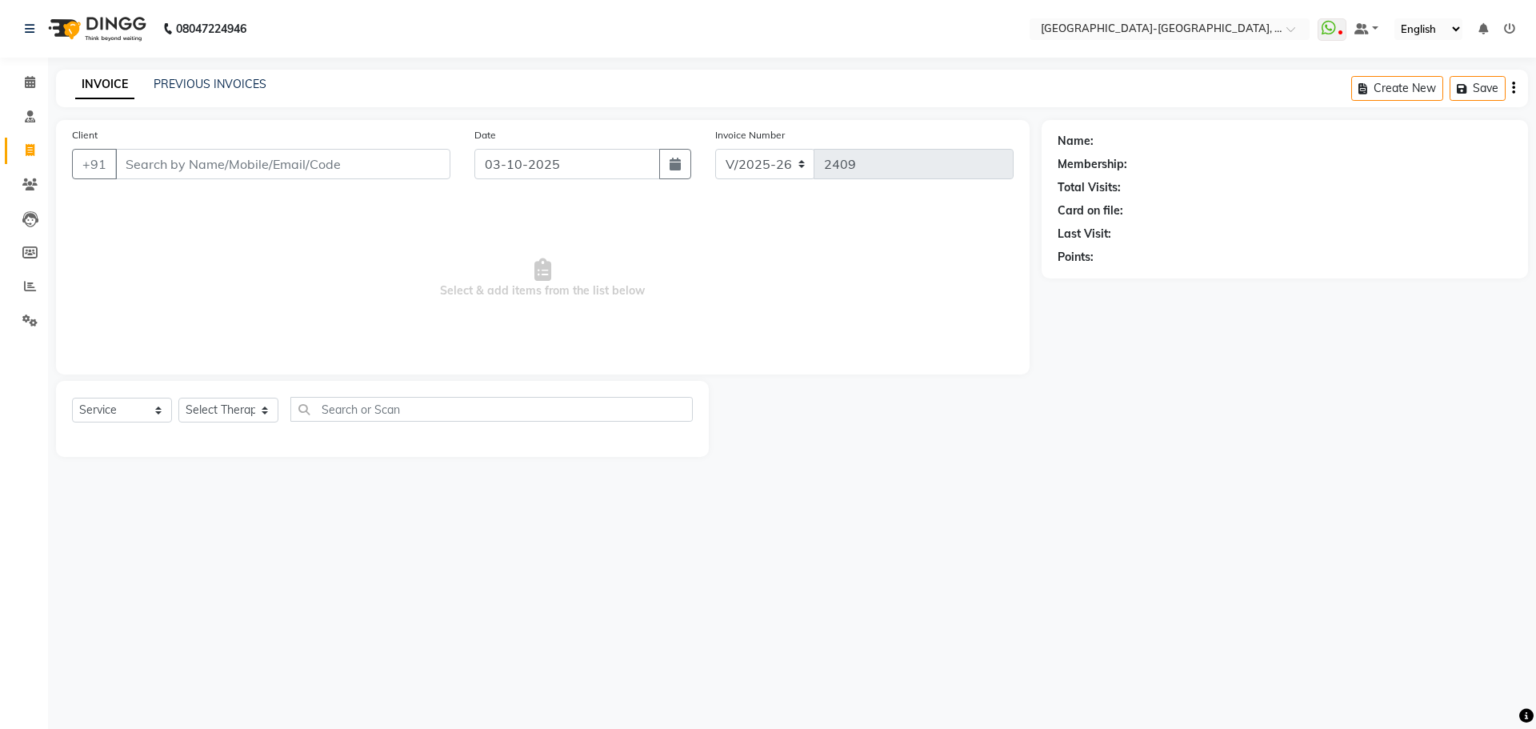
click at [1197, 370] on div "Name: Membership: Total Visits: Card on file: Last Visit: Points:" at bounding box center [1291, 288] width 498 height 337
click at [205, 80] on link "PREVIOUS INVOICES" at bounding box center [210, 84] width 113 height 14
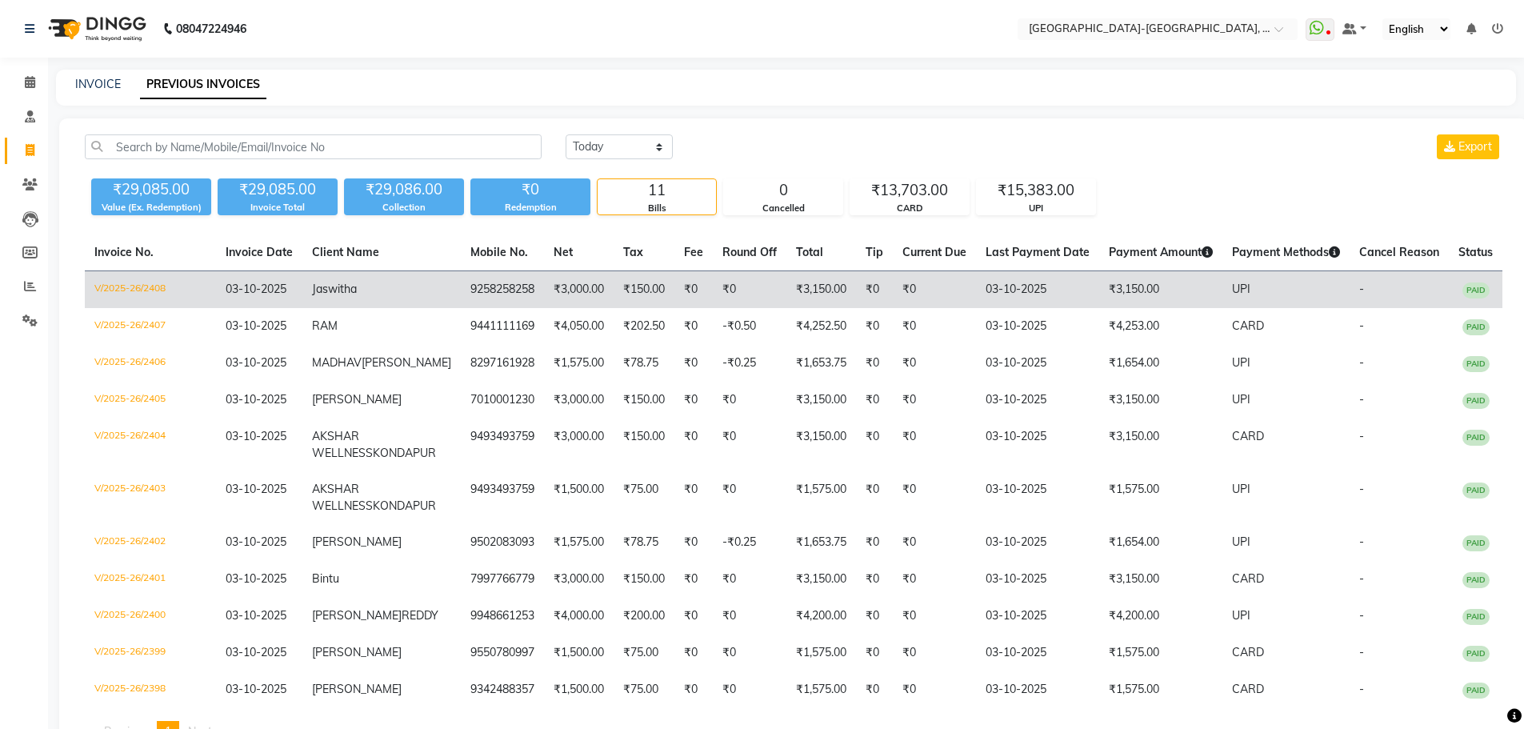
click at [357, 287] on span "Jaswitha" at bounding box center [334, 289] width 45 height 14
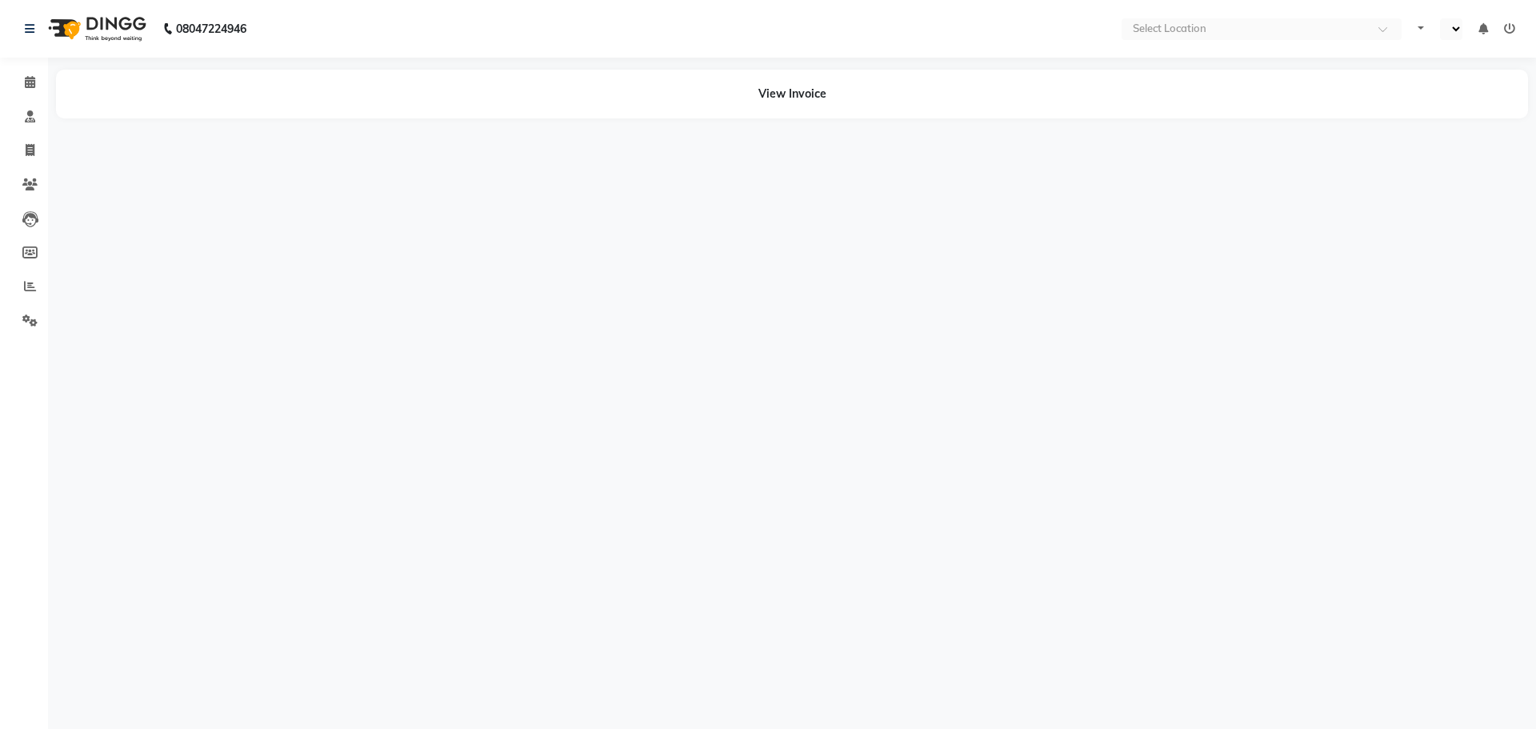
select select "en"
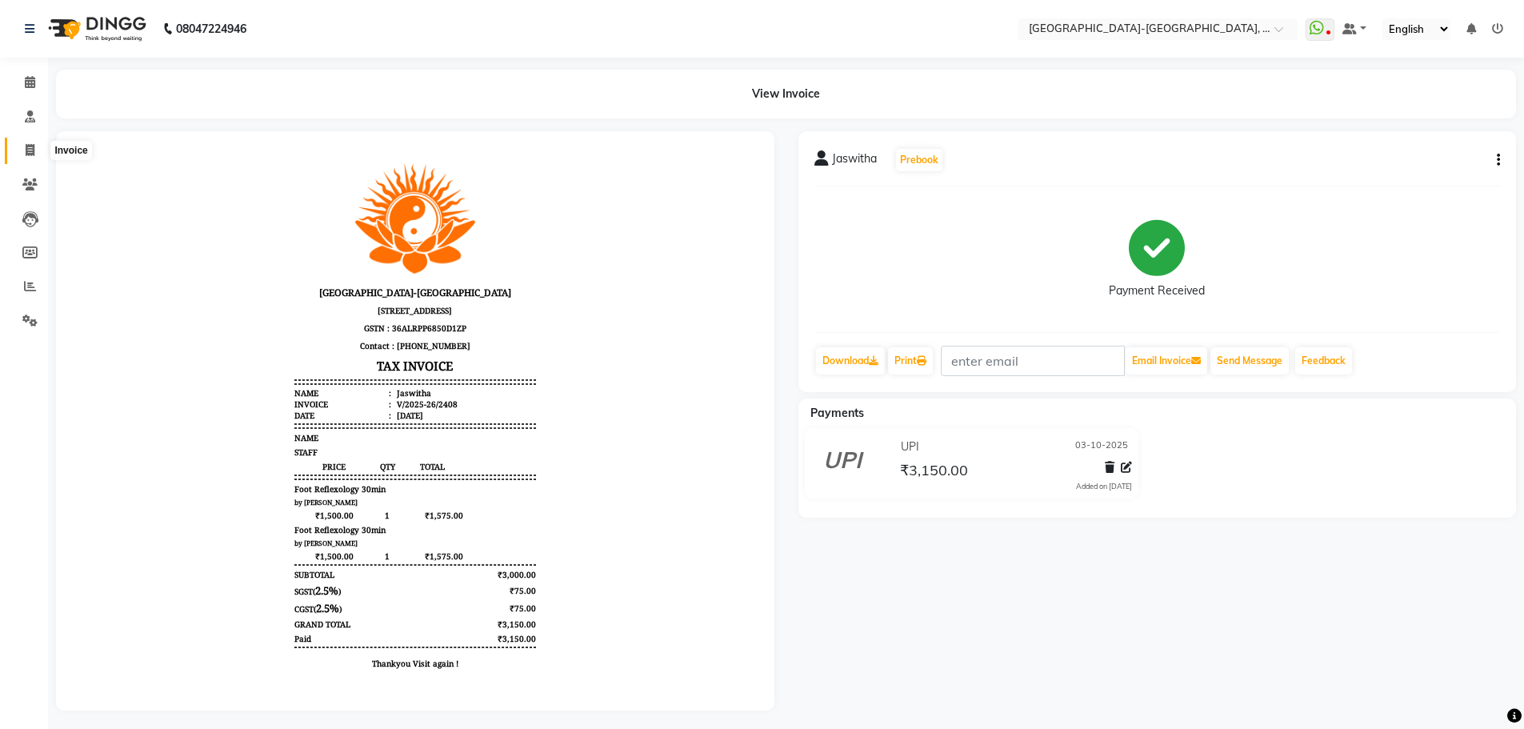
click at [36, 148] on span at bounding box center [30, 151] width 28 height 18
select select "5851"
select select "service"
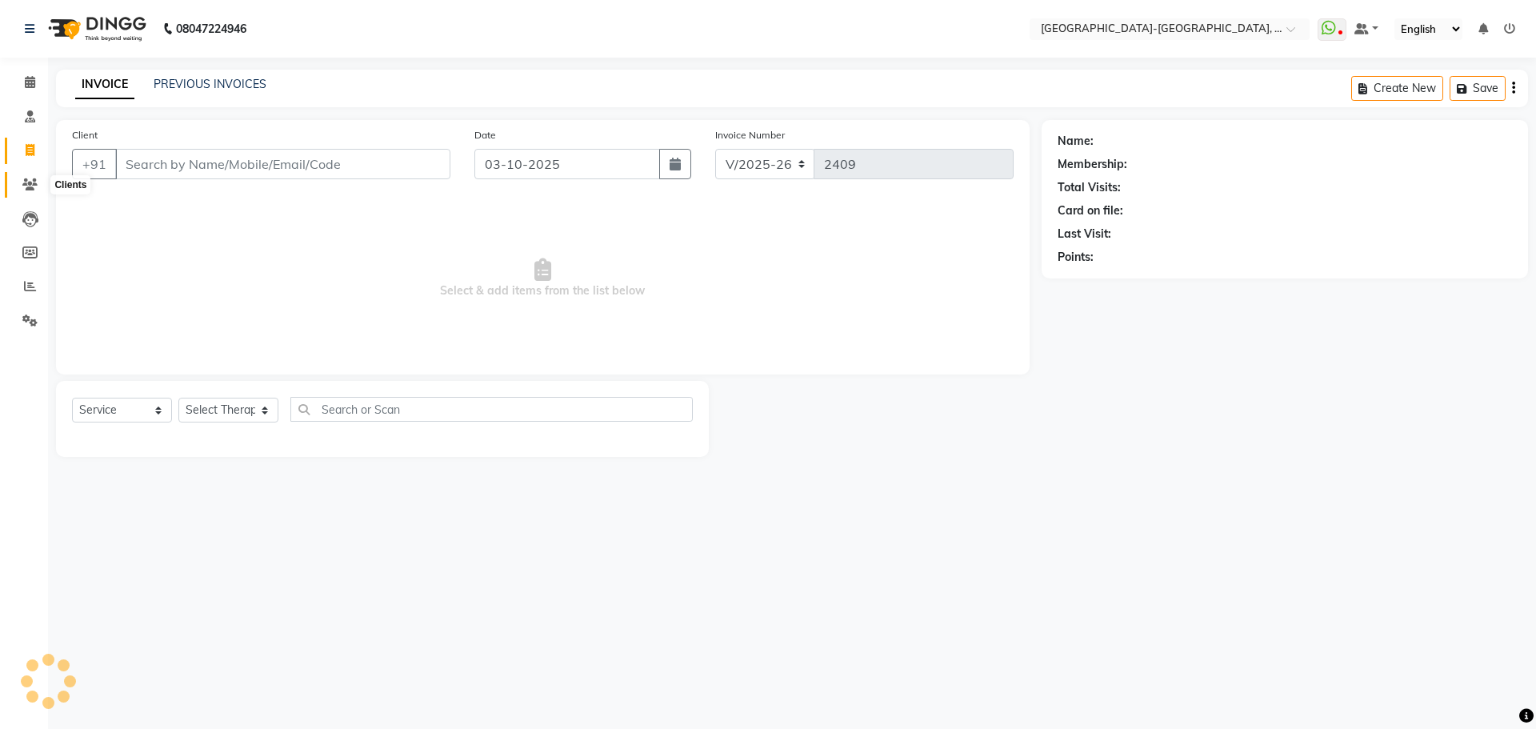
click at [34, 180] on icon at bounding box center [29, 184] width 15 height 12
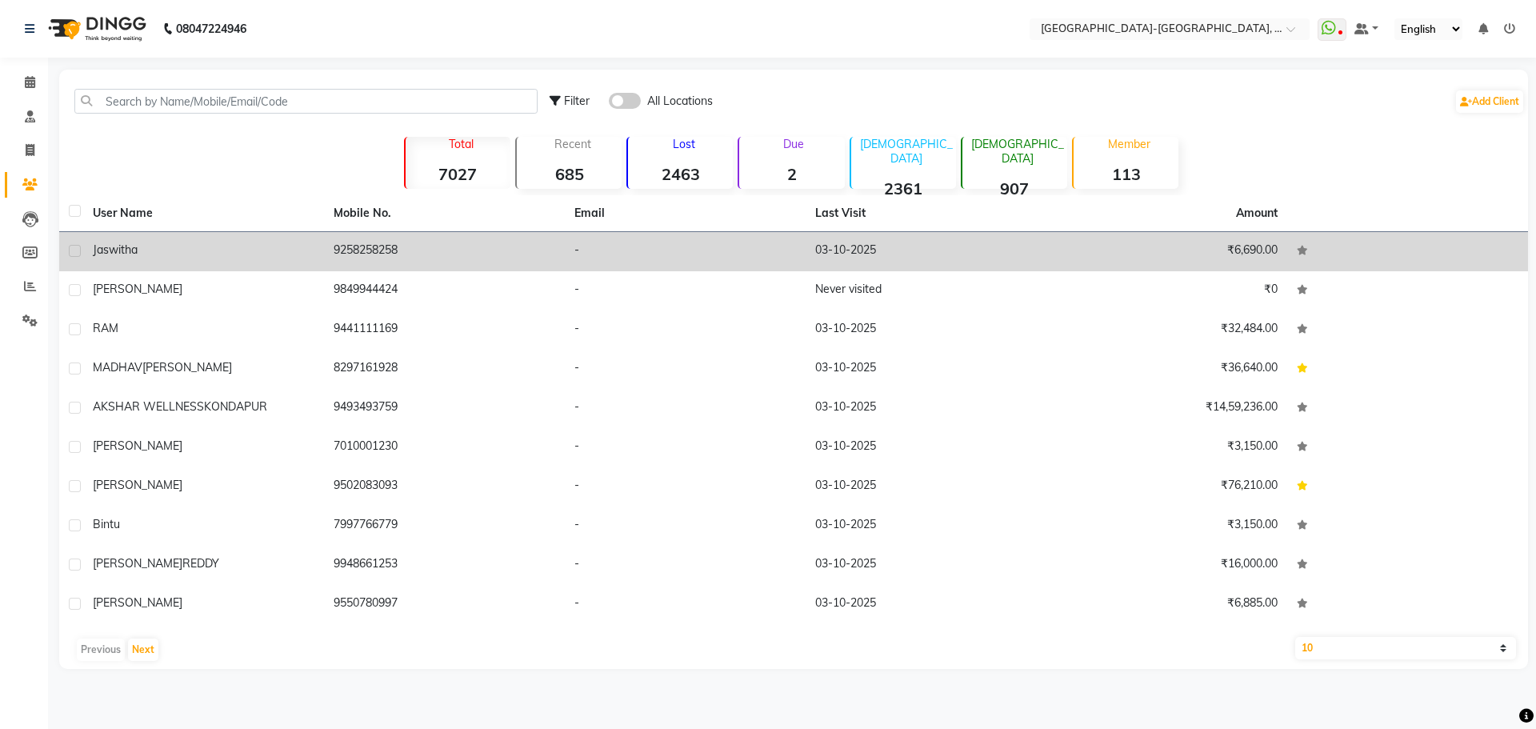
click at [118, 254] on span "Jaswitha" at bounding box center [115, 249] width 45 height 14
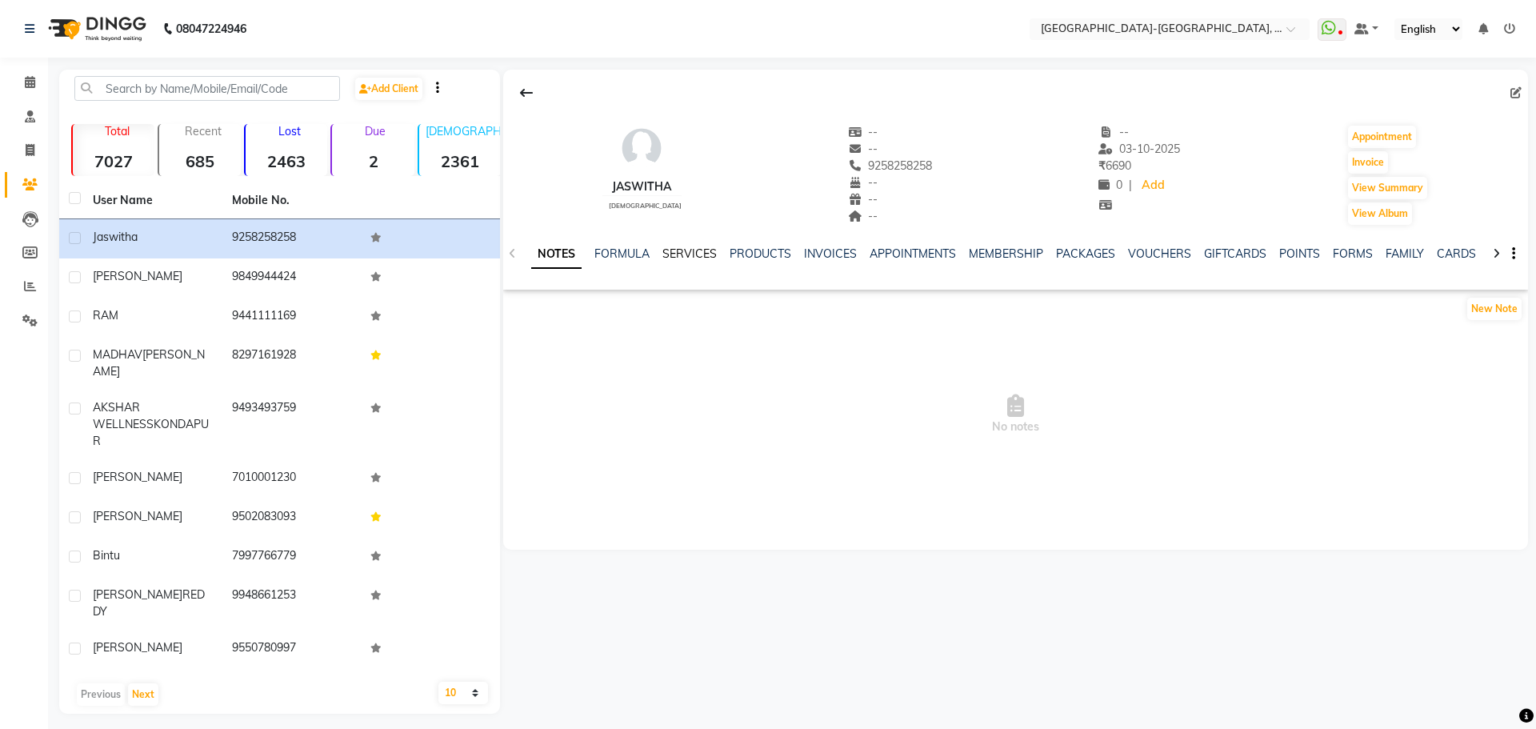
click at [689, 257] on link "SERVICES" at bounding box center [689, 253] width 54 height 14
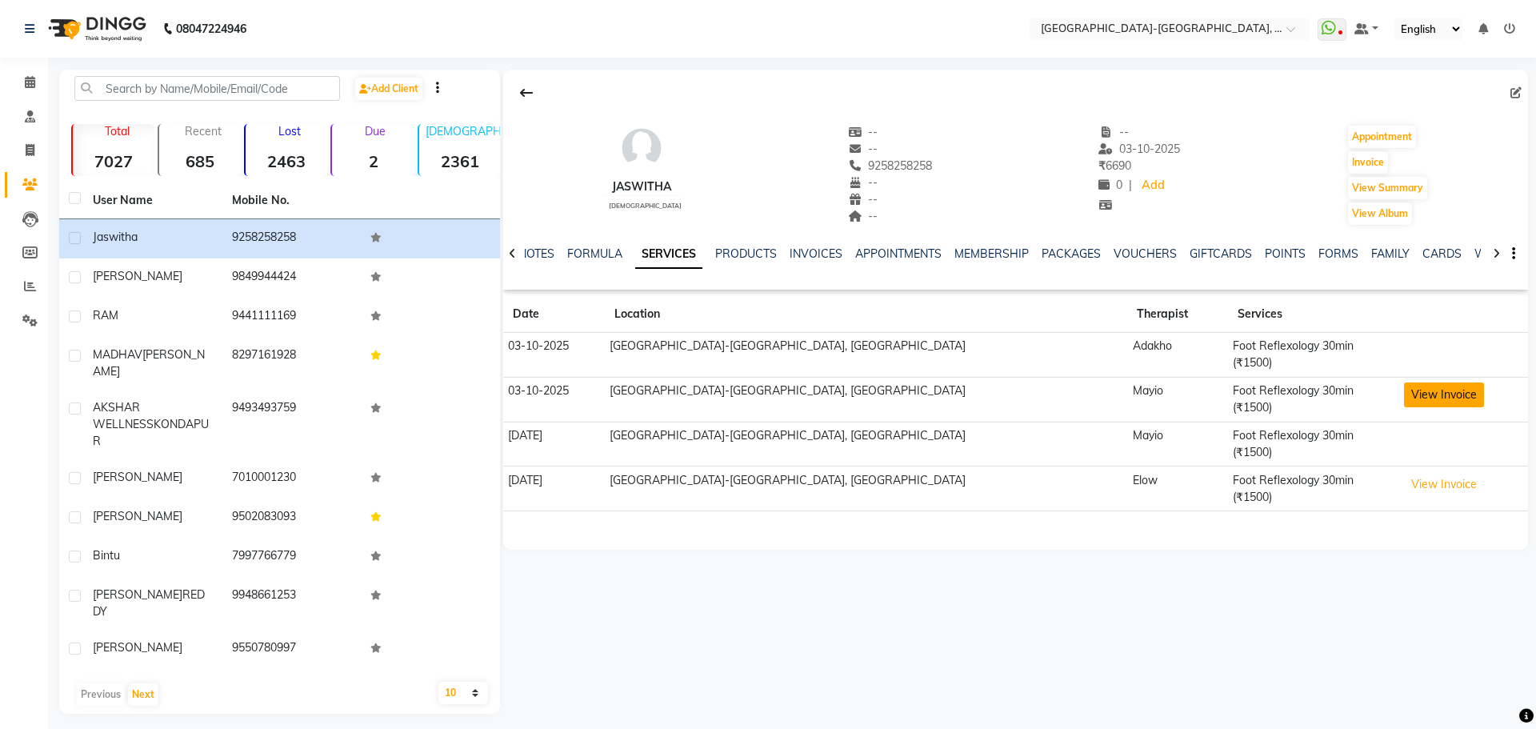
click at [1404, 382] on button "View Invoice" at bounding box center [1444, 394] width 80 height 25
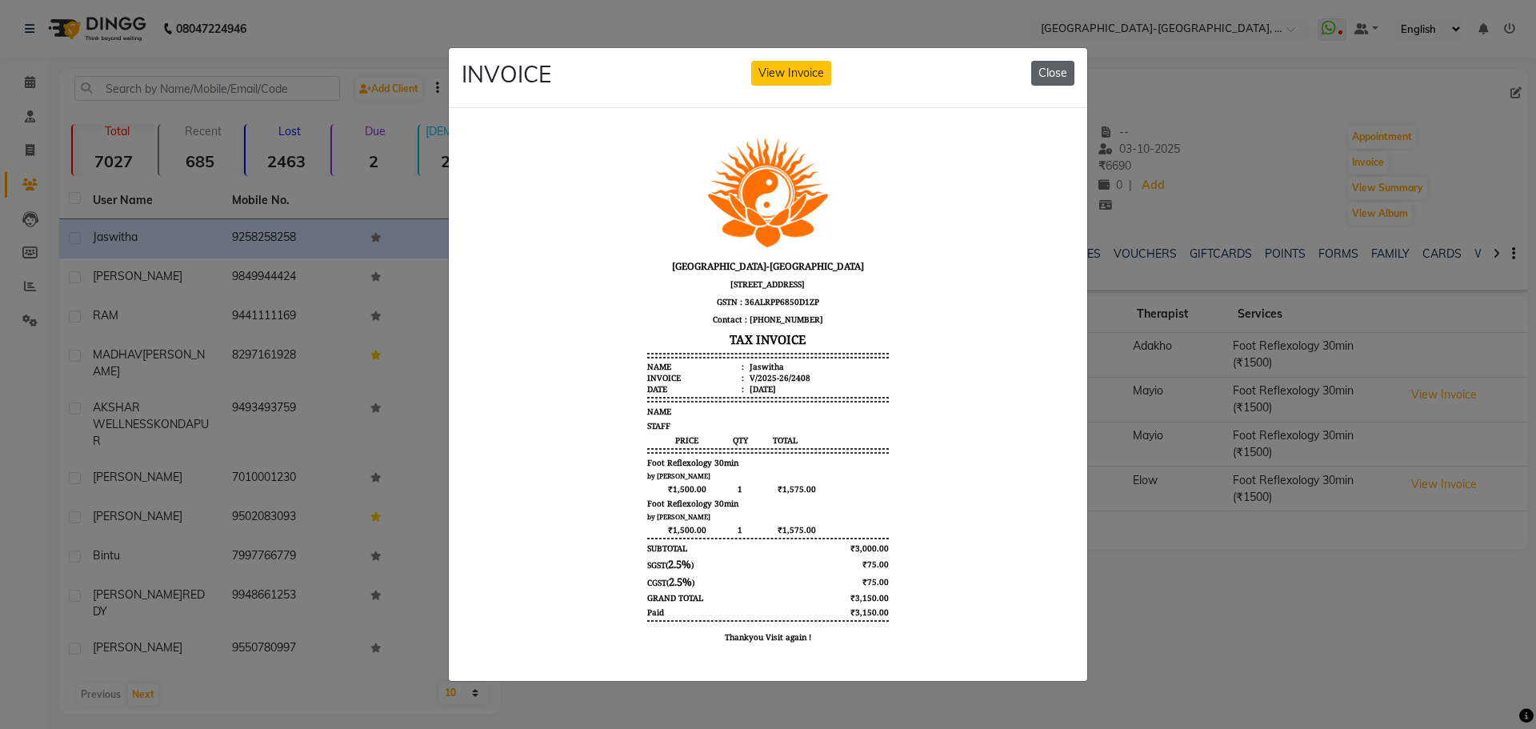
click at [1053, 74] on button "Close" at bounding box center [1052, 73] width 43 height 25
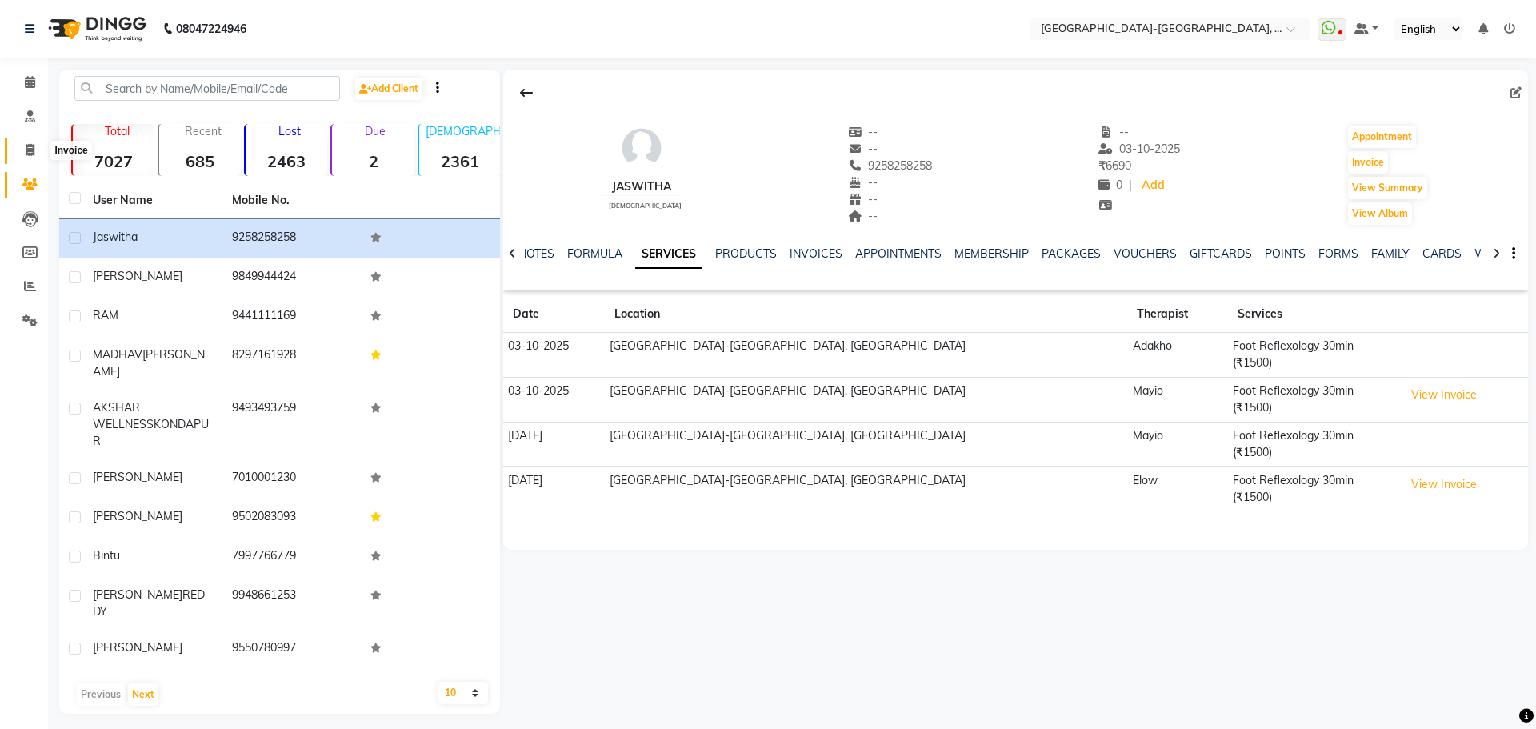
click at [35, 153] on span at bounding box center [30, 151] width 28 height 18
select select "service"
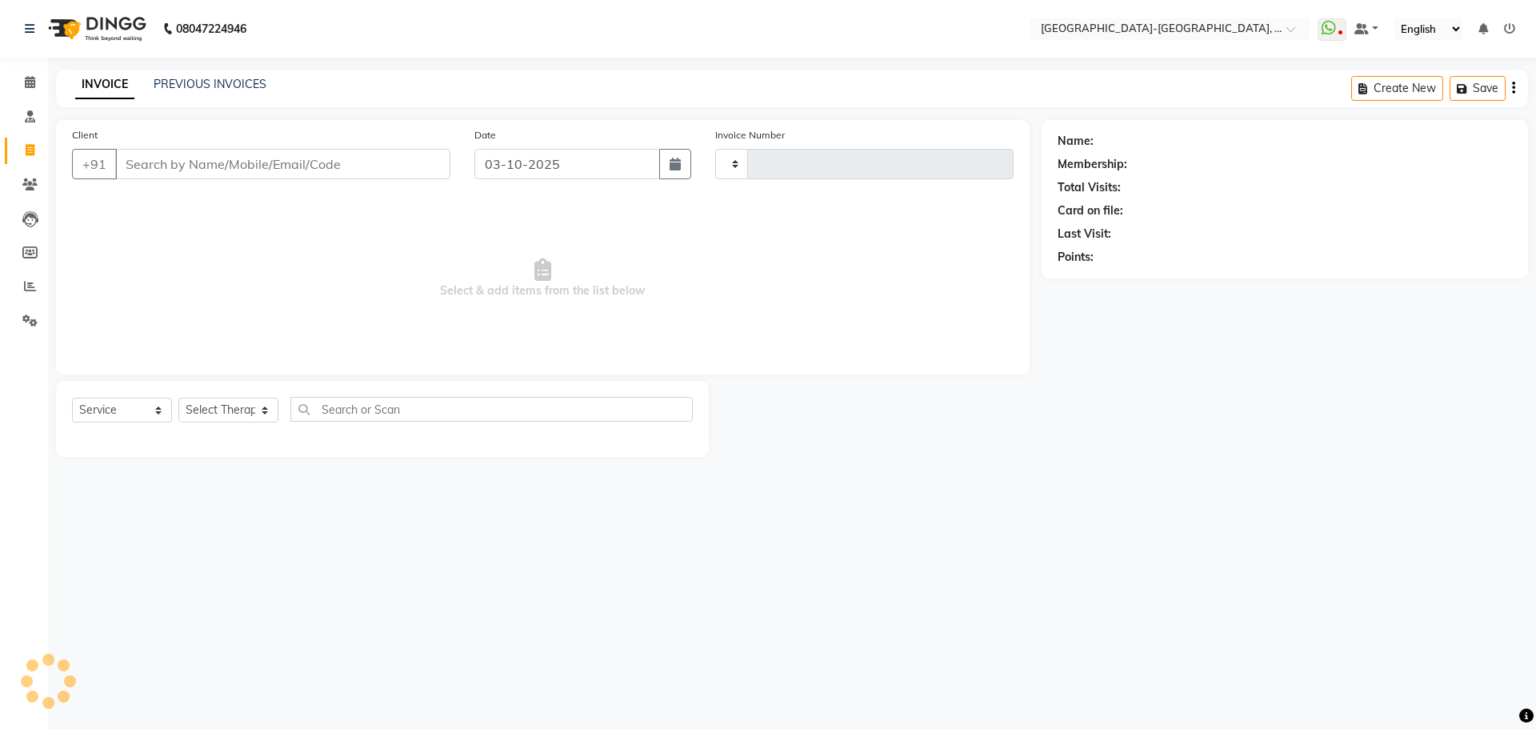
type input "2409"
select select "5851"
click at [219, 78] on link "PREVIOUS INVOICES" at bounding box center [210, 84] width 113 height 14
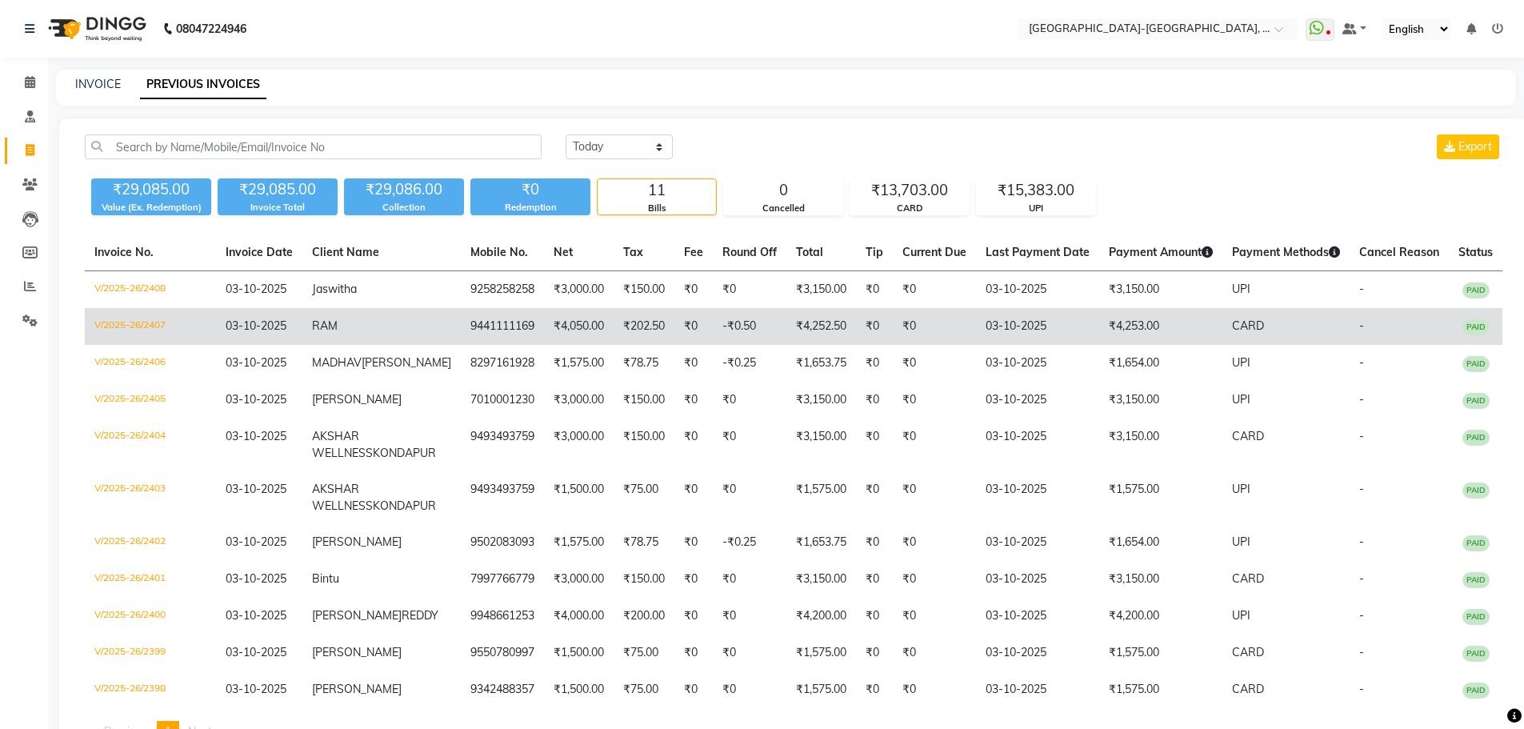
click at [338, 328] on span "RAM" at bounding box center [325, 325] width 26 height 14
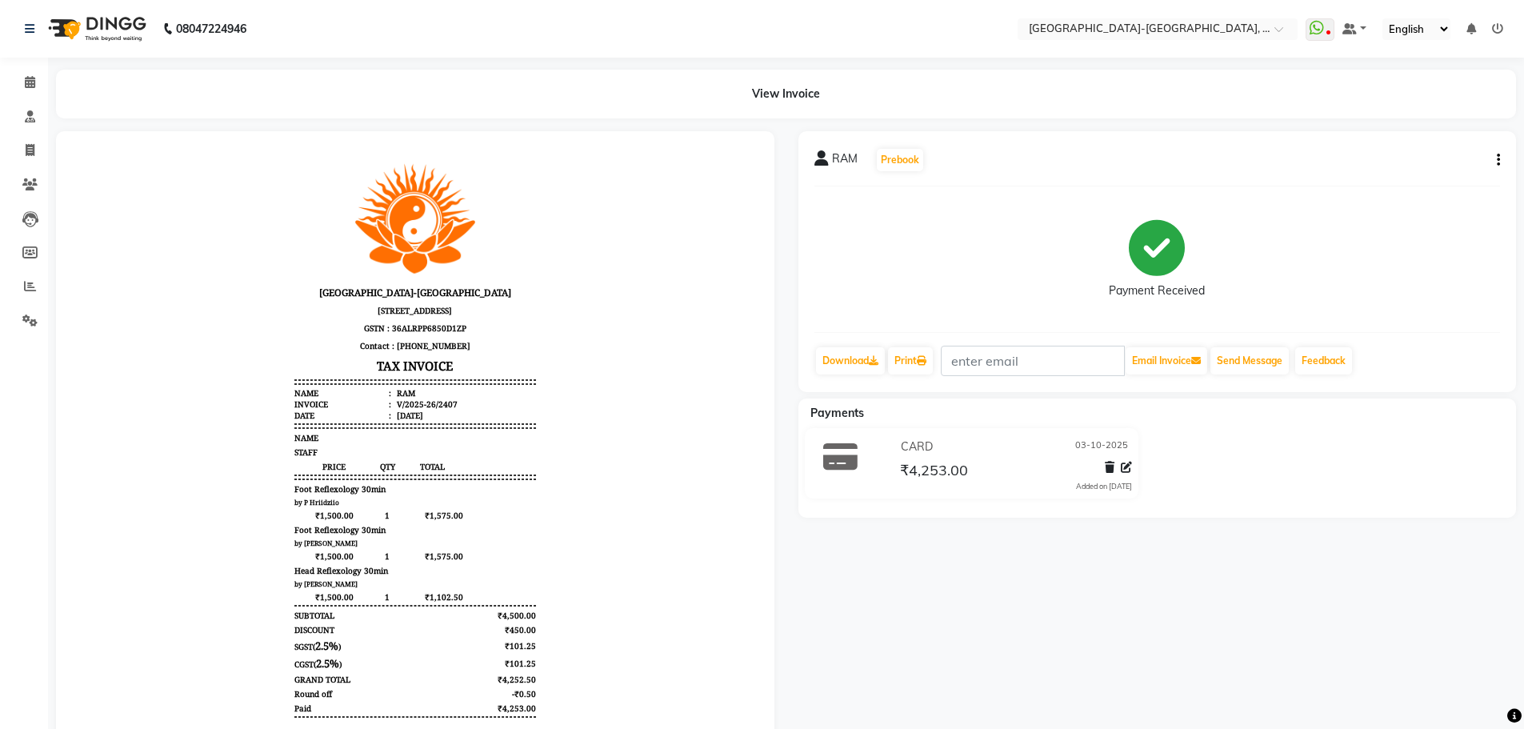
click at [1501, 158] on div "RAM Prebook Payment Received Download Print Email Invoice Send Message Feedback" at bounding box center [1157, 261] width 718 height 261
click at [1498, 161] on icon "button" at bounding box center [1498, 160] width 3 height 1
click at [1442, 188] on div "Edit Invoice" at bounding box center [1419, 190] width 110 height 20
select select "service"
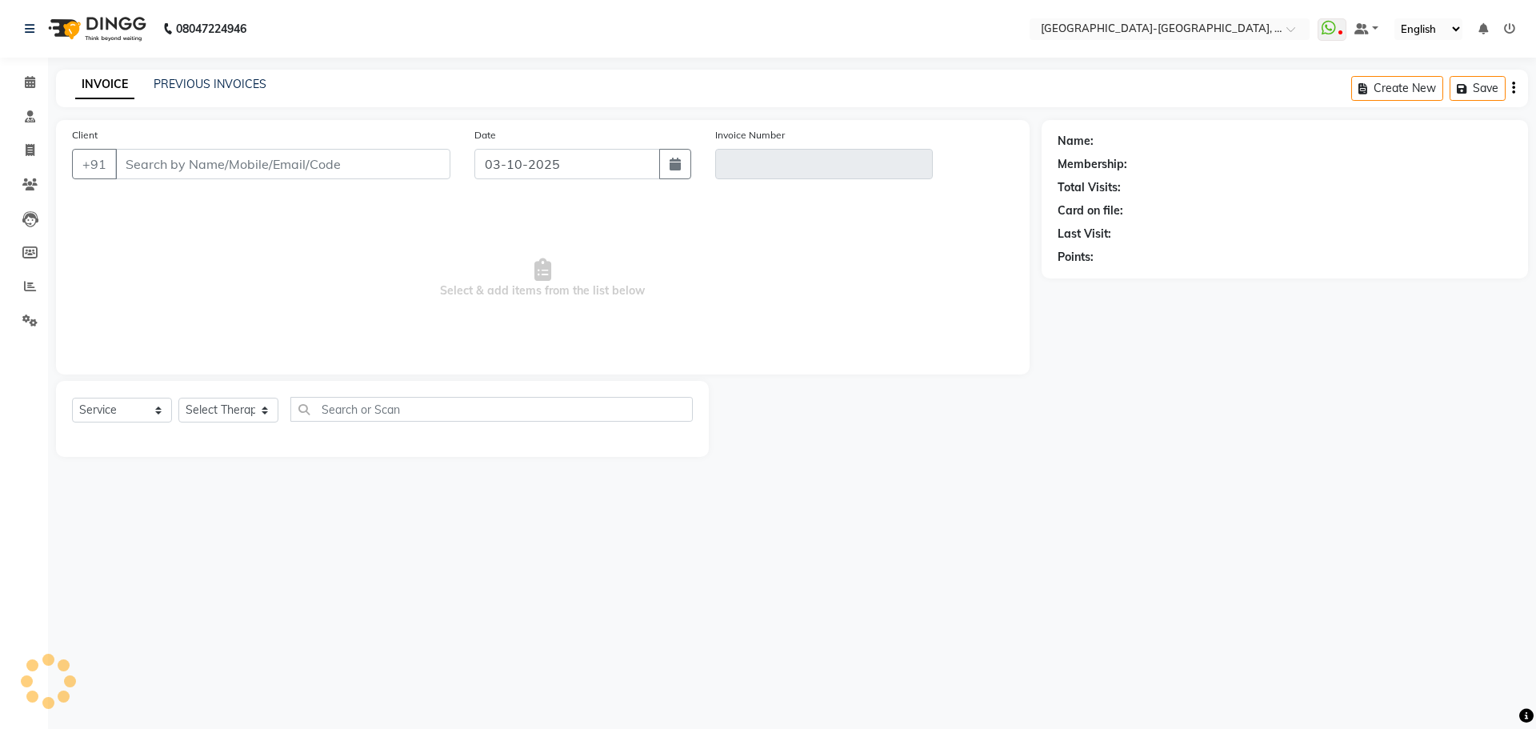
type input "9441111169"
type input "V/2025-26/2407"
select select "select"
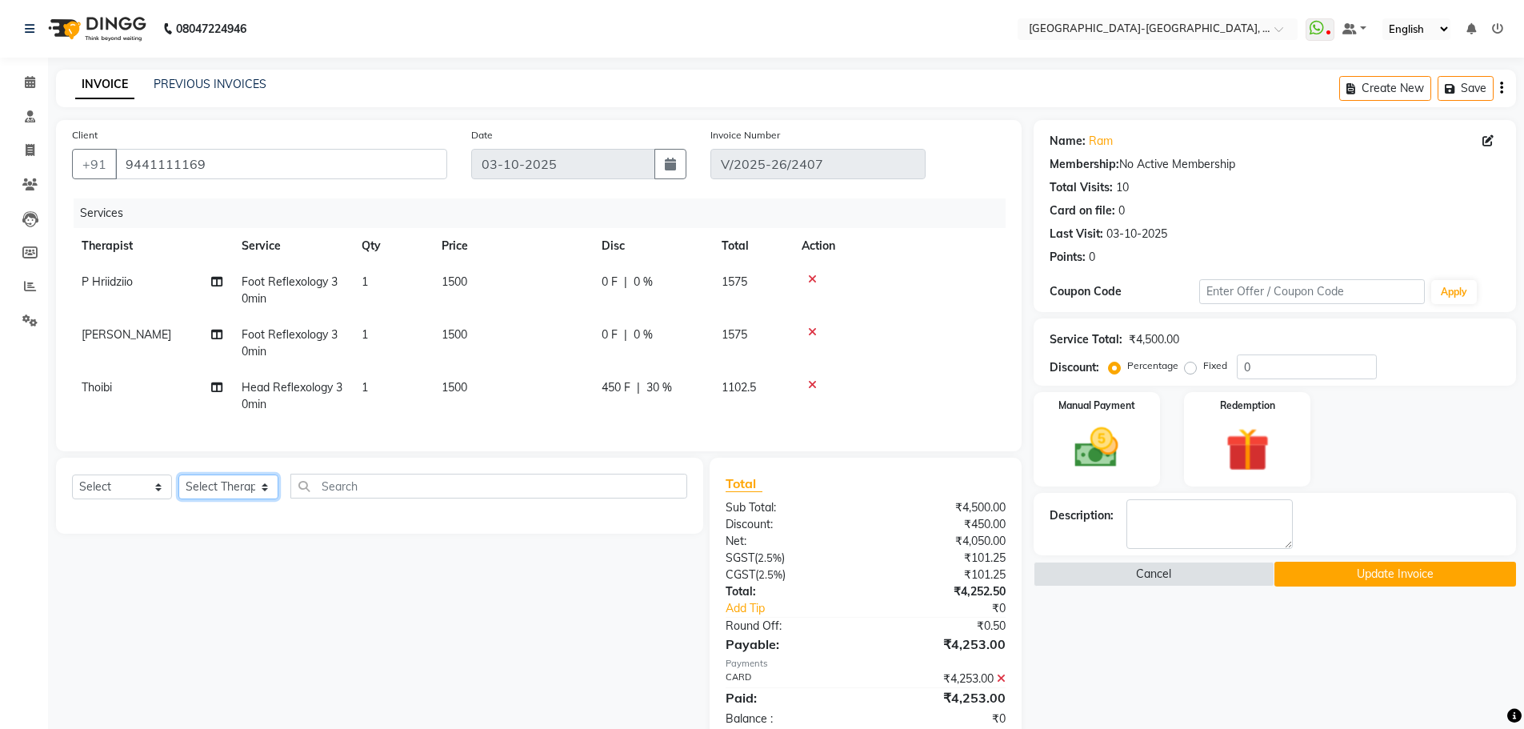
click at [230, 495] on select "Select Therapist Adakho Bone Hridziia Iris Katene Kholu Mayio Mohit Moru P Hrii…" at bounding box center [228, 486] width 100 height 25
select select "66849"
click at [178, 486] on select "Select Therapist Adakho Bone Hridziia Iris Katene Kholu Mayio Mohit Moru P Hrii…" at bounding box center [228, 486] width 100 height 25
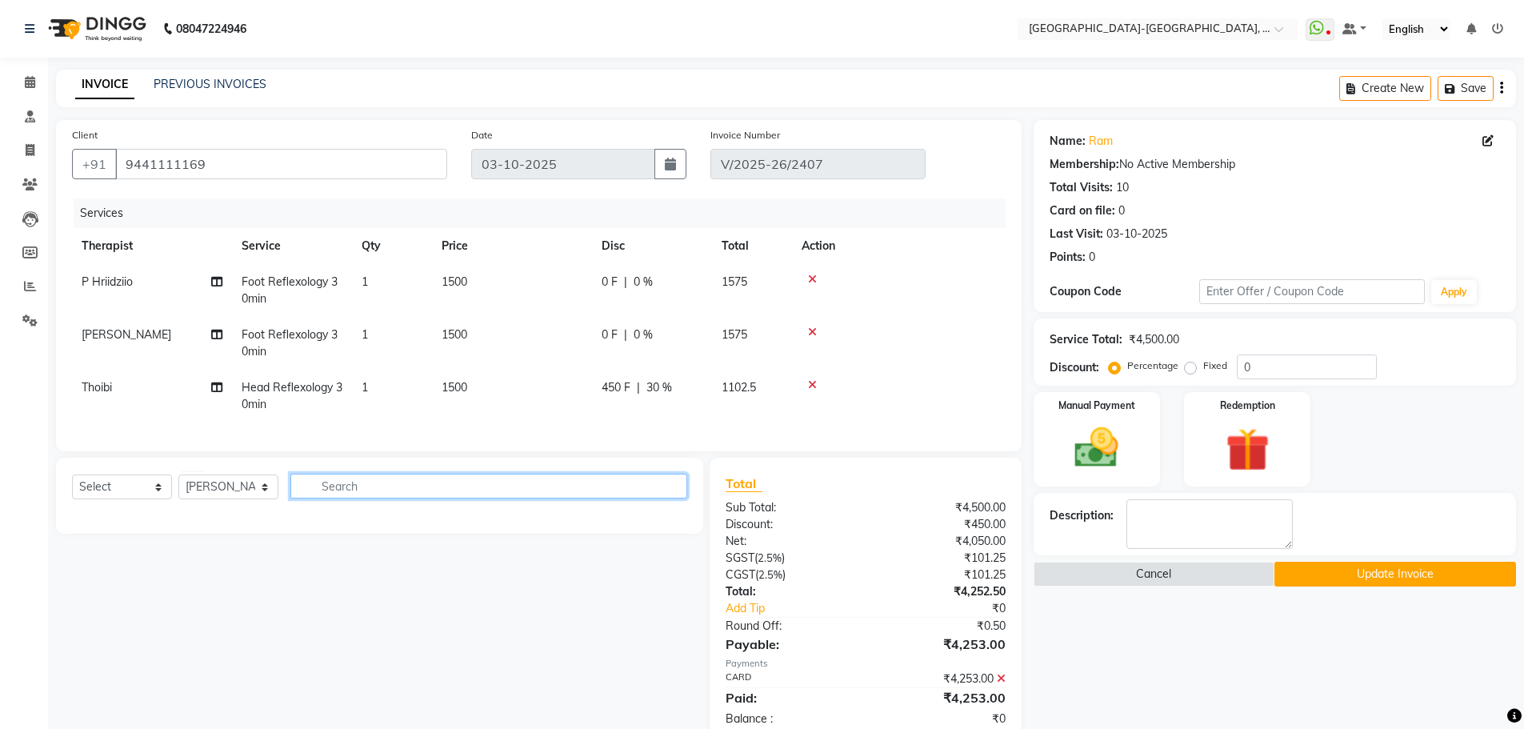
click at [376, 498] on input "text" at bounding box center [488, 486] width 397 height 25
type input "head"
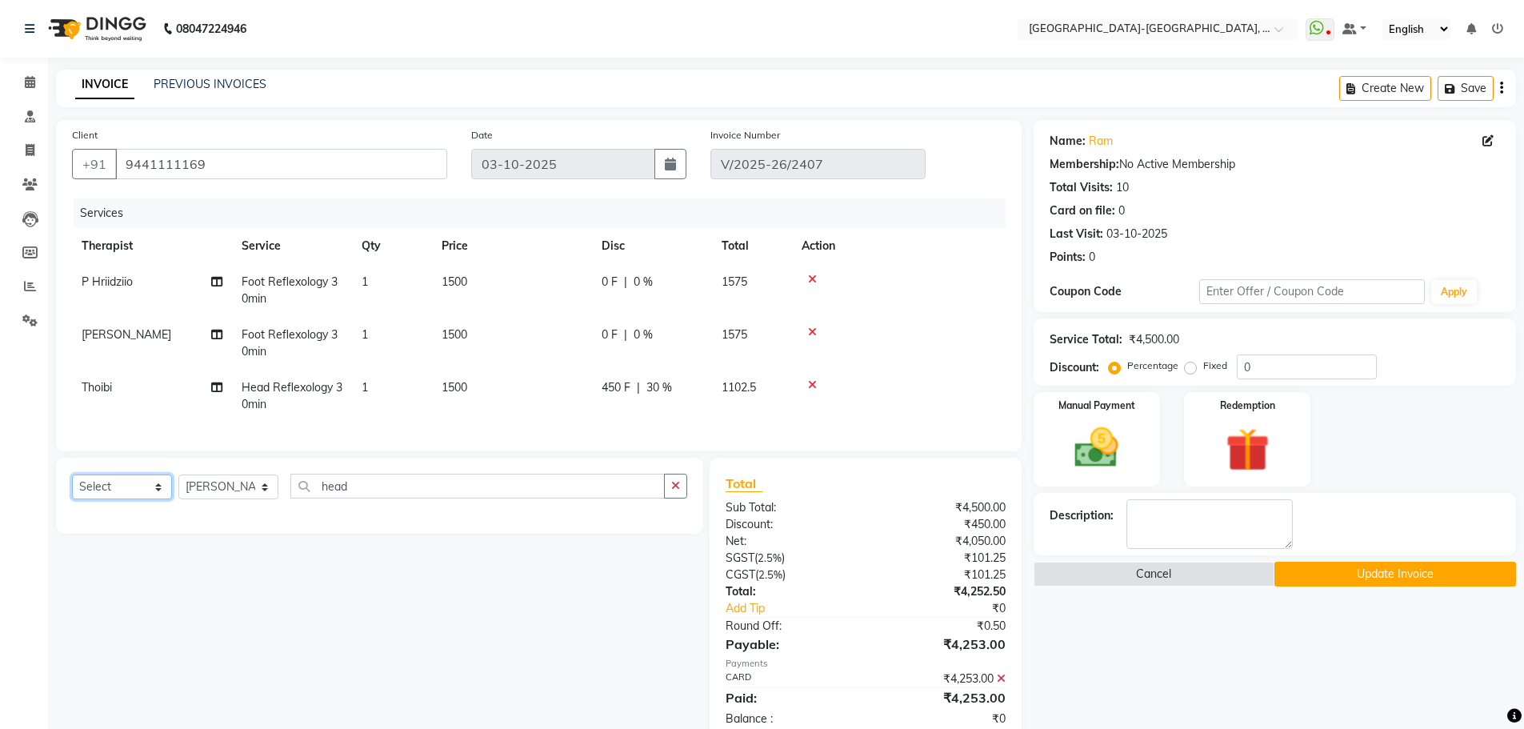
click at [129, 495] on select "Select Service Product Membership Package Voucher Prepaid Gift Card" at bounding box center [122, 486] width 100 height 25
select select "service"
click at [72, 486] on select "Select Service Product Membership Package Voucher Prepaid Gift Card" at bounding box center [122, 486] width 100 height 25
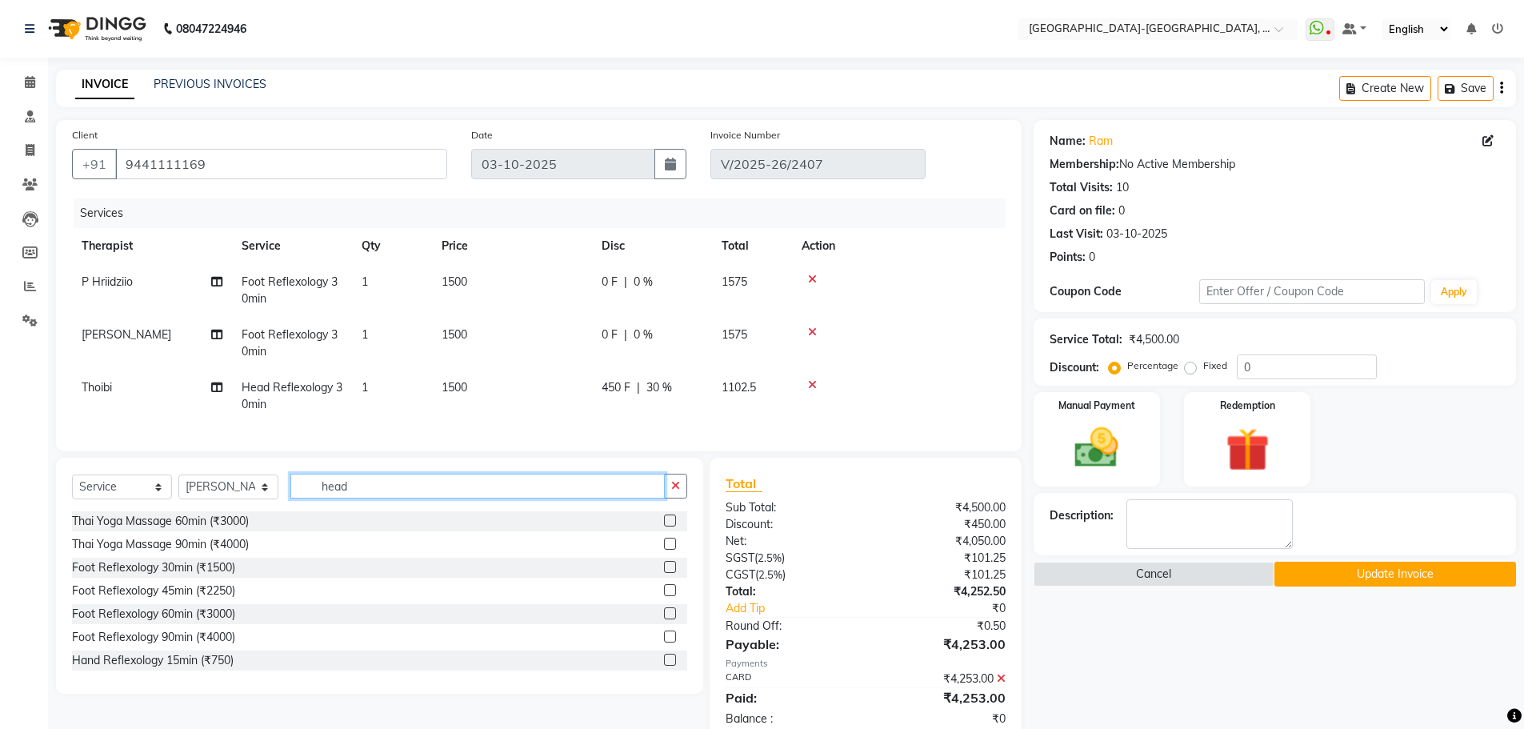
click at [378, 498] on input "head" at bounding box center [477, 486] width 374 height 25
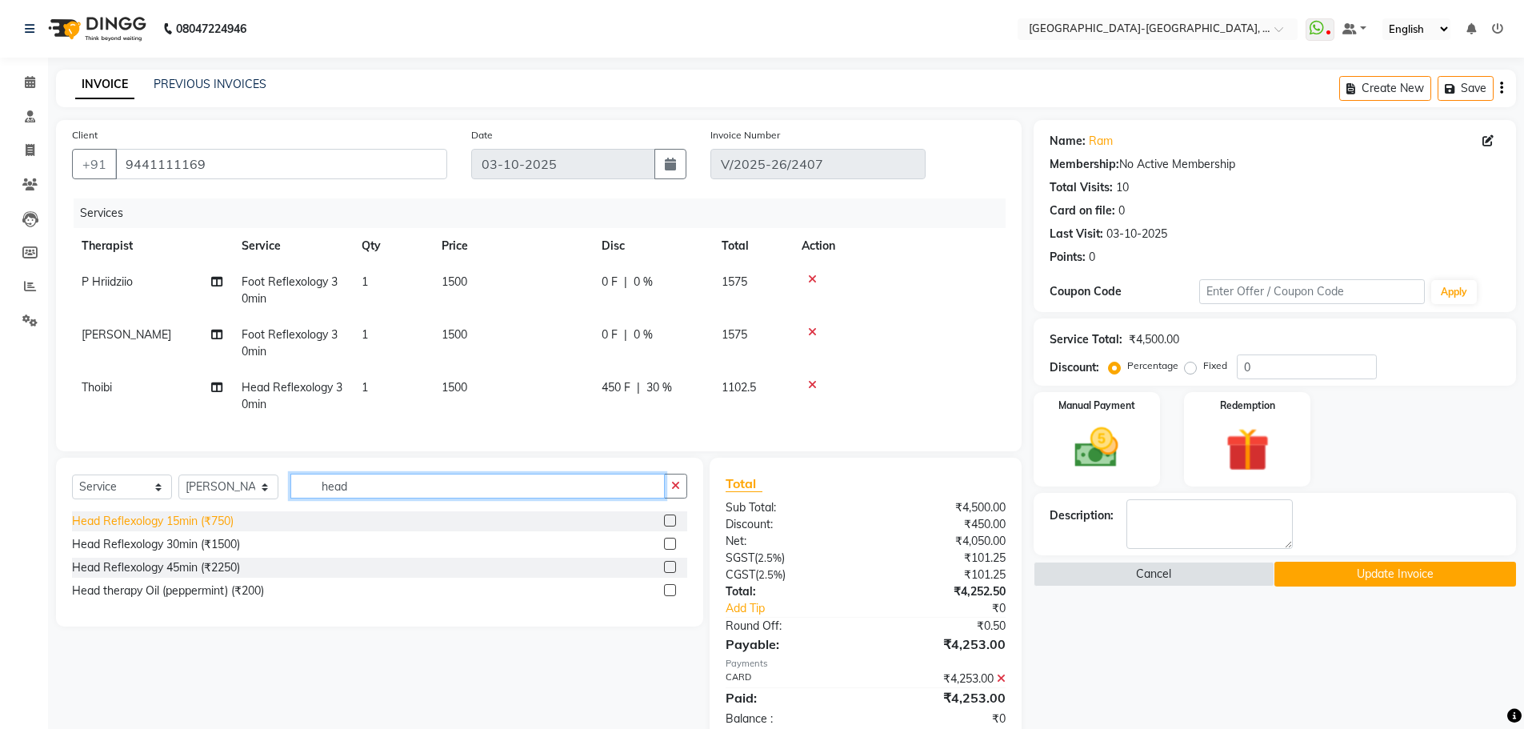
type input "head"
click at [204, 529] on div "Head Reflexology 15min (₹750)" at bounding box center [153, 521] width 162 height 17
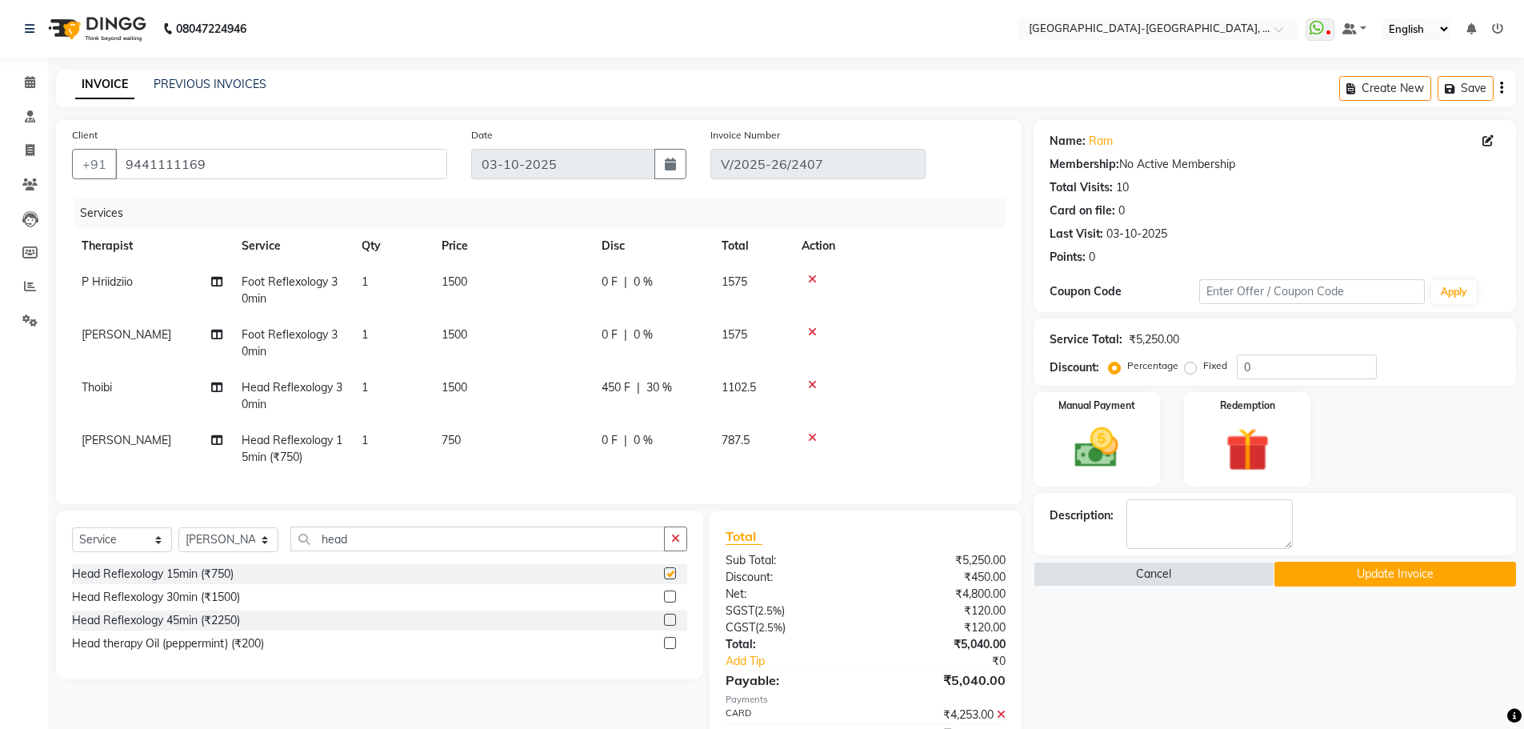
checkbox input "false"
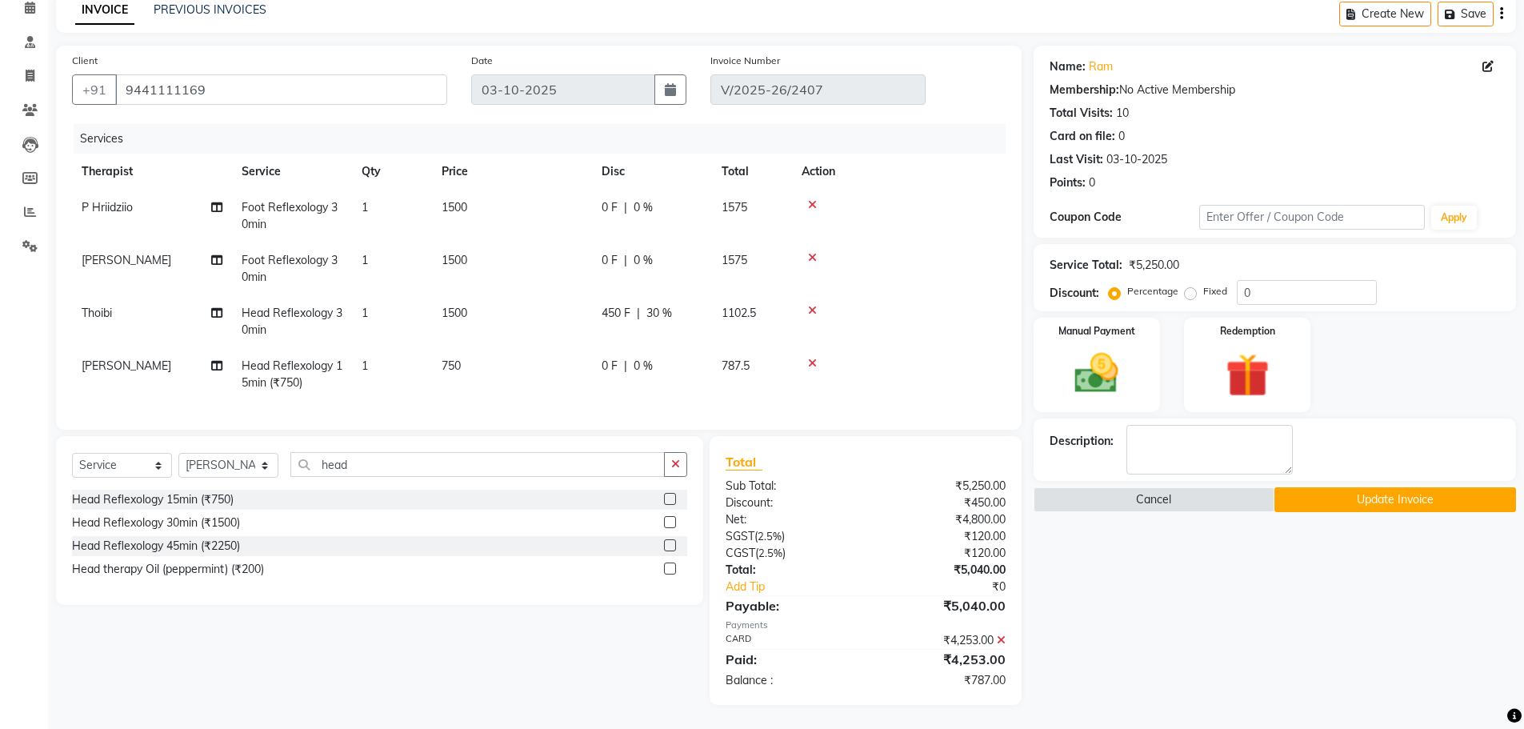
scroll to position [86, 0]
drag, startPoint x: 1066, startPoint y: 333, endPoint x: 1190, endPoint y: 392, distance: 137.4
click at [1067, 332] on div "Manual Payment" at bounding box center [1096, 365] width 132 height 98
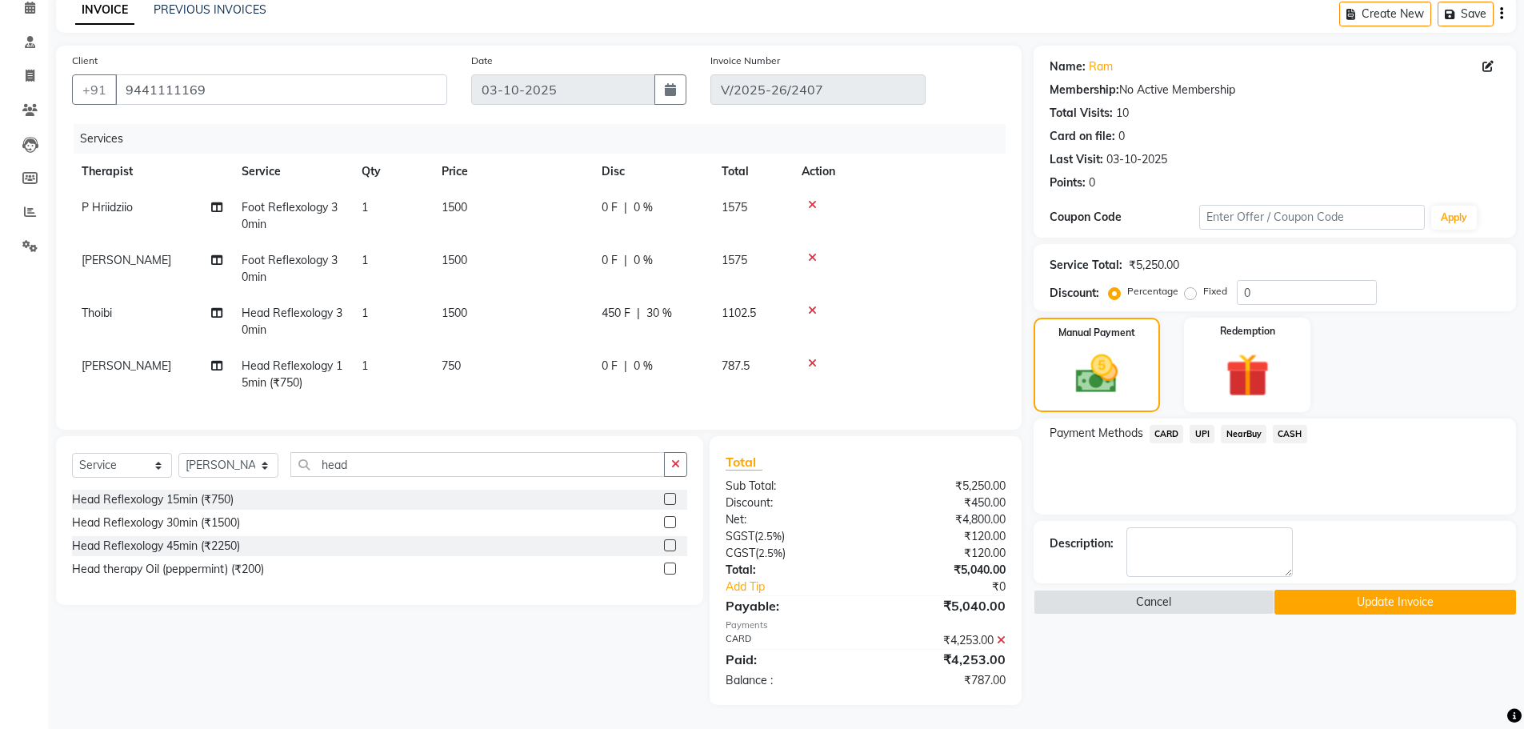
click at [1207, 425] on span "UPI" at bounding box center [1202, 434] width 25 height 18
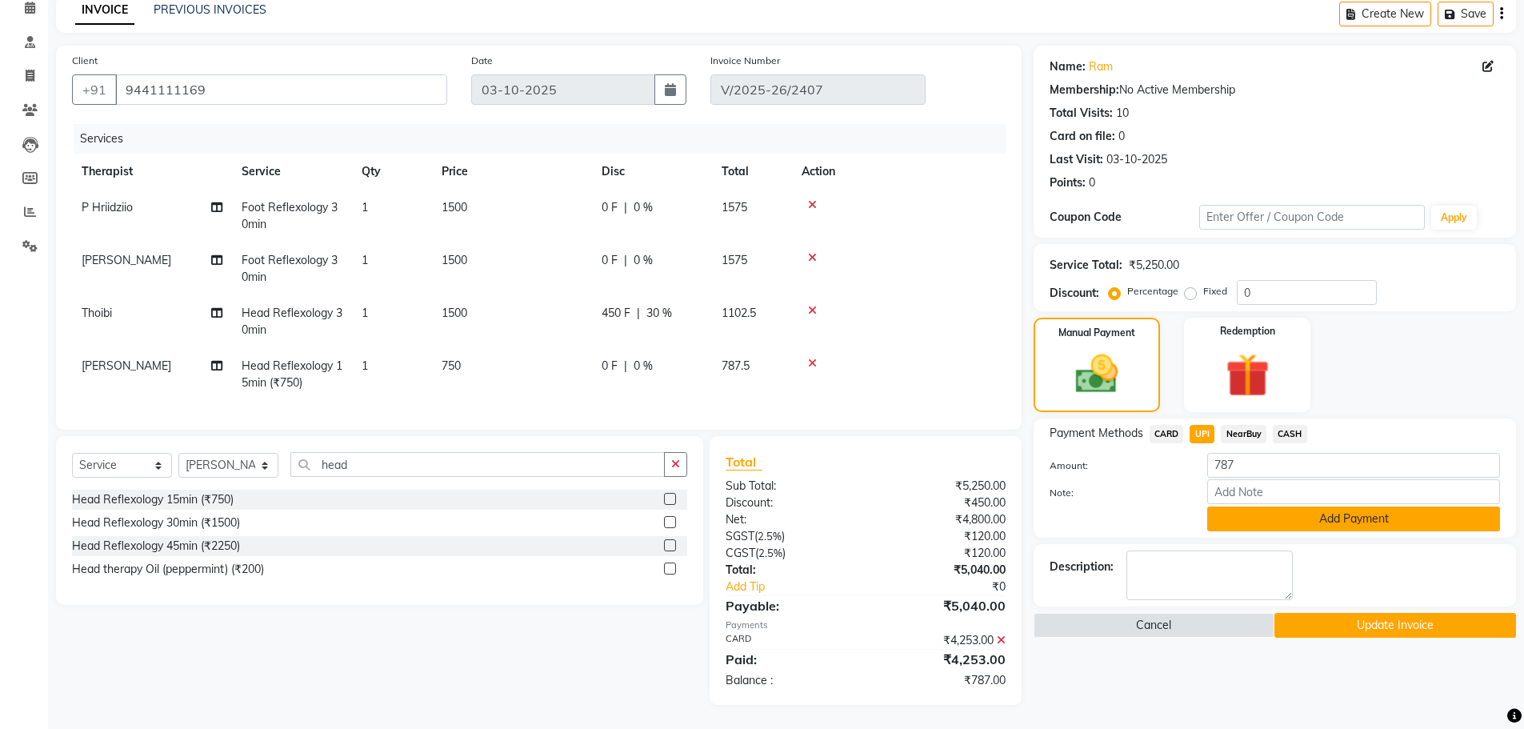
click at [1266, 506] on button "Add Payment" at bounding box center [1353, 518] width 293 height 25
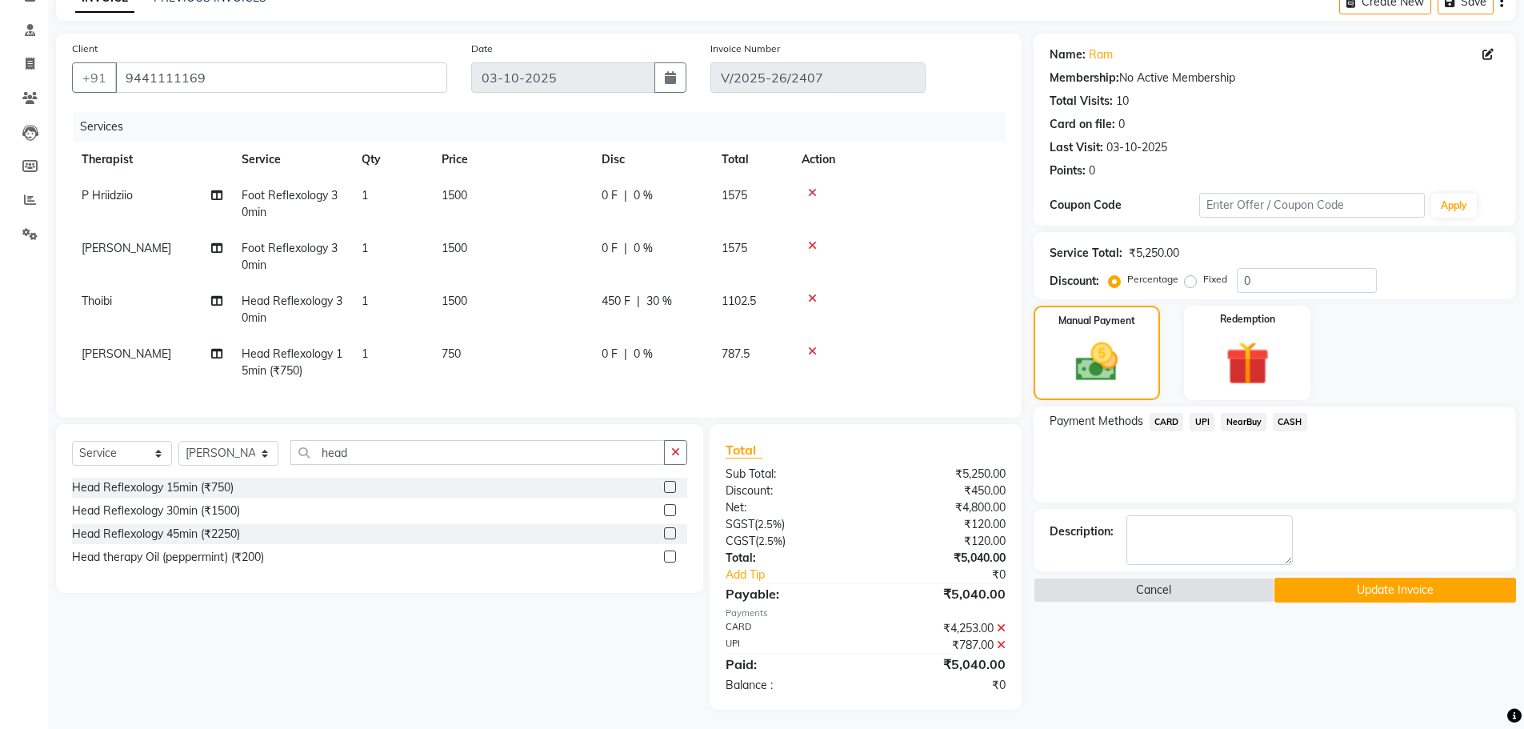
scroll to position [103, 0]
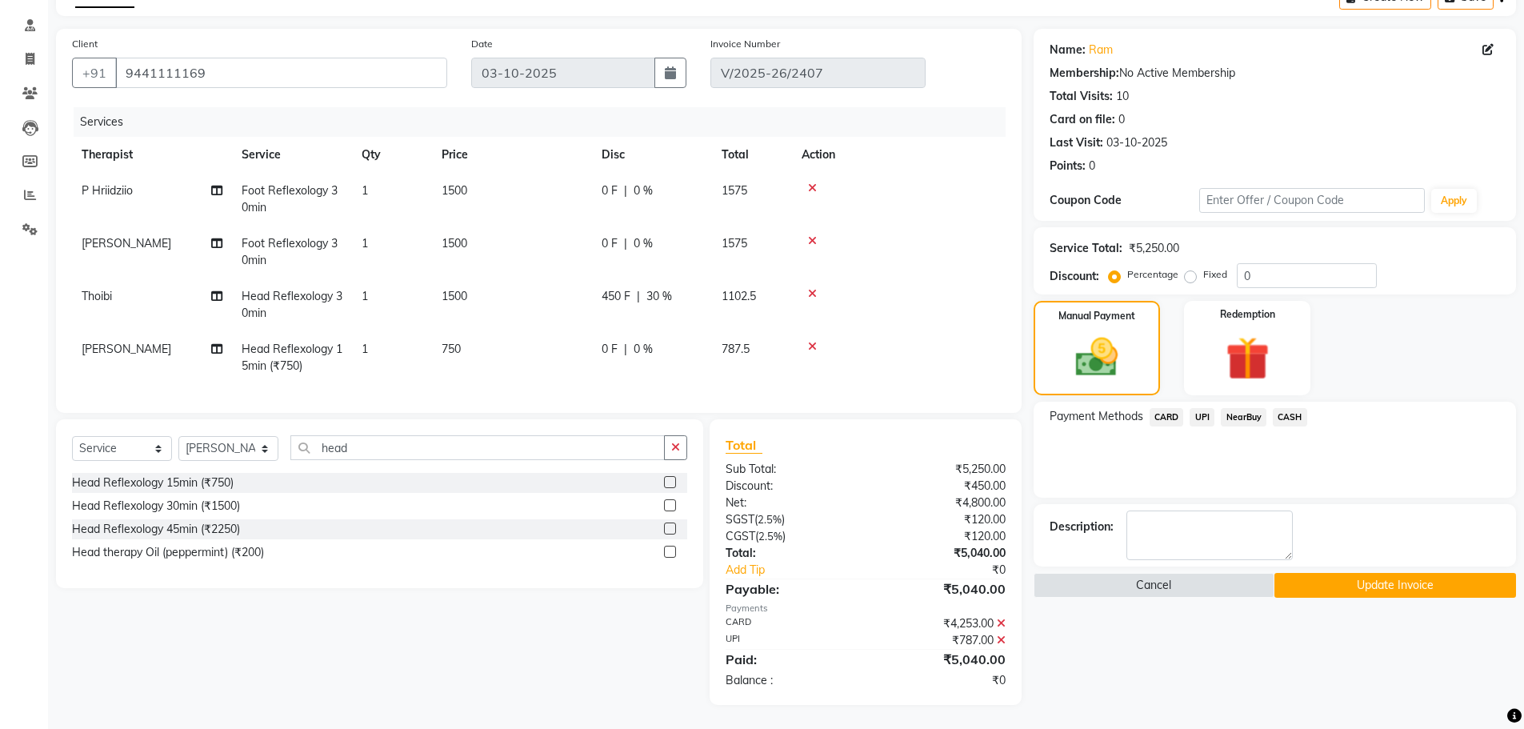
click at [1378, 573] on button "Update Invoice" at bounding box center [1395, 585] width 242 height 25
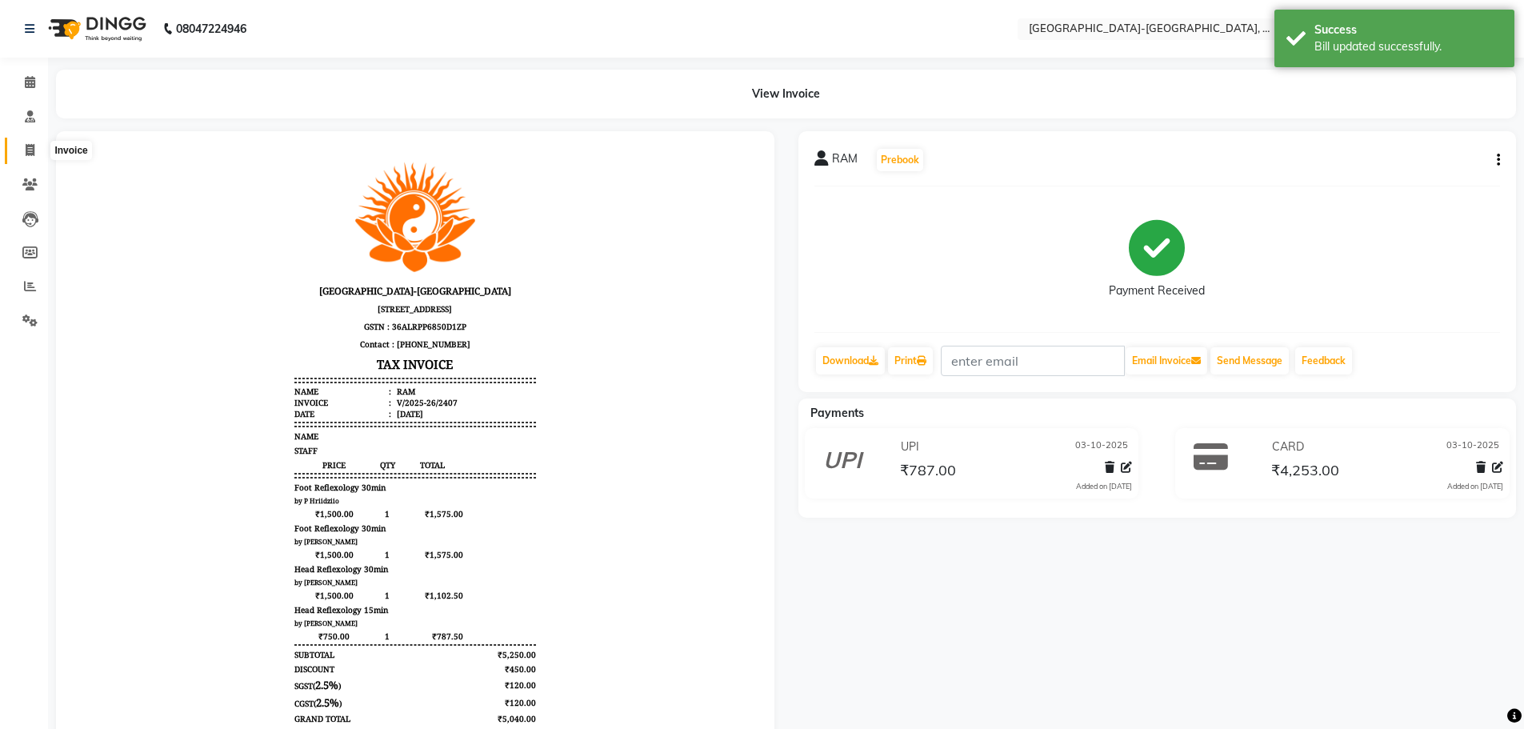
click at [34, 154] on icon at bounding box center [30, 150] width 9 height 12
select select "service"
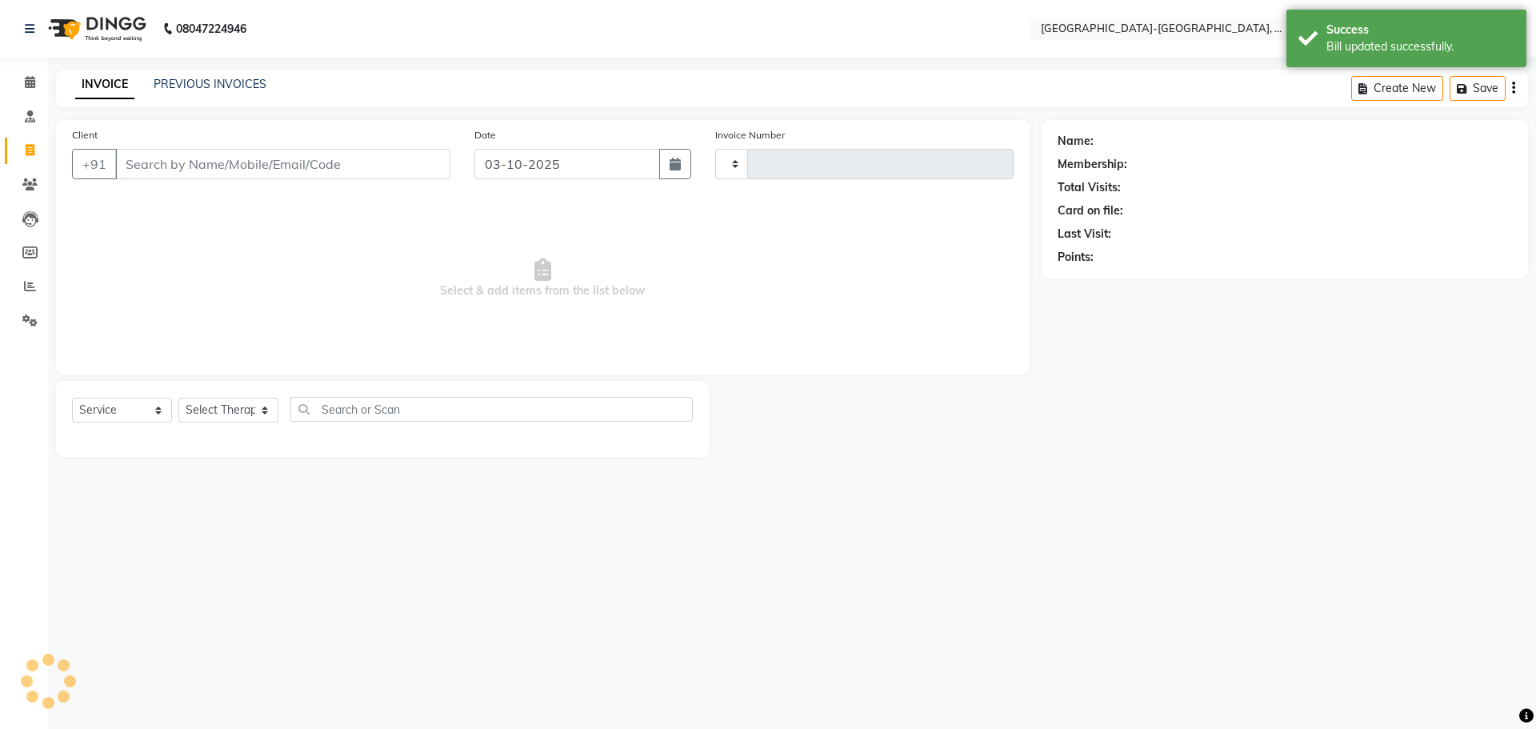
type input "2409"
select select "5851"
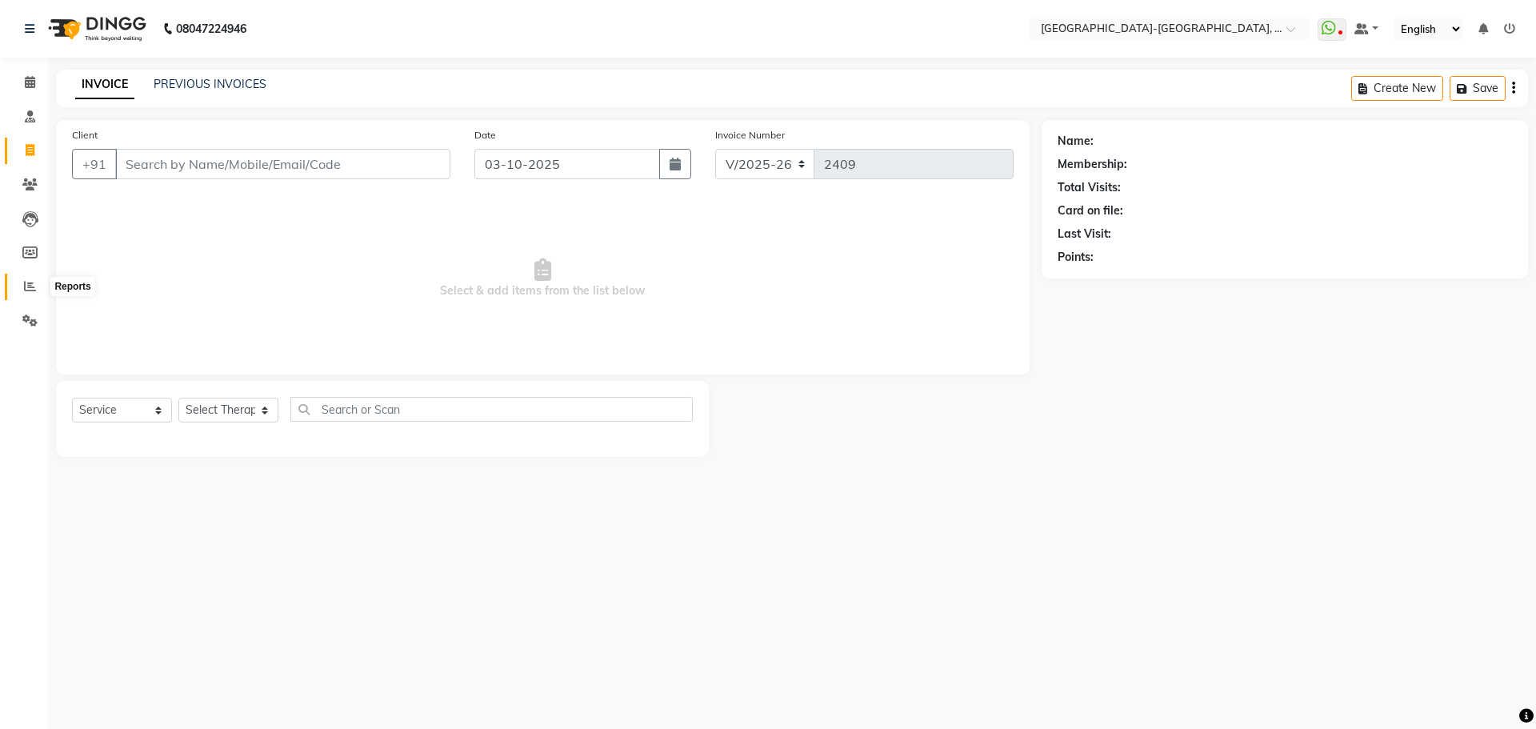
click at [22, 289] on span at bounding box center [30, 287] width 28 height 18
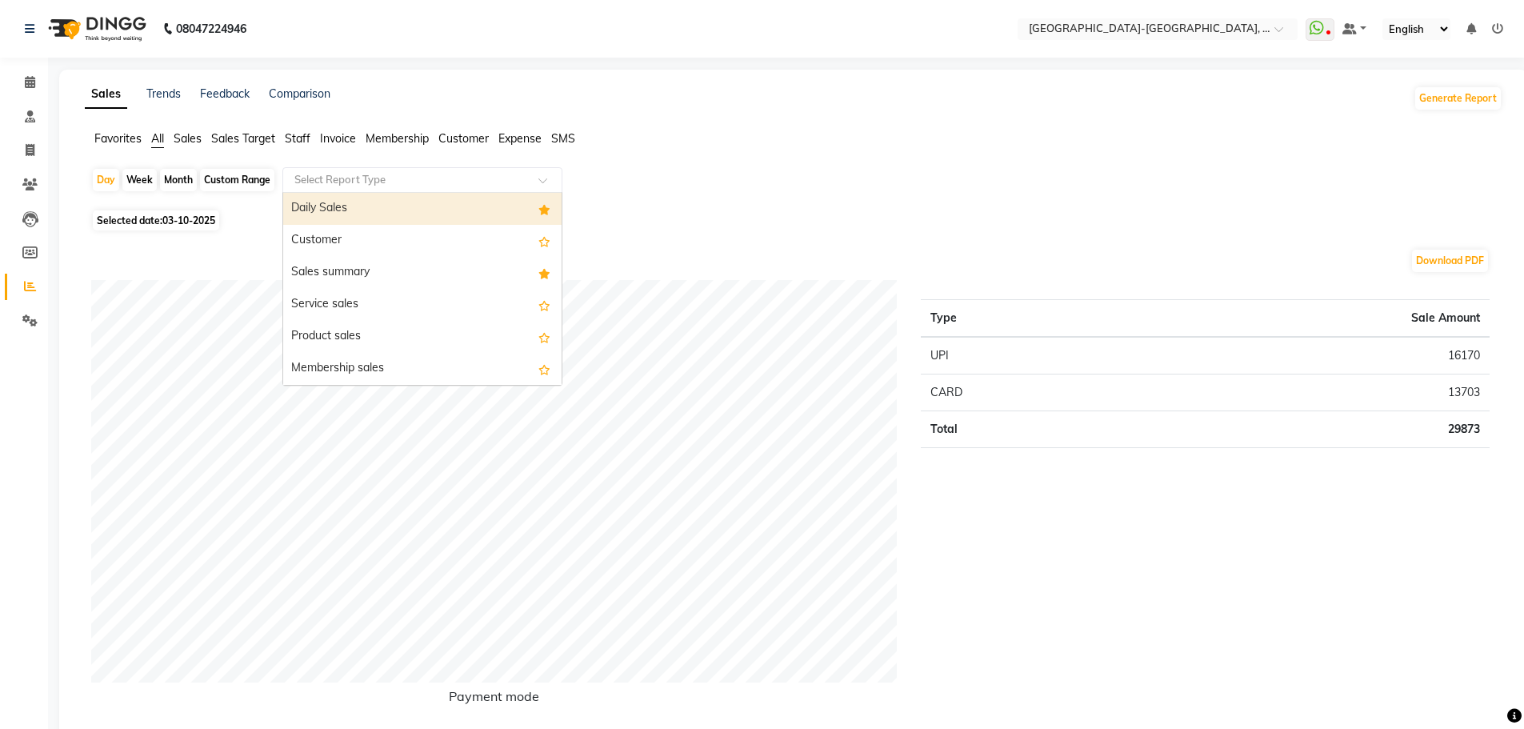
click at [491, 181] on input "text" at bounding box center [406, 180] width 230 height 16
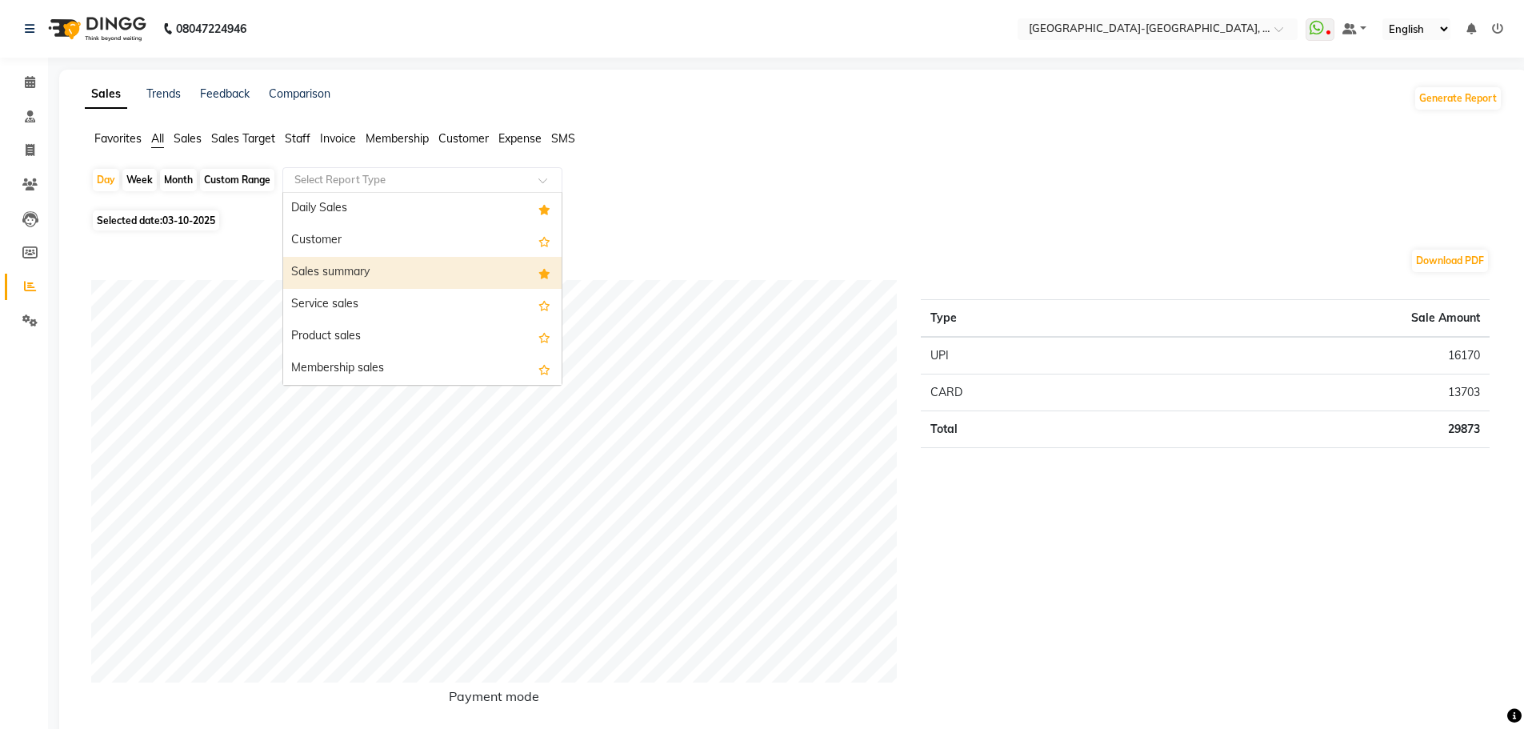
click at [456, 266] on div "Sales summary" at bounding box center [422, 273] width 278 height 32
select select "full_report"
select select "pdf"
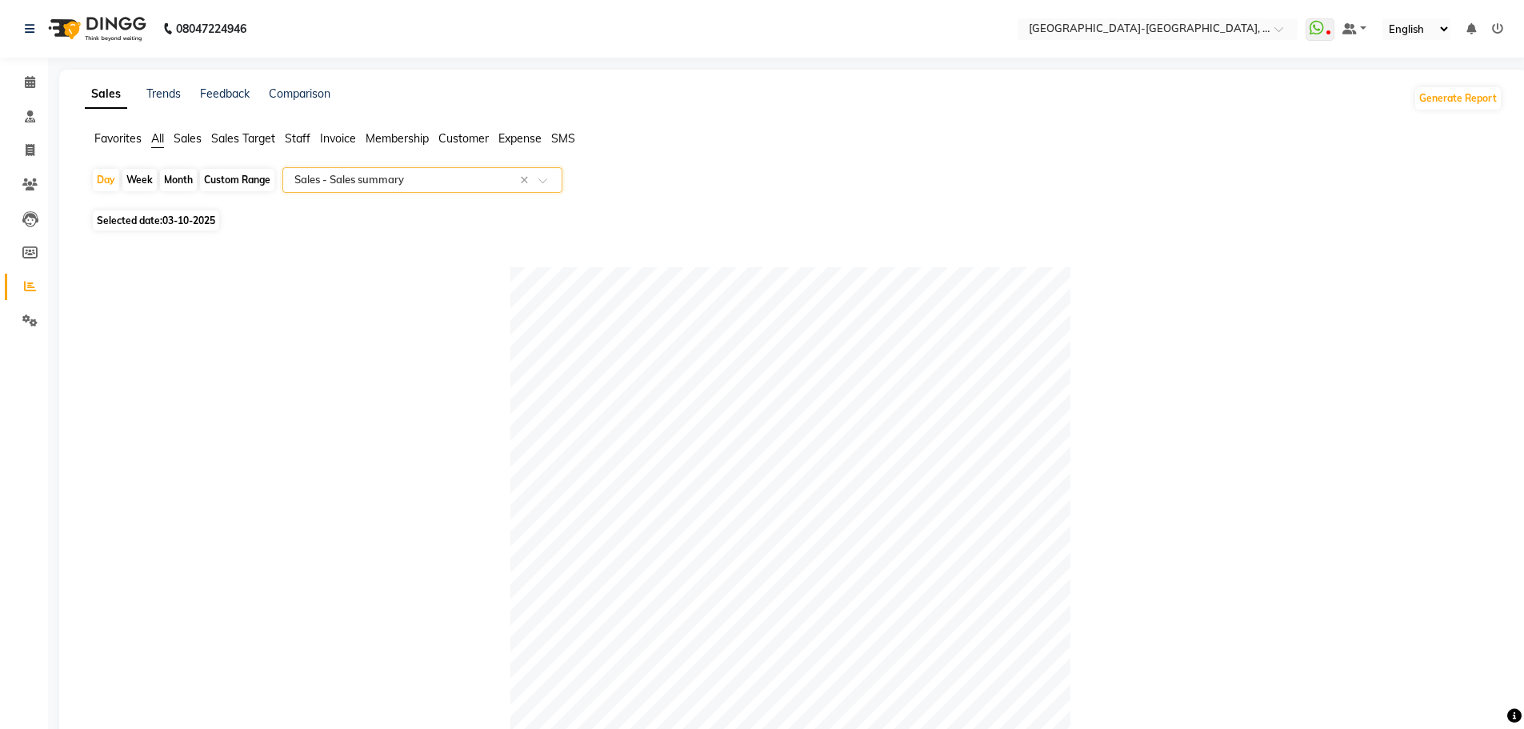
click at [184, 181] on div "Month" at bounding box center [178, 180] width 37 height 22
select select "10"
select select "2025"
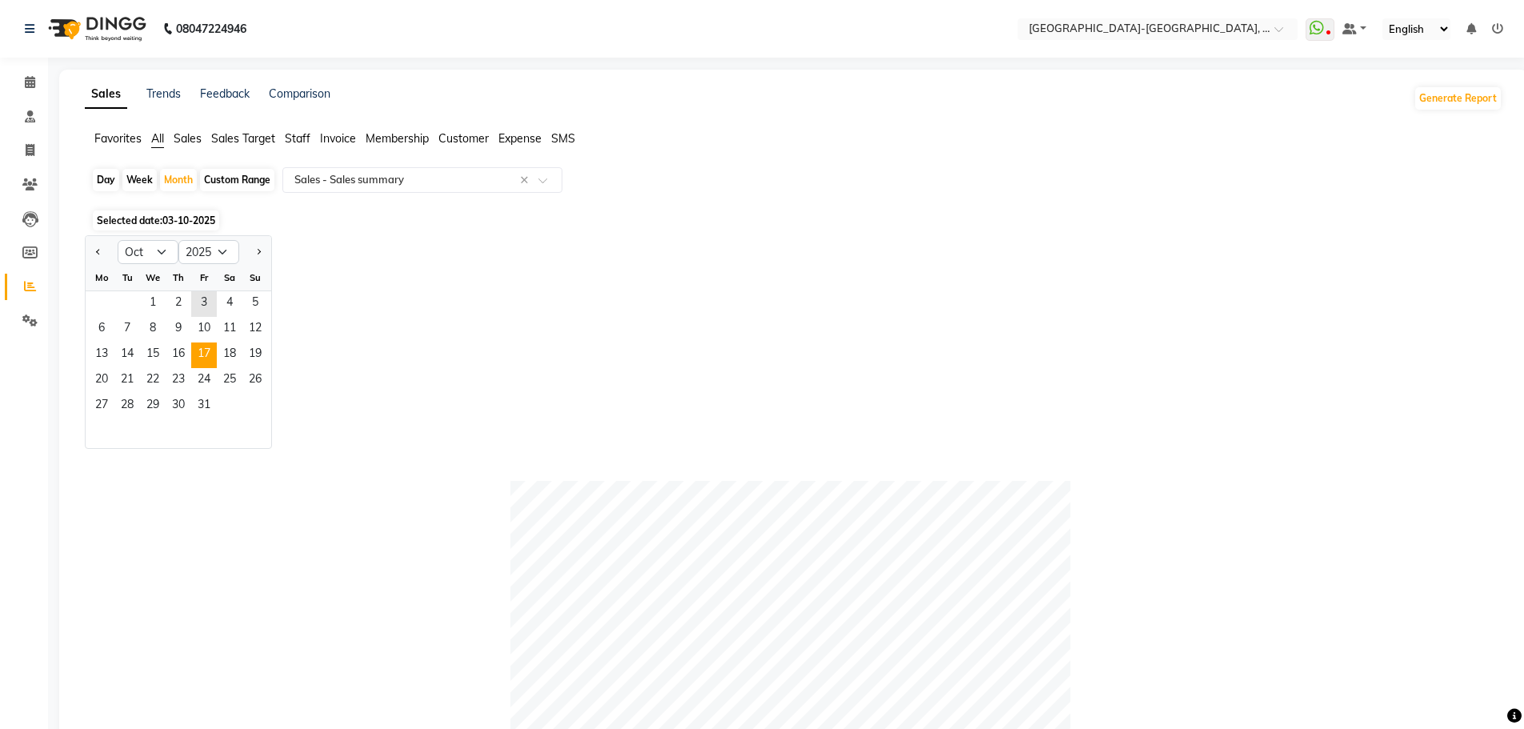
click at [211, 350] on span "17" at bounding box center [204, 355] width 26 height 26
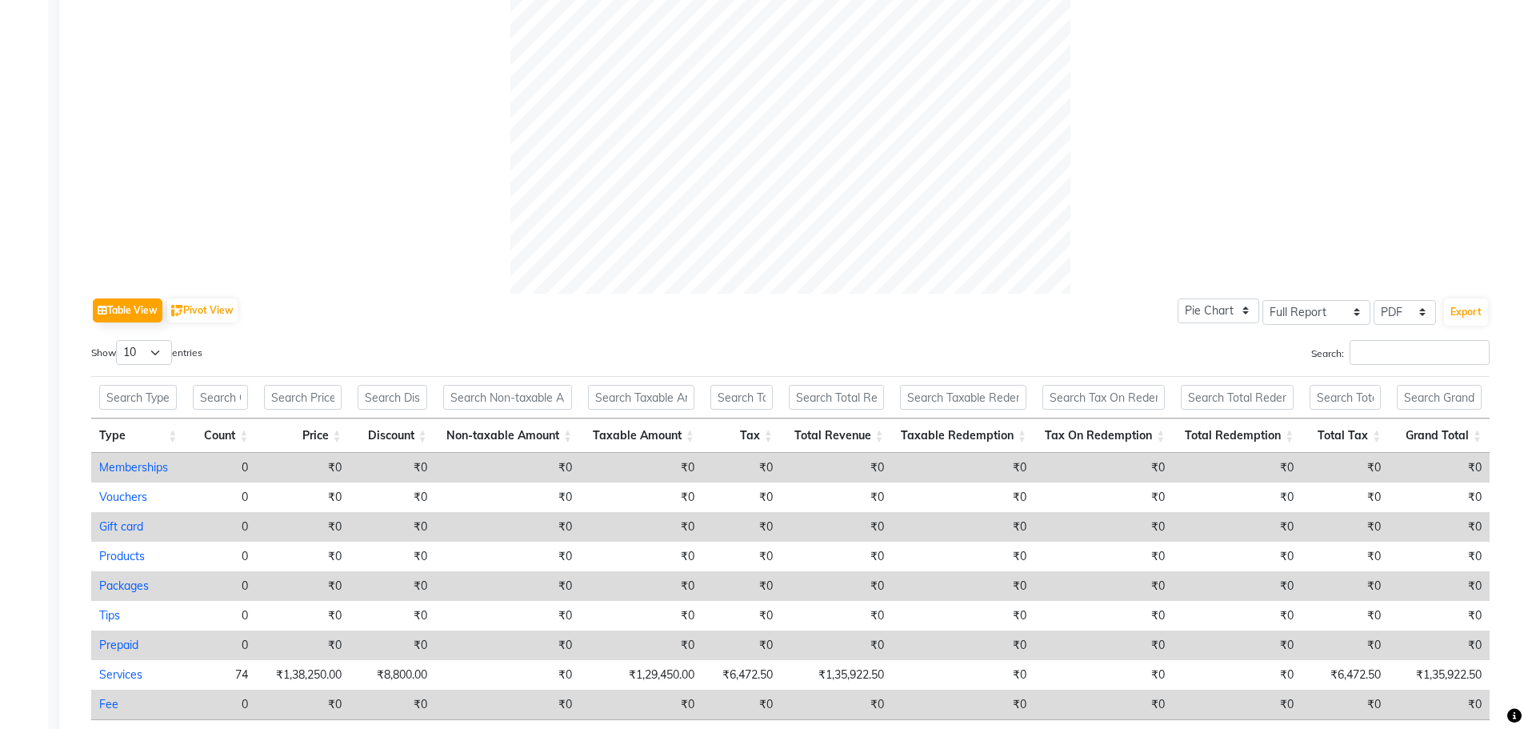
scroll to position [657, 0]
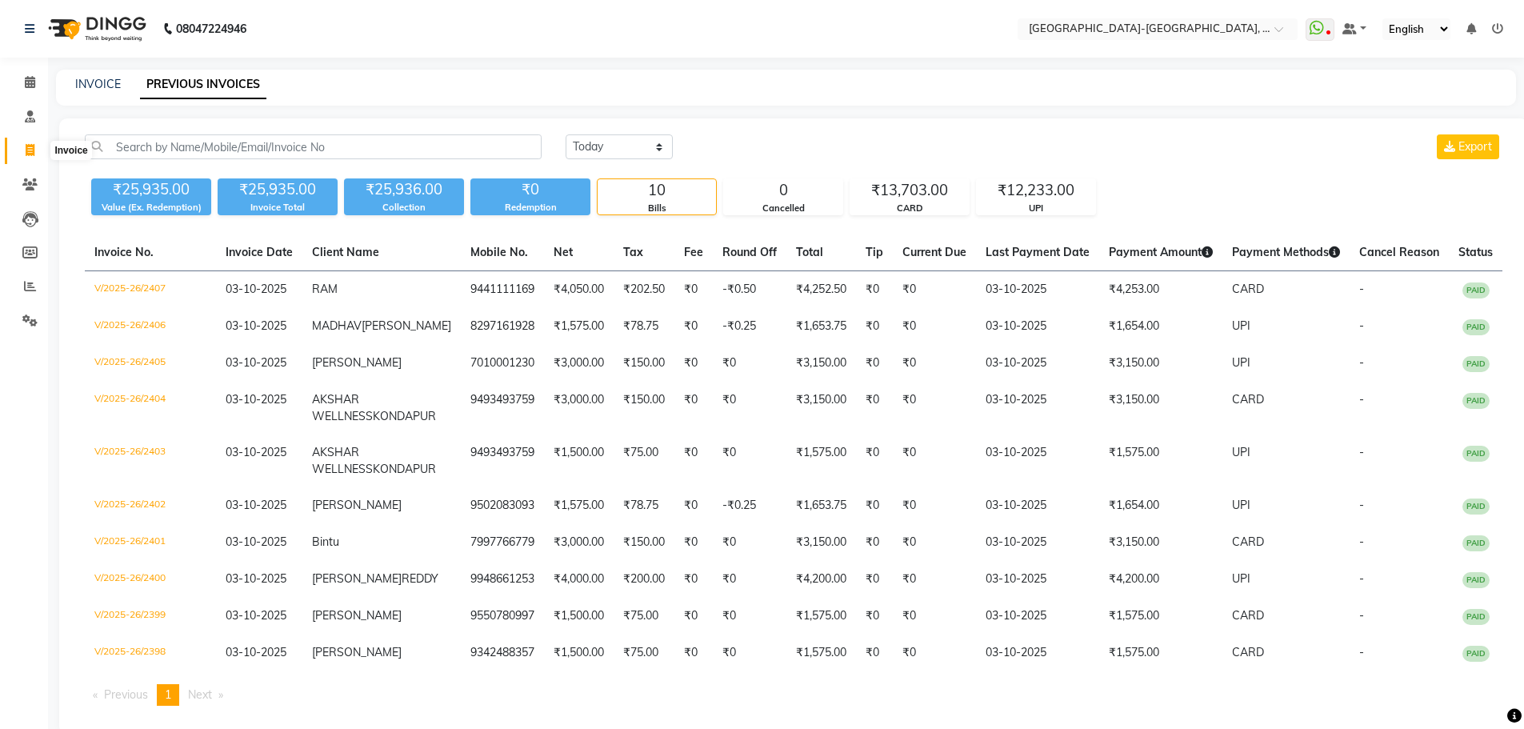
click at [23, 148] on span at bounding box center [30, 151] width 28 height 18
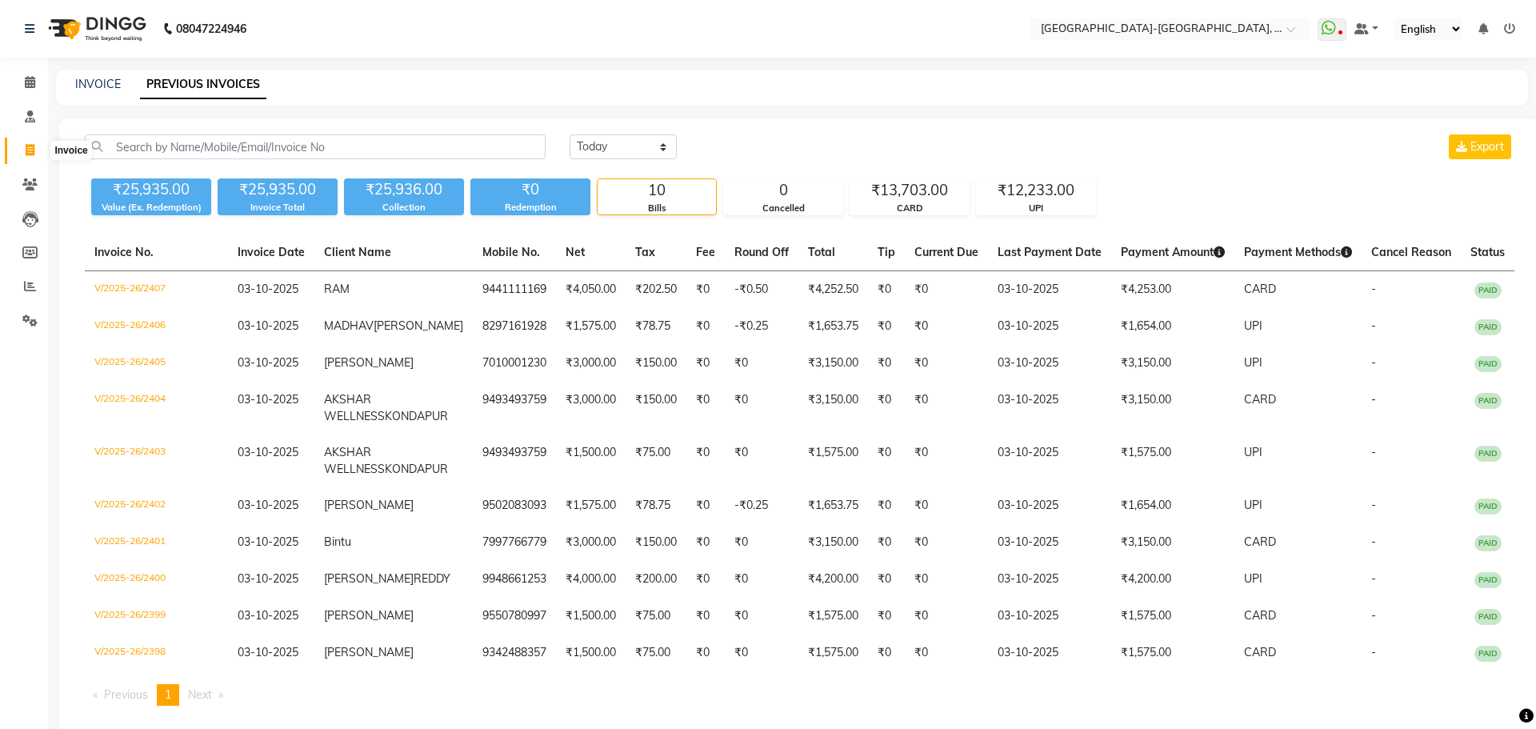
select select "5851"
select select "service"
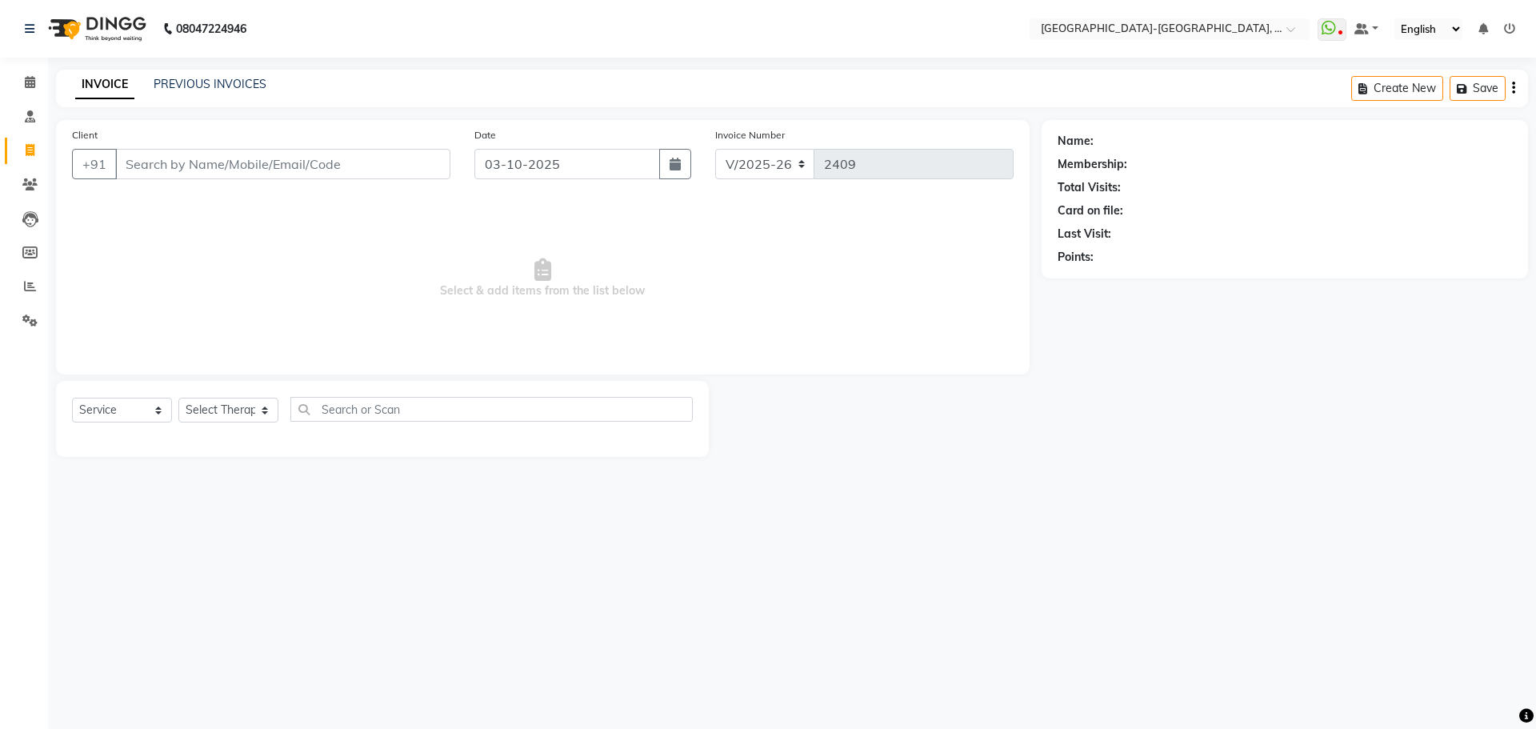
click at [217, 154] on input "Client" at bounding box center [282, 164] width 335 height 30
click at [227, 168] on input "Client" at bounding box center [282, 164] width 335 height 30
type input "9448422786"
click at [438, 172] on button "Add Client" at bounding box center [409, 164] width 82 height 30
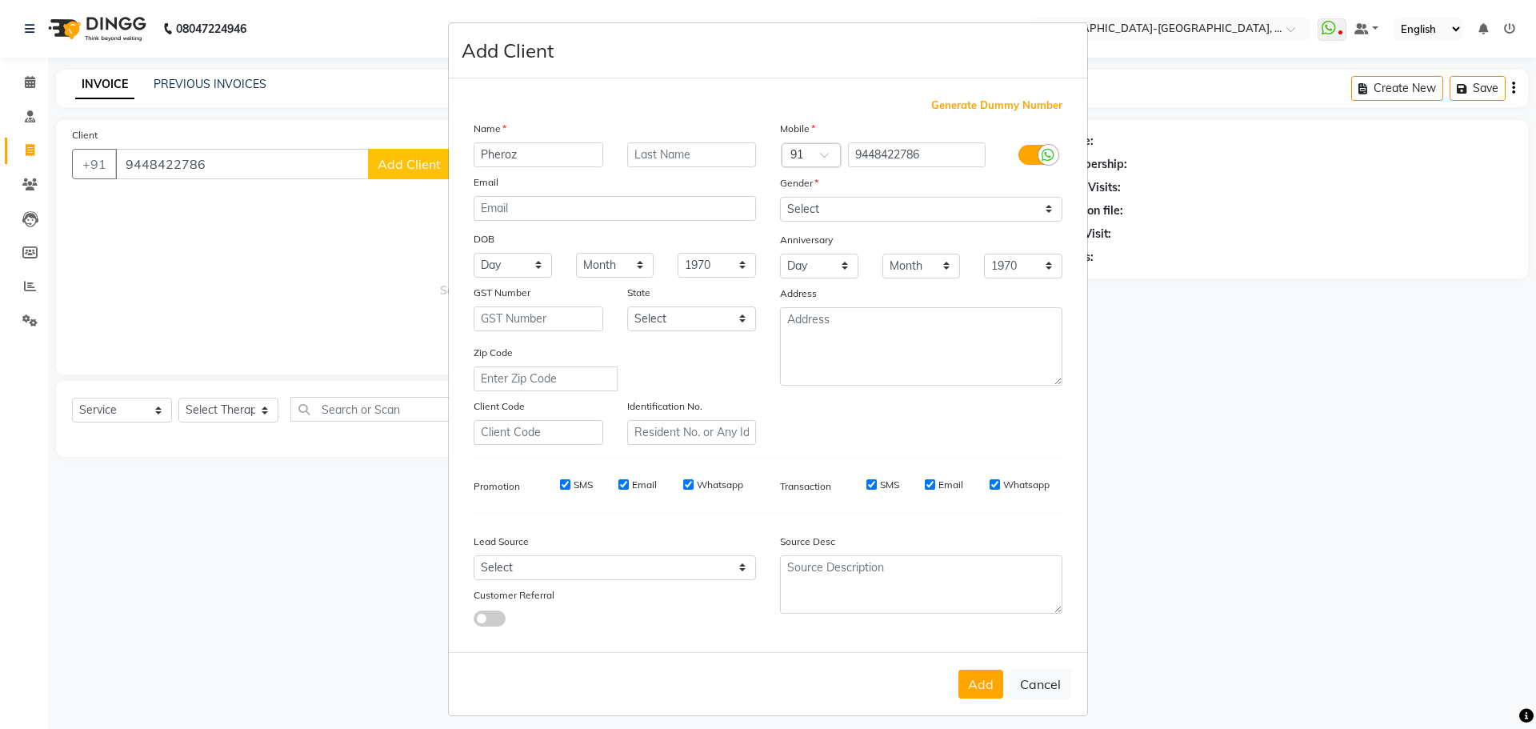
type input "Pheroz"
click at [954, 218] on select "Select [DEMOGRAPHIC_DATA] [DEMOGRAPHIC_DATA] Other Prefer Not To Say" at bounding box center [921, 209] width 282 height 25
select select "[DEMOGRAPHIC_DATA]"
click at [780, 197] on select "Select [DEMOGRAPHIC_DATA] [DEMOGRAPHIC_DATA] Other Prefer Not To Say" at bounding box center [921, 209] width 282 height 25
click at [978, 683] on button "Add" at bounding box center [980, 684] width 45 height 29
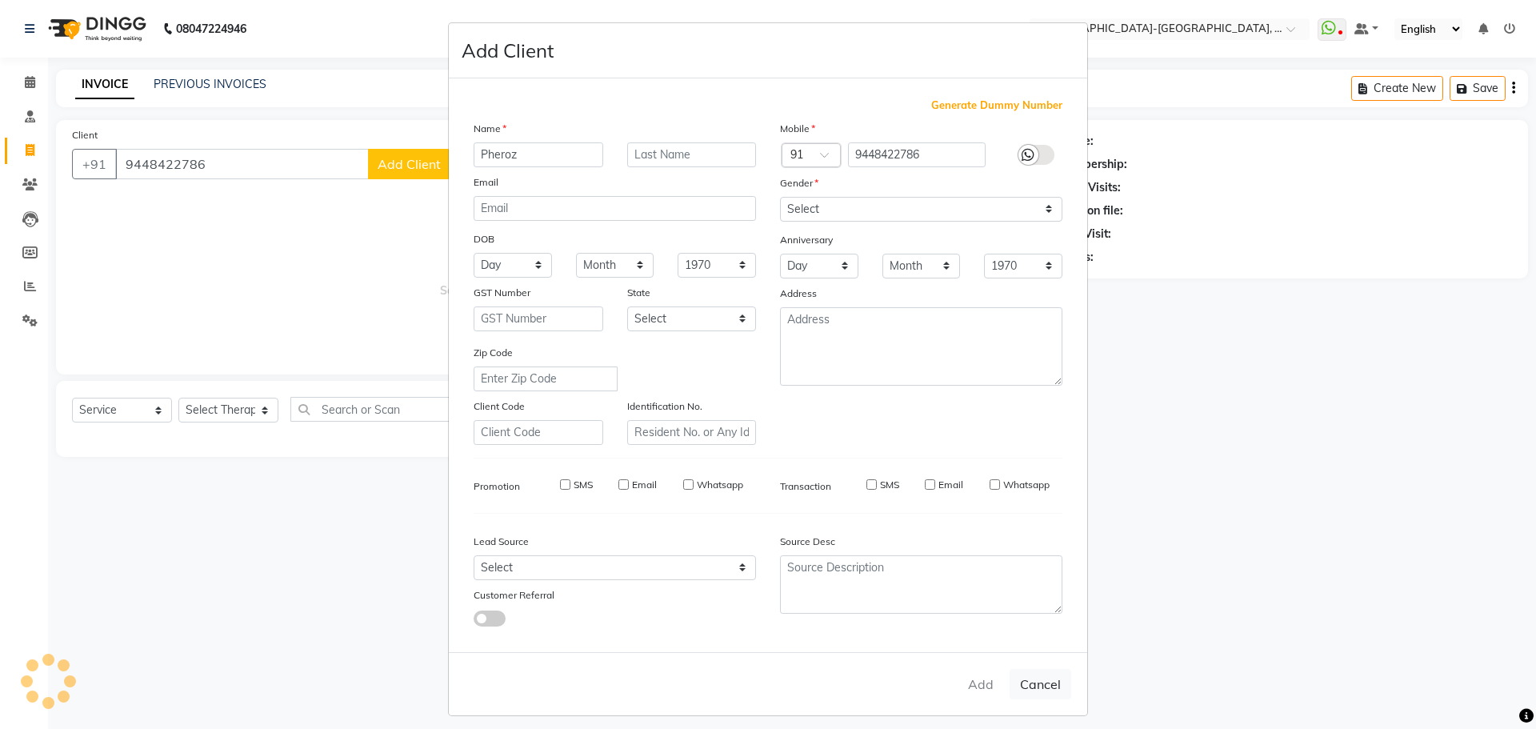
select select
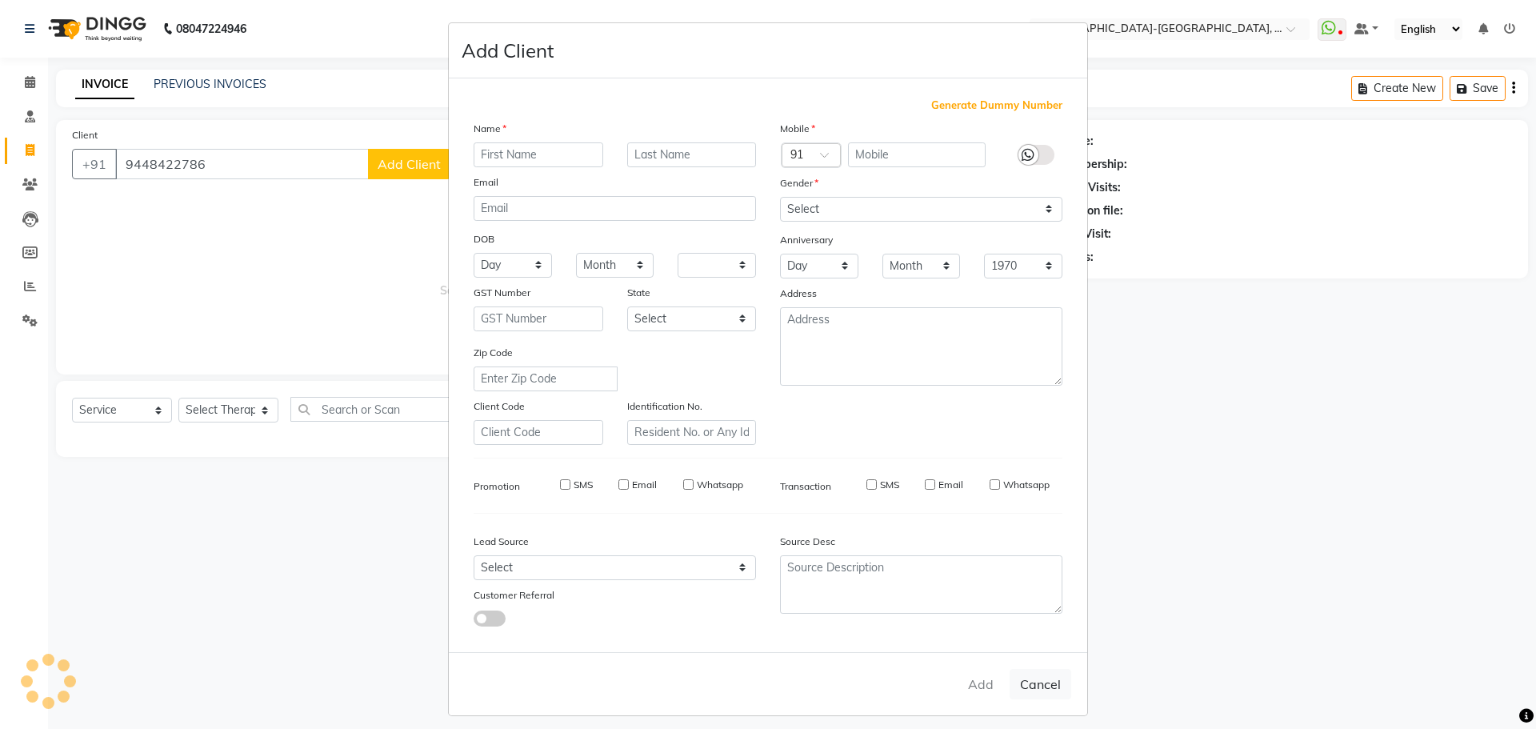
select select
checkbox input "false"
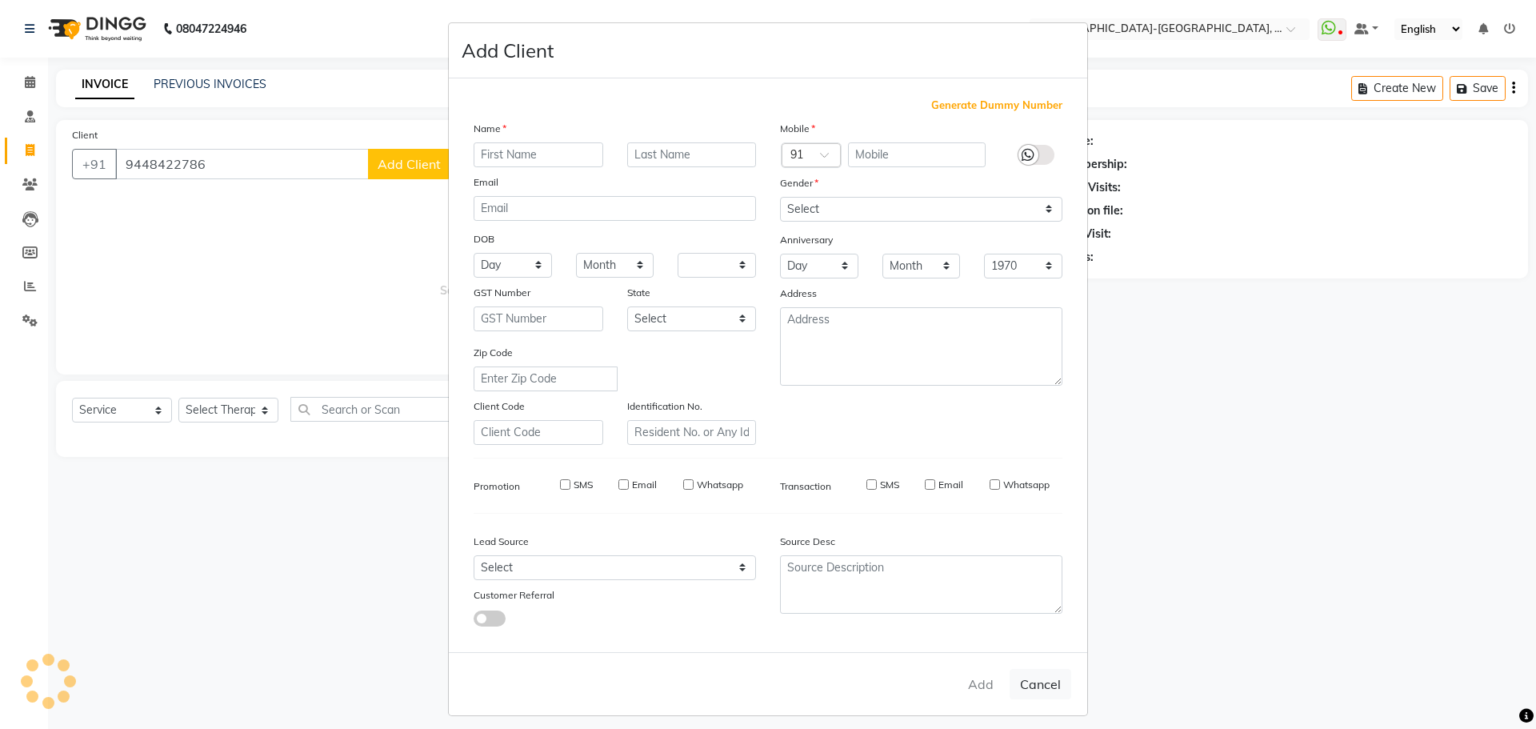
checkbox input "false"
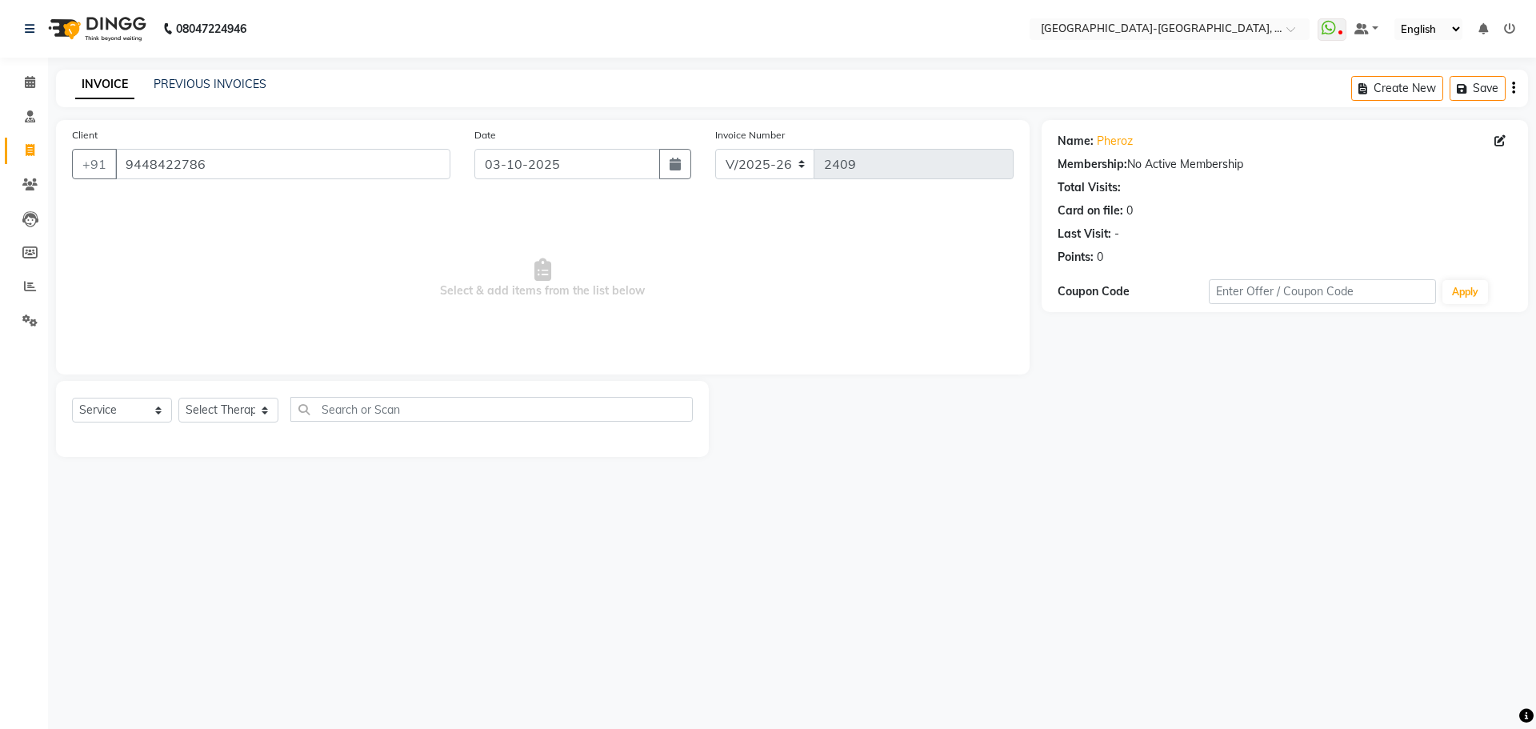
click at [200, 94] on div "INVOICE PREVIOUS INVOICES Create New Save" at bounding box center [792, 89] width 1472 height 38
click at [206, 90] on link "PREVIOUS INVOICES" at bounding box center [210, 84] width 113 height 14
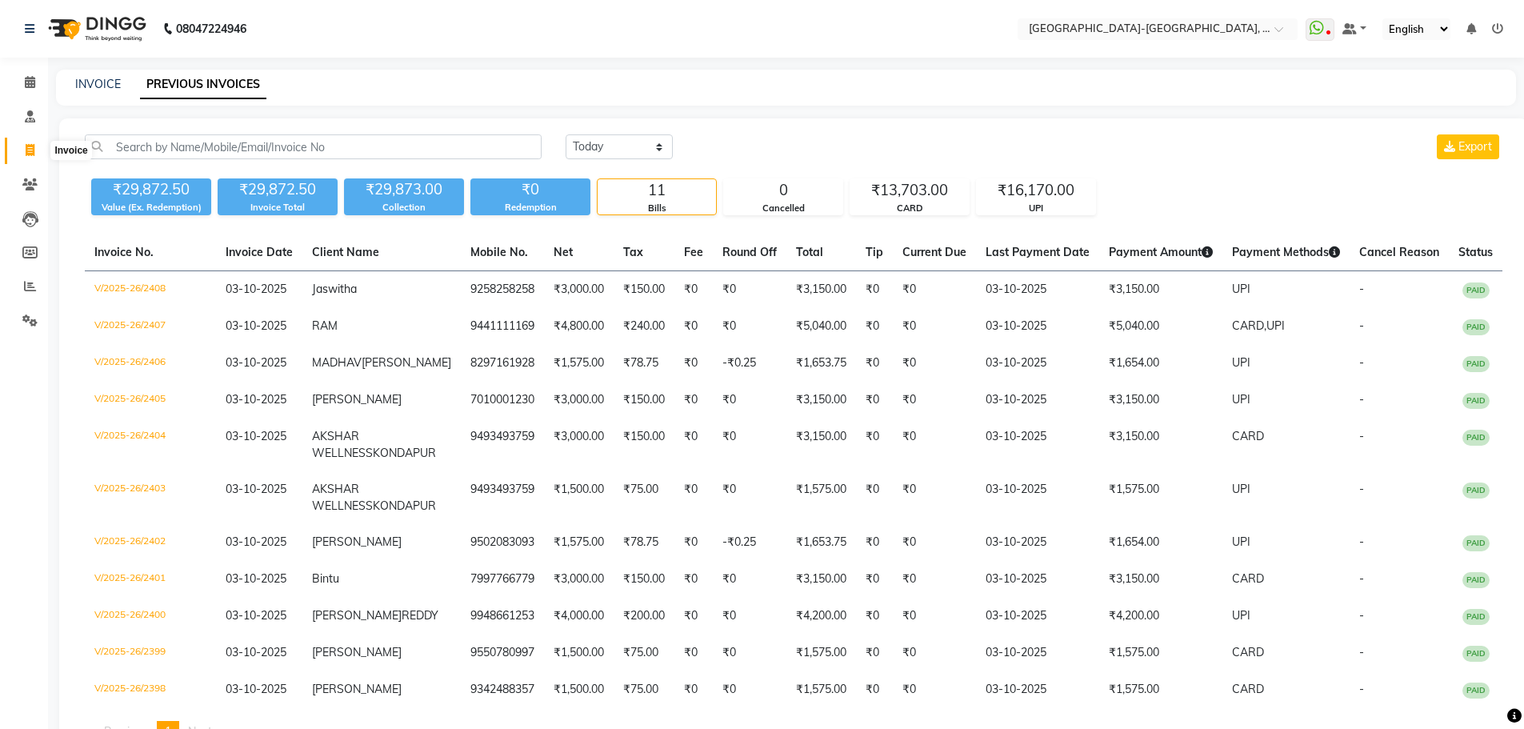
click at [24, 150] on span at bounding box center [30, 151] width 28 height 18
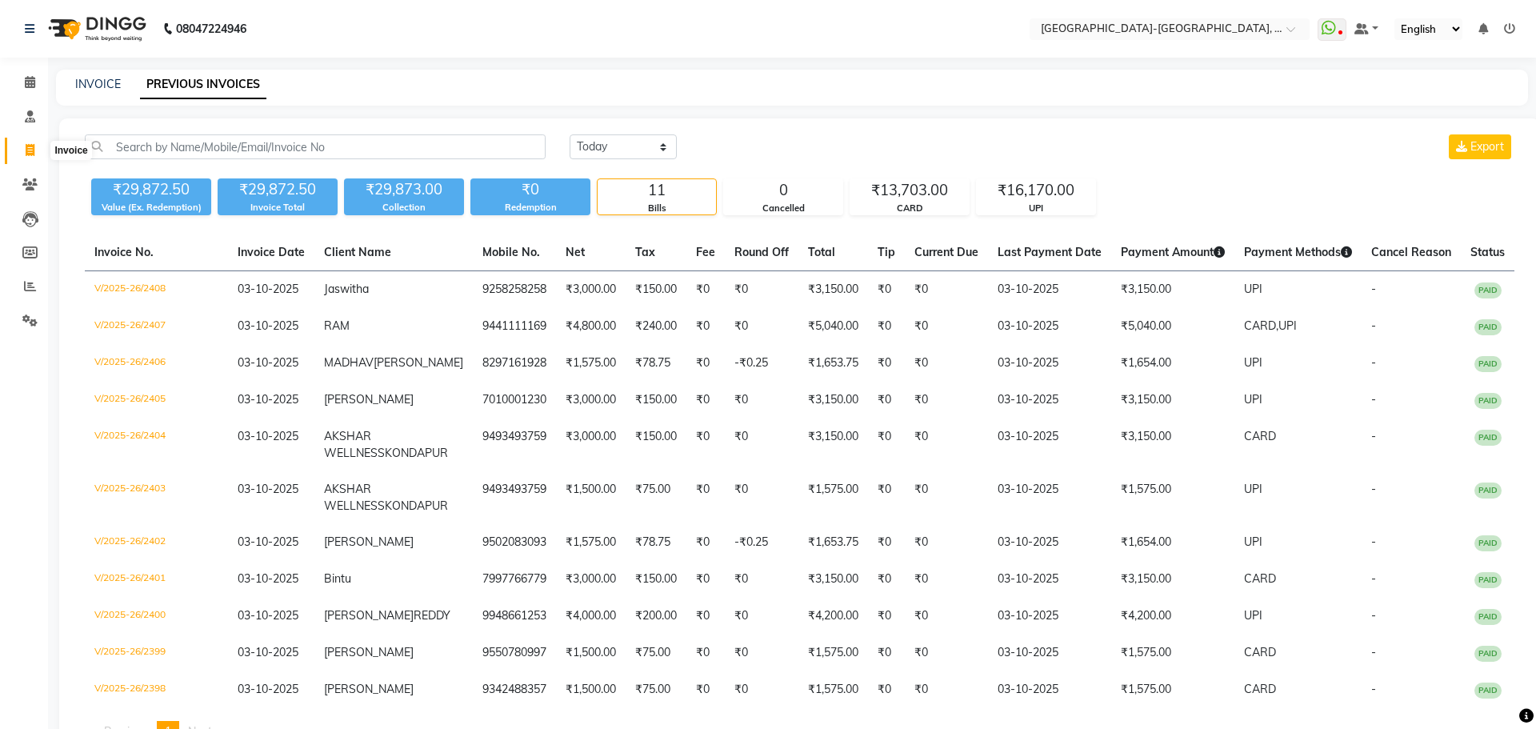
select select "5851"
select select "service"
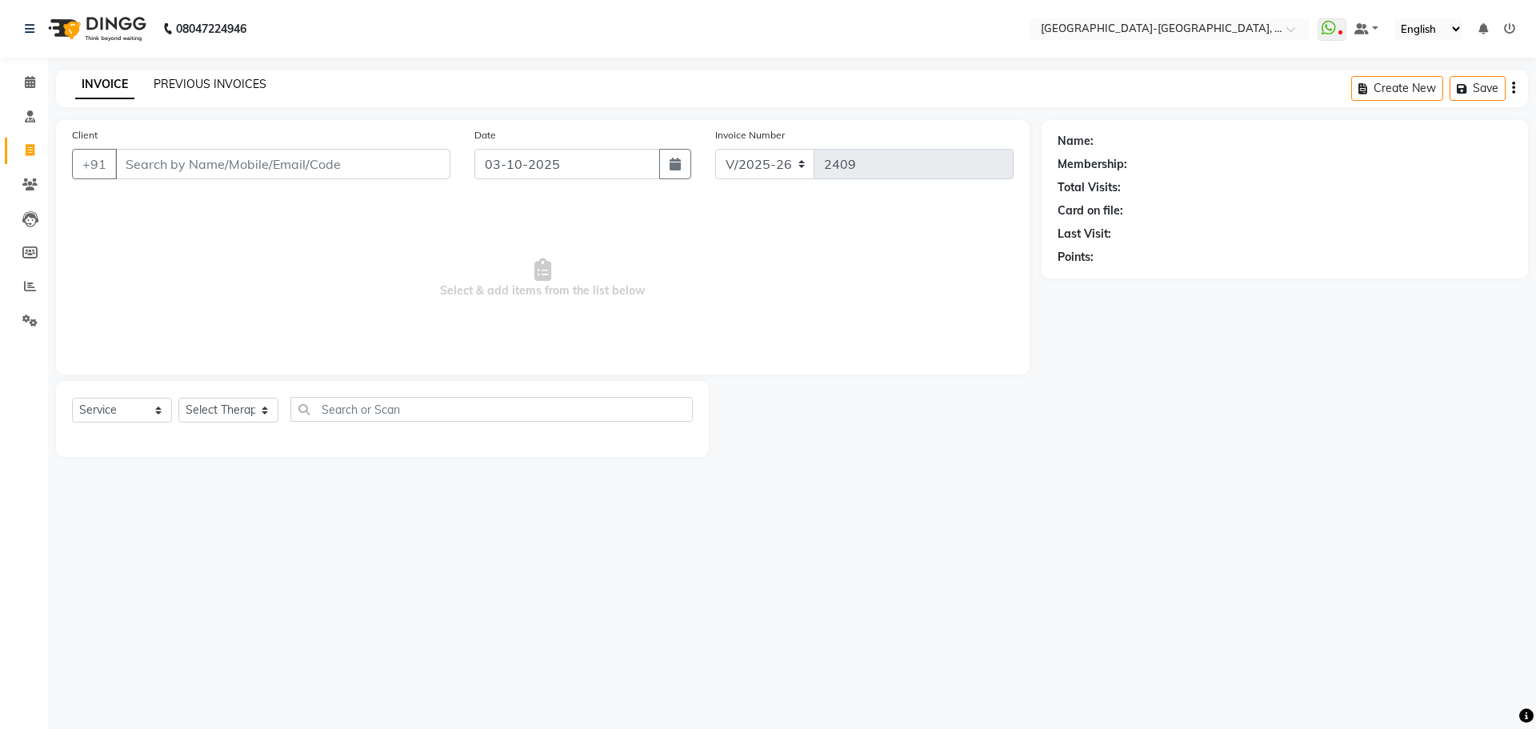
click at [226, 88] on link "PREVIOUS INVOICES" at bounding box center [210, 84] width 113 height 14
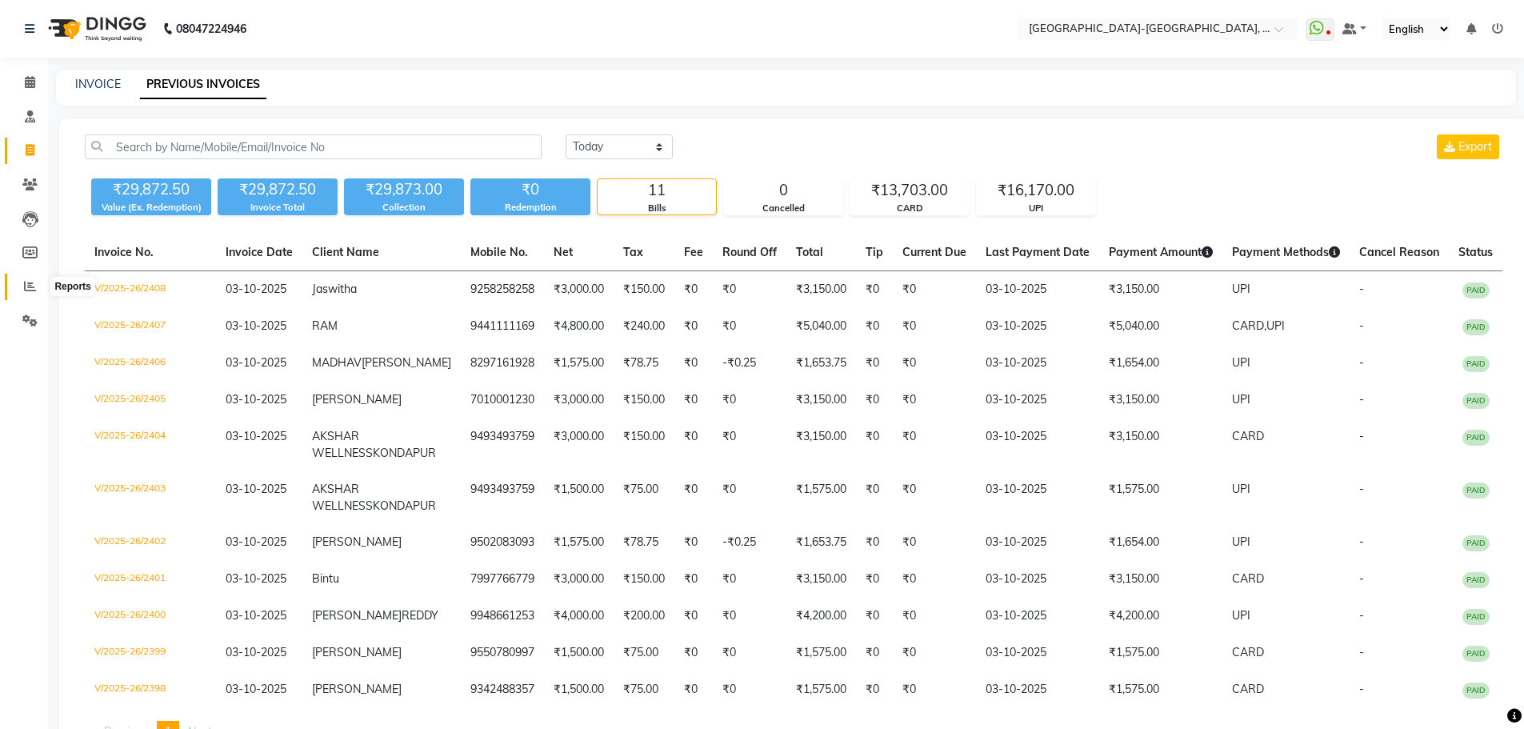
click at [34, 284] on icon at bounding box center [30, 286] width 12 height 12
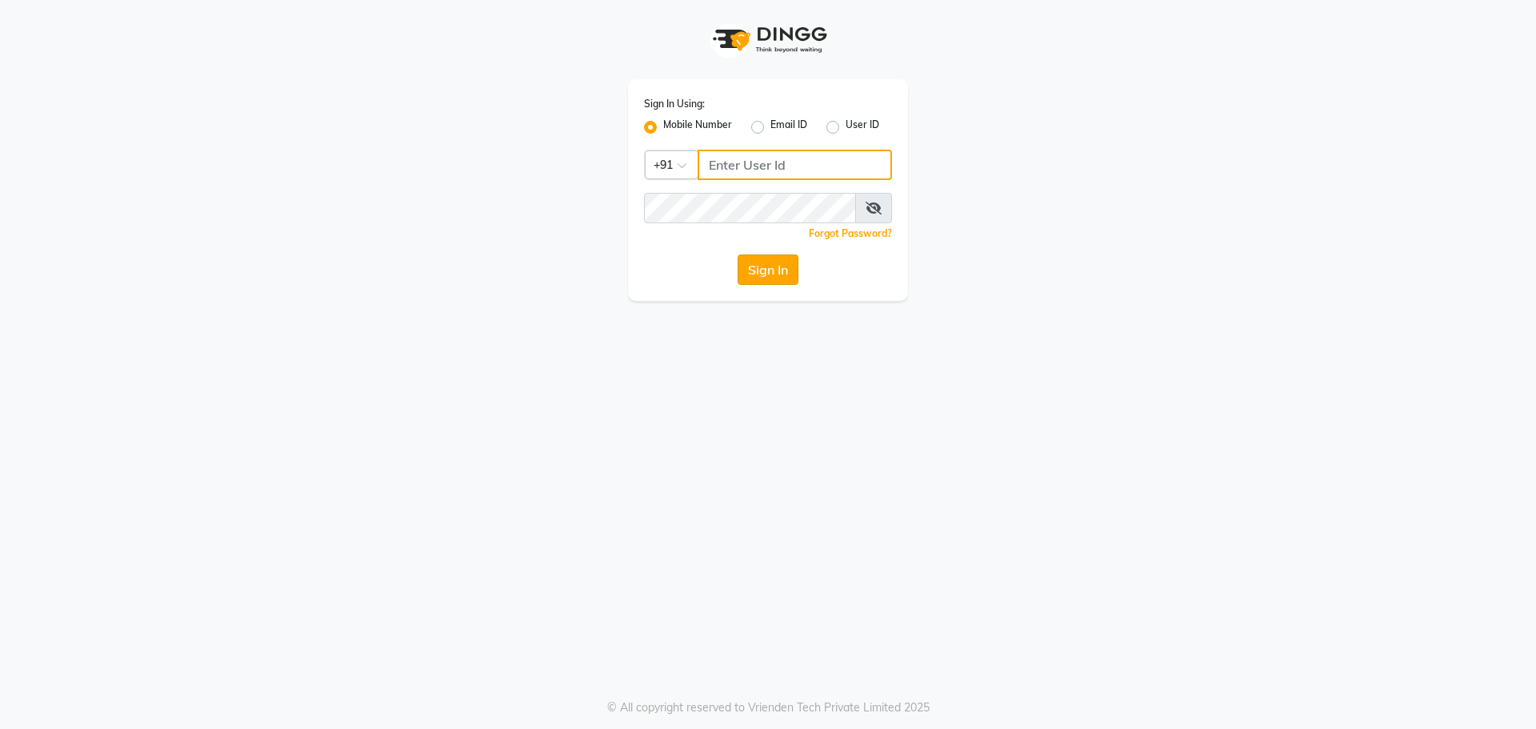
type input "9493493759"
click at [774, 271] on button "Sign In" at bounding box center [768, 269] width 61 height 30
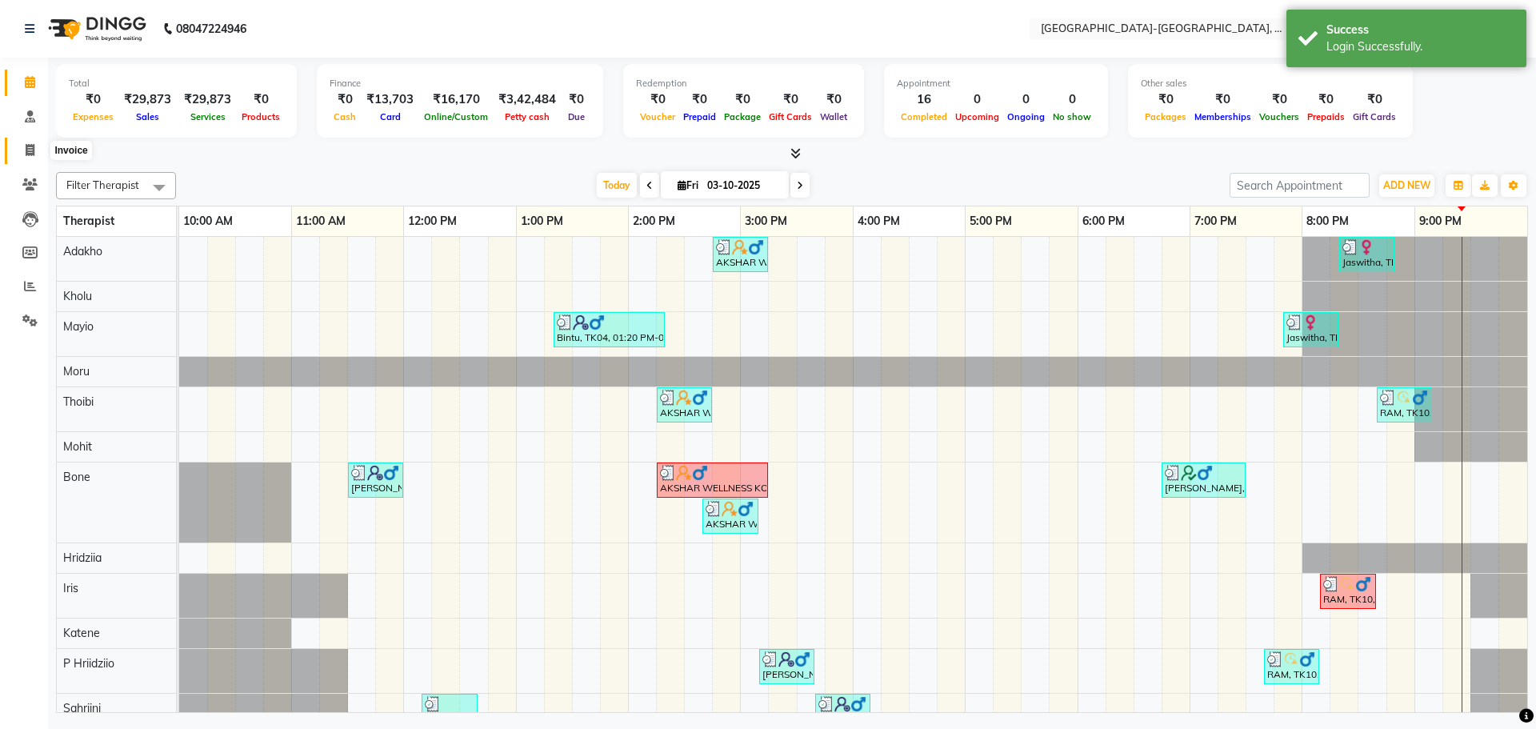
click at [32, 148] on icon at bounding box center [30, 150] width 9 height 12
select select "5851"
select select "service"
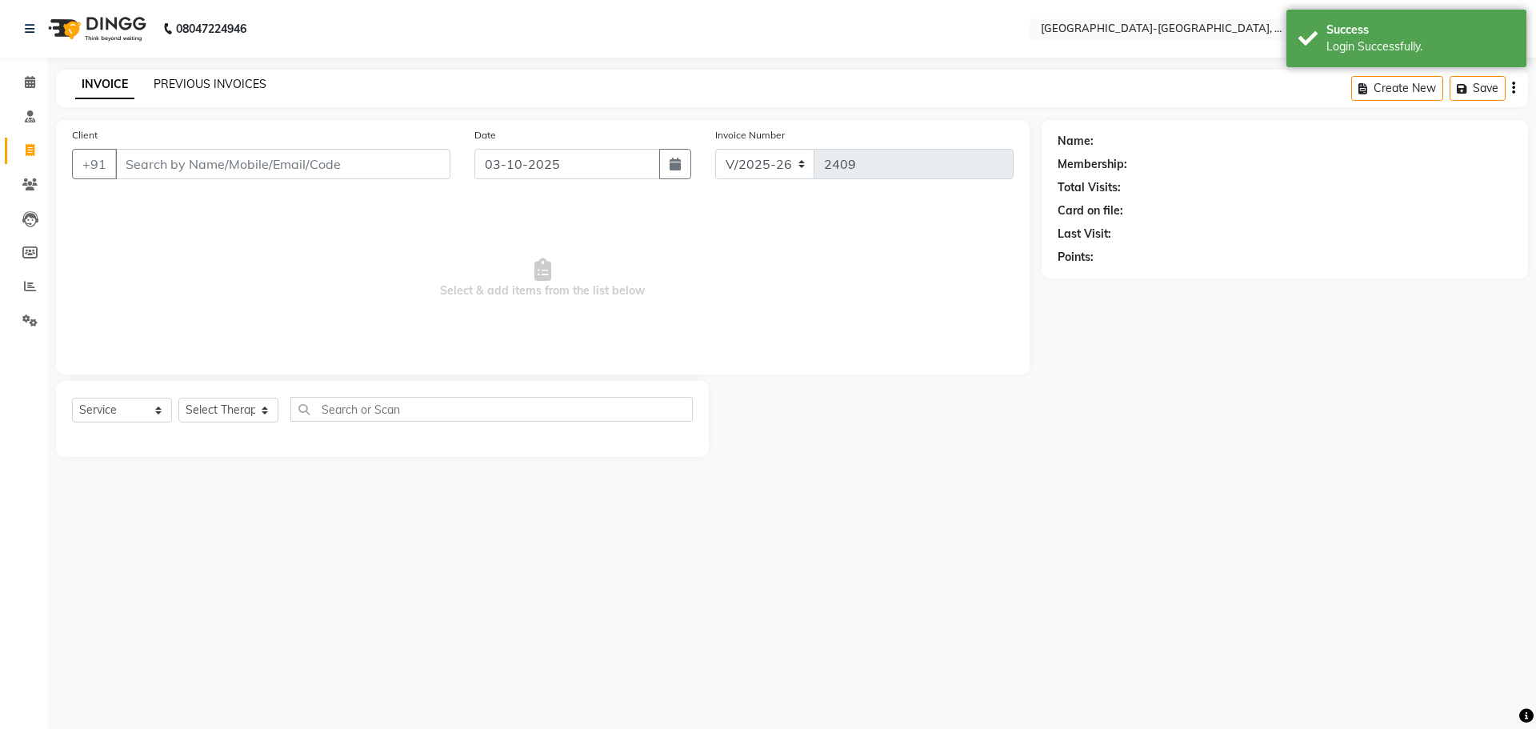
click at [190, 78] on link "PREVIOUS INVOICES" at bounding box center [210, 84] width 113 height 14
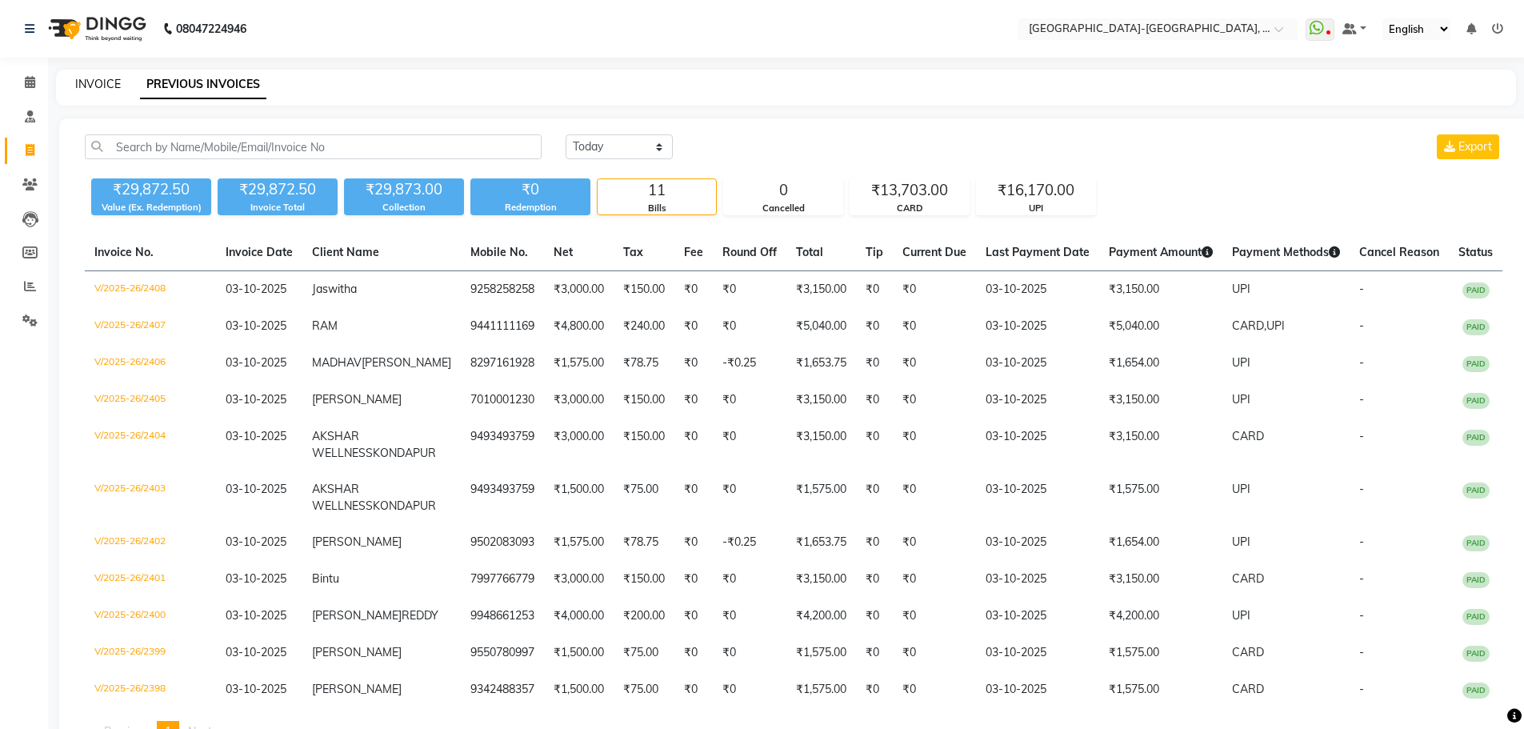
click at [92, 83] on link "INVOICE" at bounding box center [98, 84] width 46 height 14
select select "service"
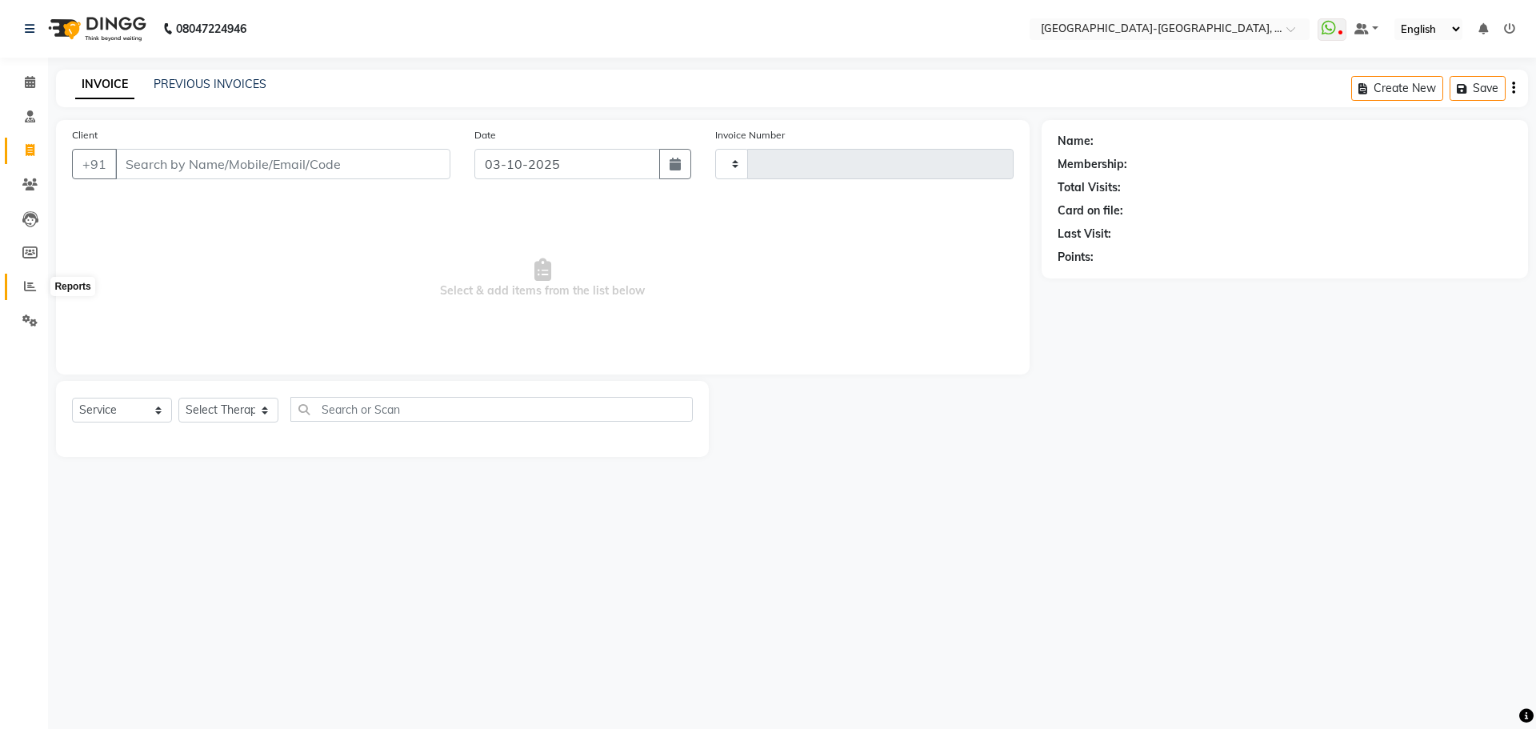
click at [20, 289] on span at bounding box center [30, 287] width 28 height 18
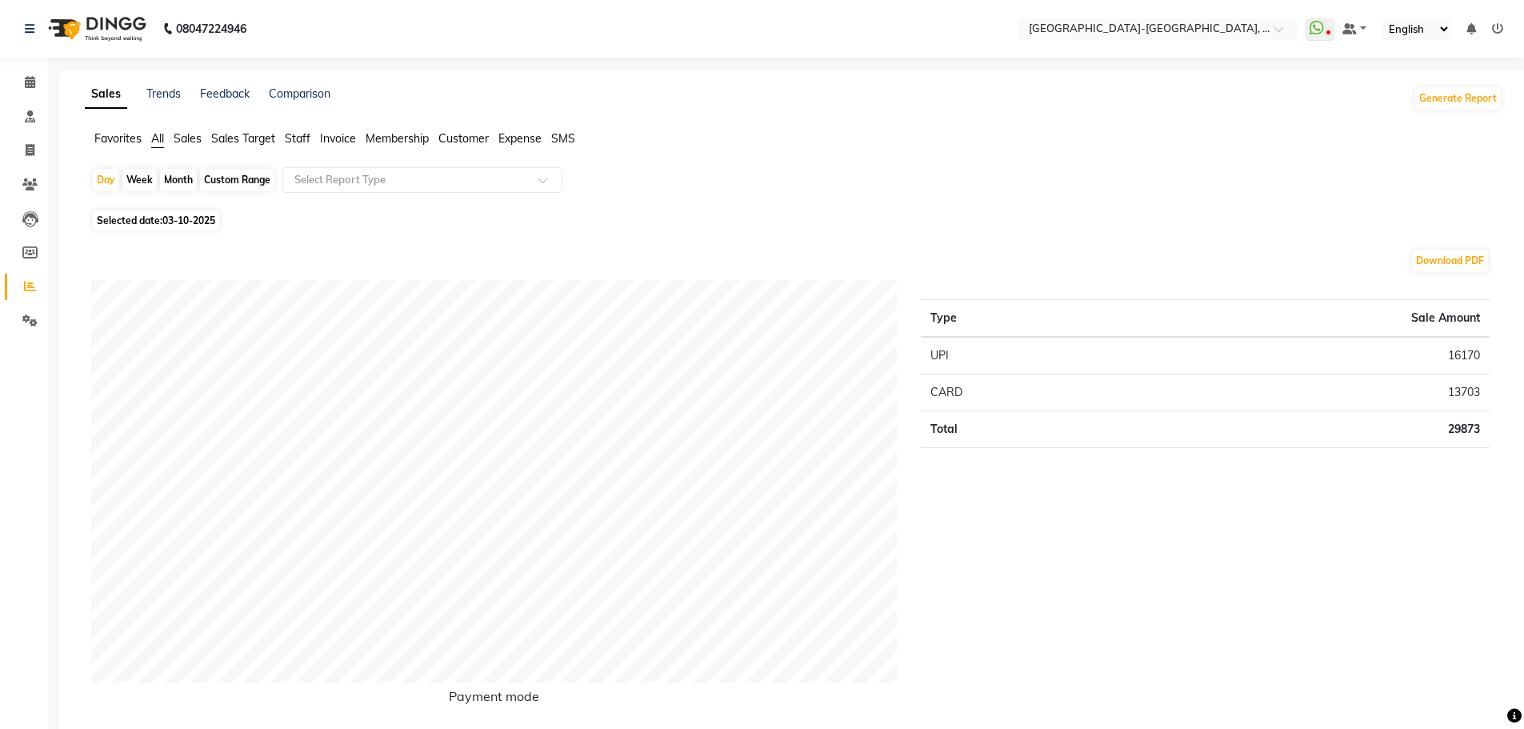
click at [294, 139] on span "Staff" at bounding box center [298, 138] width 26 height 14
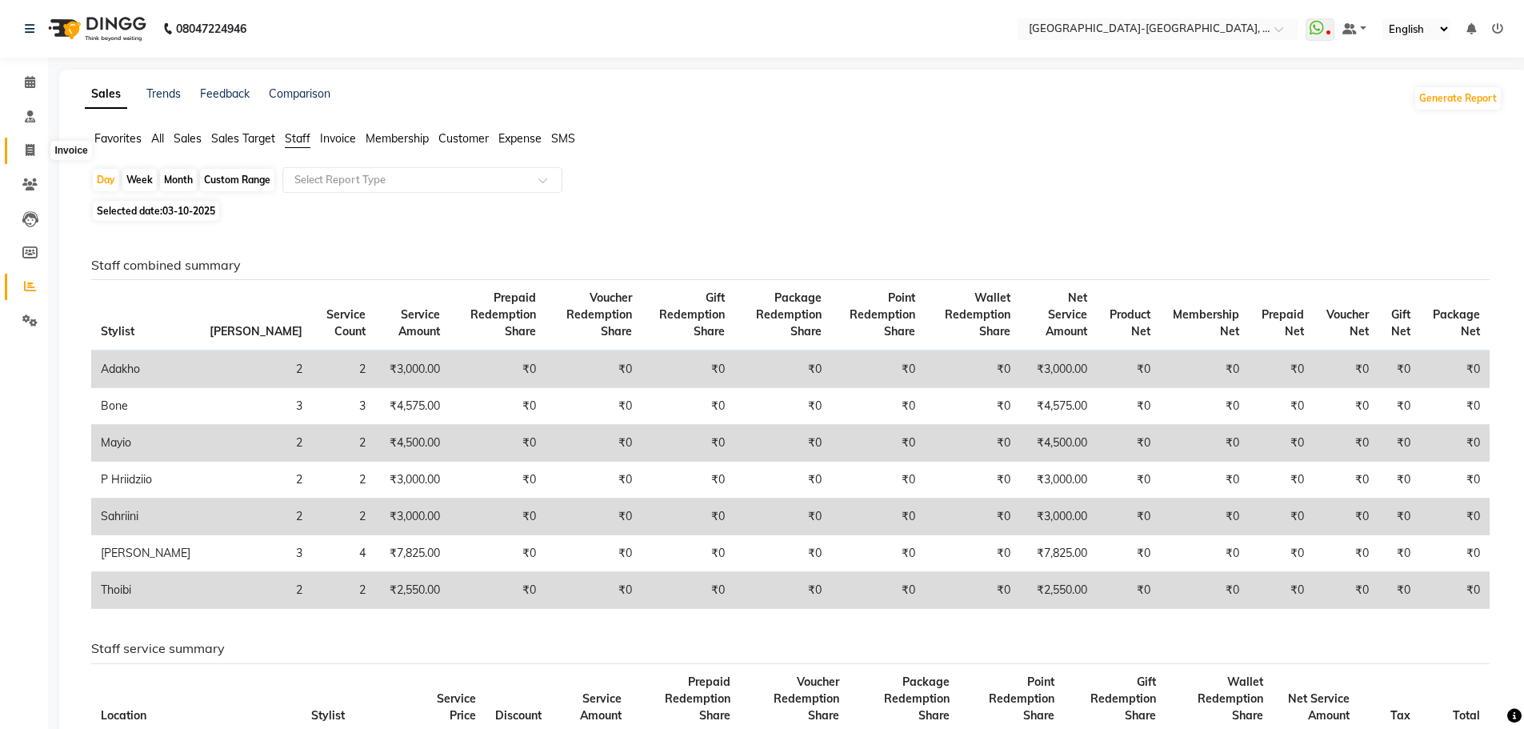
click at [27, 149] on icon at bounding box center [30, 150] width 9 height 12
select select "service"
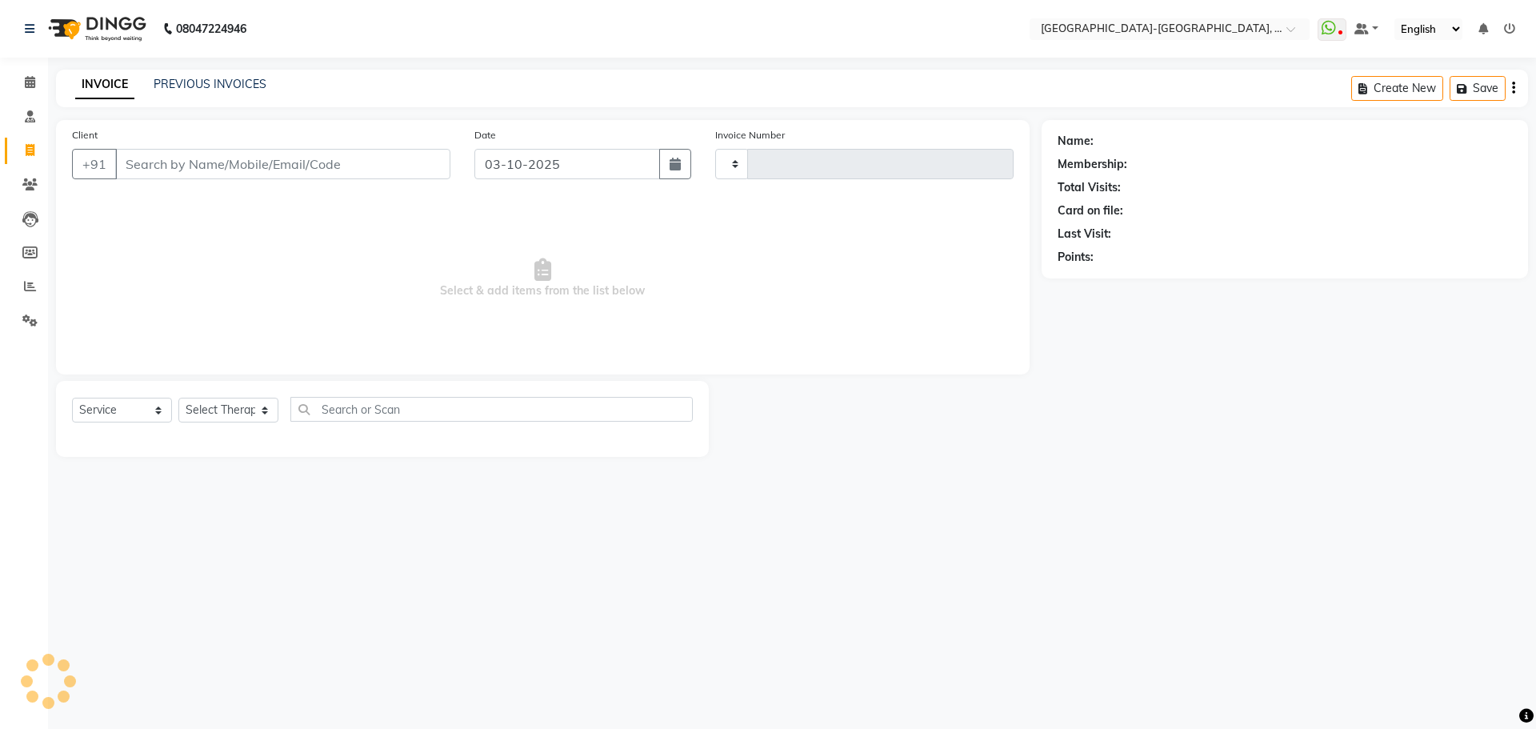
type input "2409"
select select "5851"
click at [132, 162] on input "Client" at bounding box center [282, 164] width 335 height 30
